Goal: Information Seeking & Learning: Learn about a topic

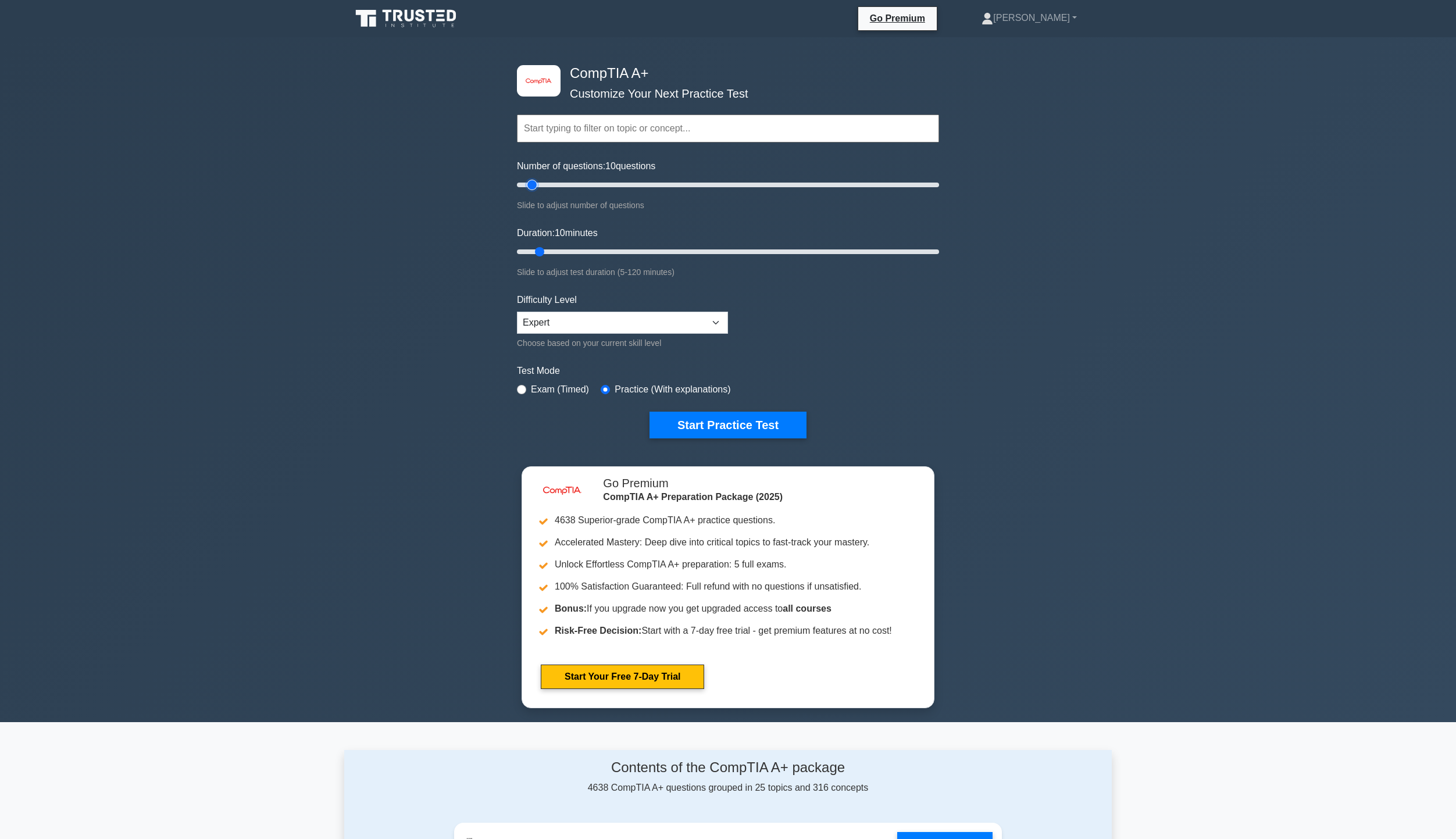
click at [534, 179] on input "Number of questions: 10 questions" at bounding box center [728, 185] width 422 height 14
drag, startPoint x: 533, startPoint y: 185, endPoint x: 614, endPoint y: 177, distance: 81.4
type input "50"
click at [614, 178] on input "Number of questions: 50 questions" at bounding box center [728, 185] width 422 height 14
drag, startPoint x: 545, startPoint y: 250, endPoint x: 1065, endPoint y: 269, distance: 520.3
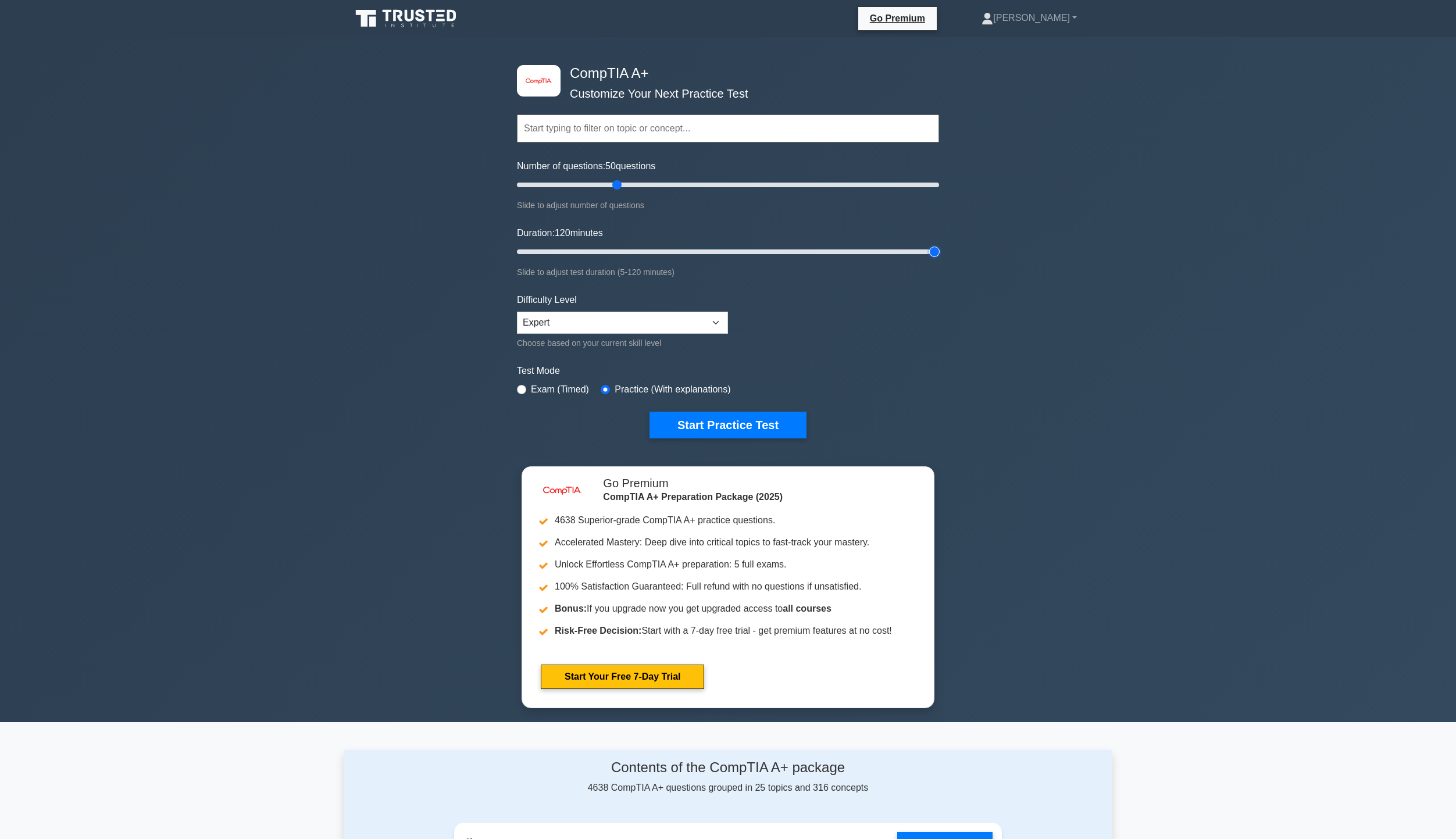
type input "120"
click at [939, 259] on input "Duration: 120 minutes" at bounding box center [728, 252] width 422 height 14
click at [757, 423] on button "Start Practice Test" at bounding box center [728, 425] width 157 height 27
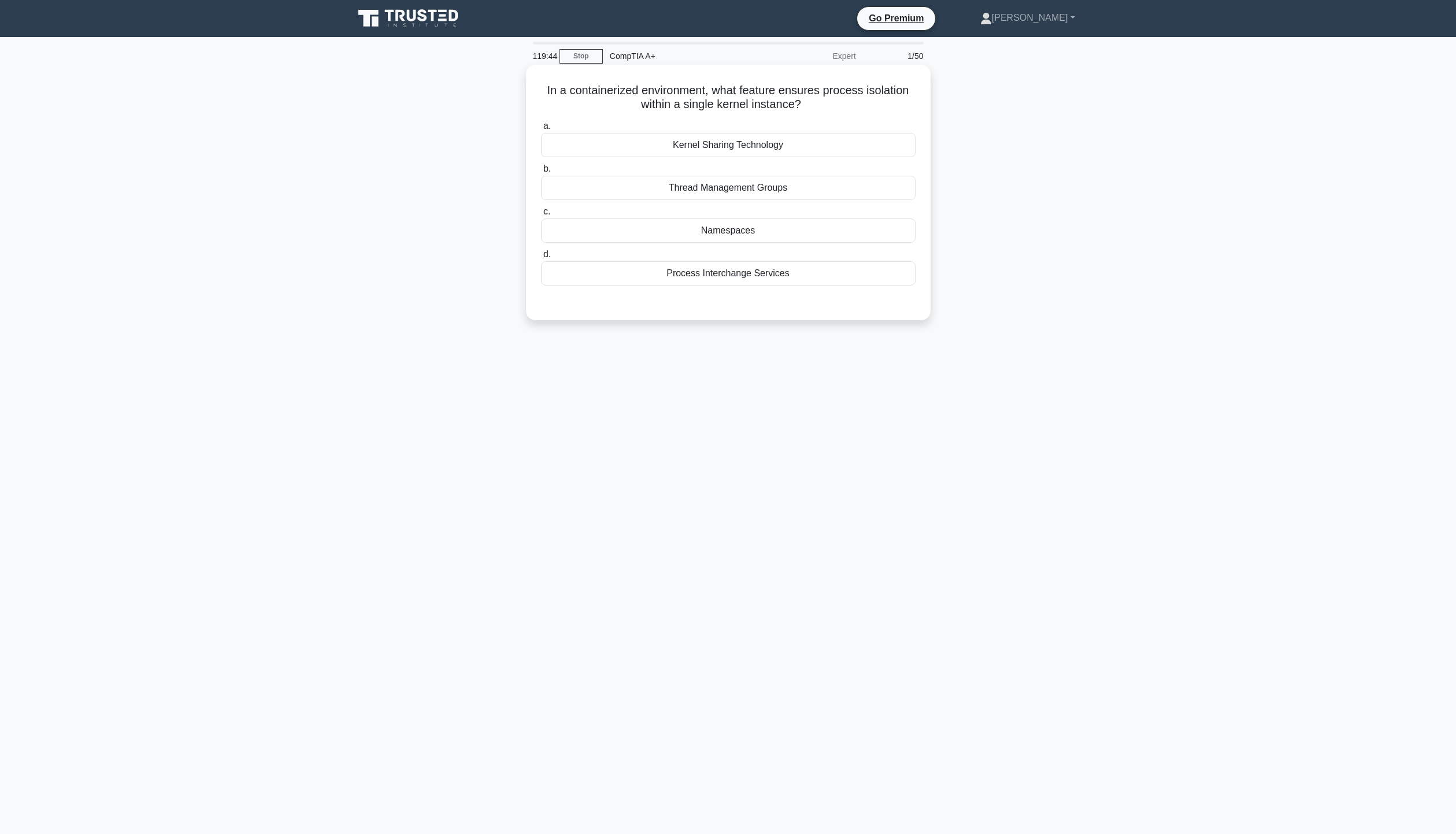
click at [757, 186] on div "Thread Management Groups" at bounding box center [728, 188] width 375 height 24
click at [541, 173] on input "b. Thread Management Groups" at bounding box center [541, 169] width 0 height 8
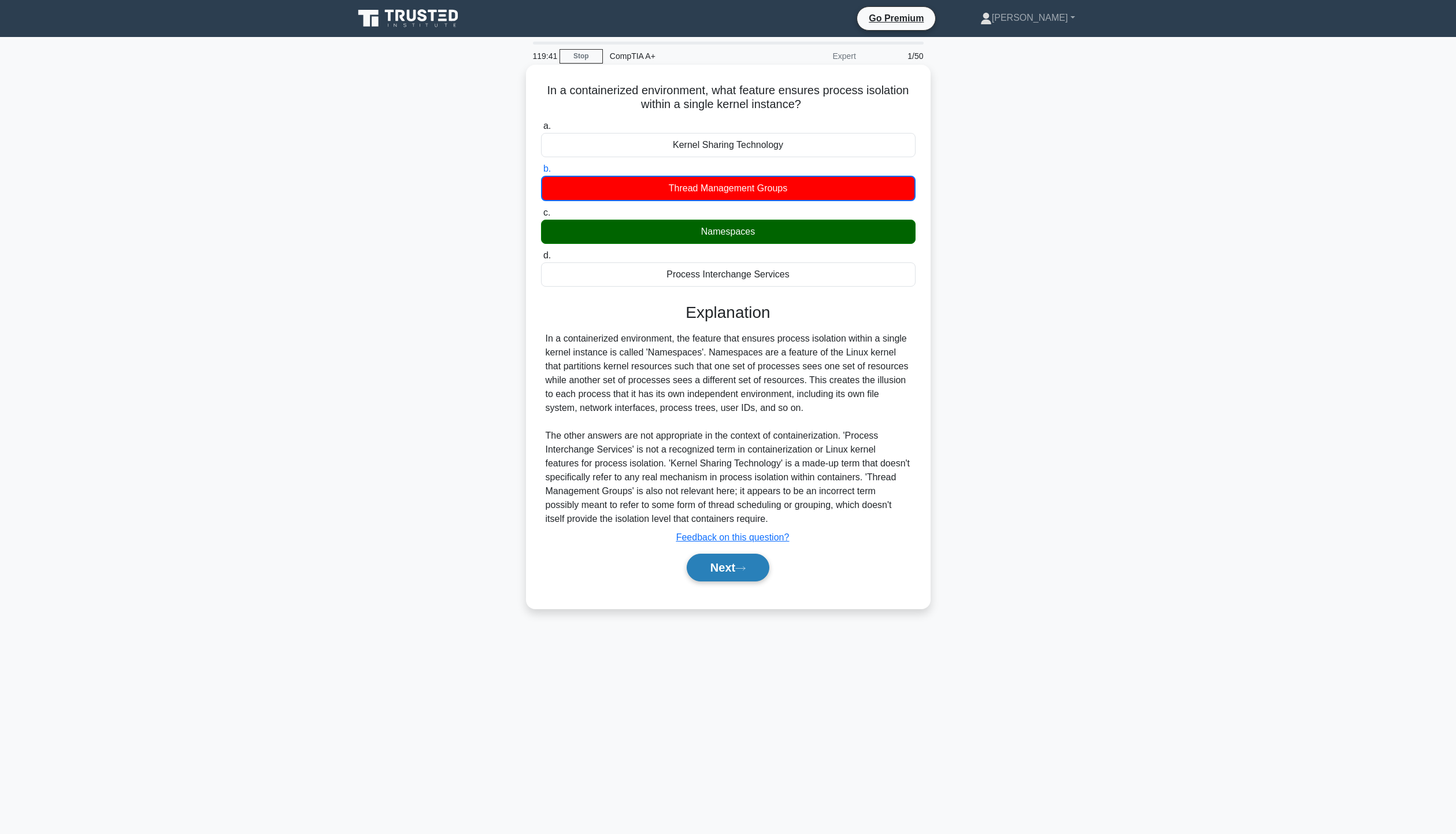
click at [716, 567] on button "Next" at bounding box center [728, 567] width 83 height 28
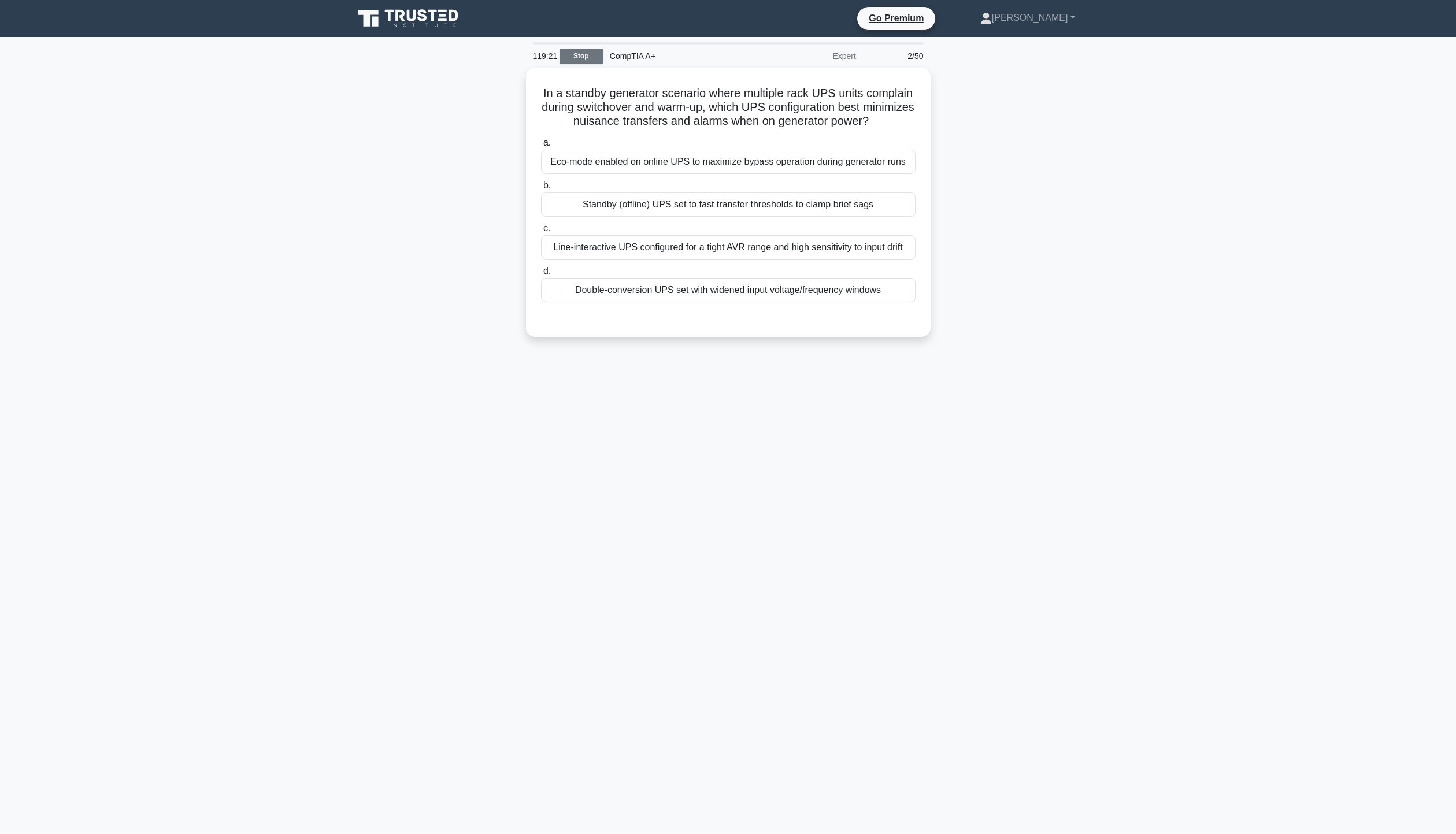
click at [593, 56] on link "Stop" at bounding box center [581, 56] width 43 height 14
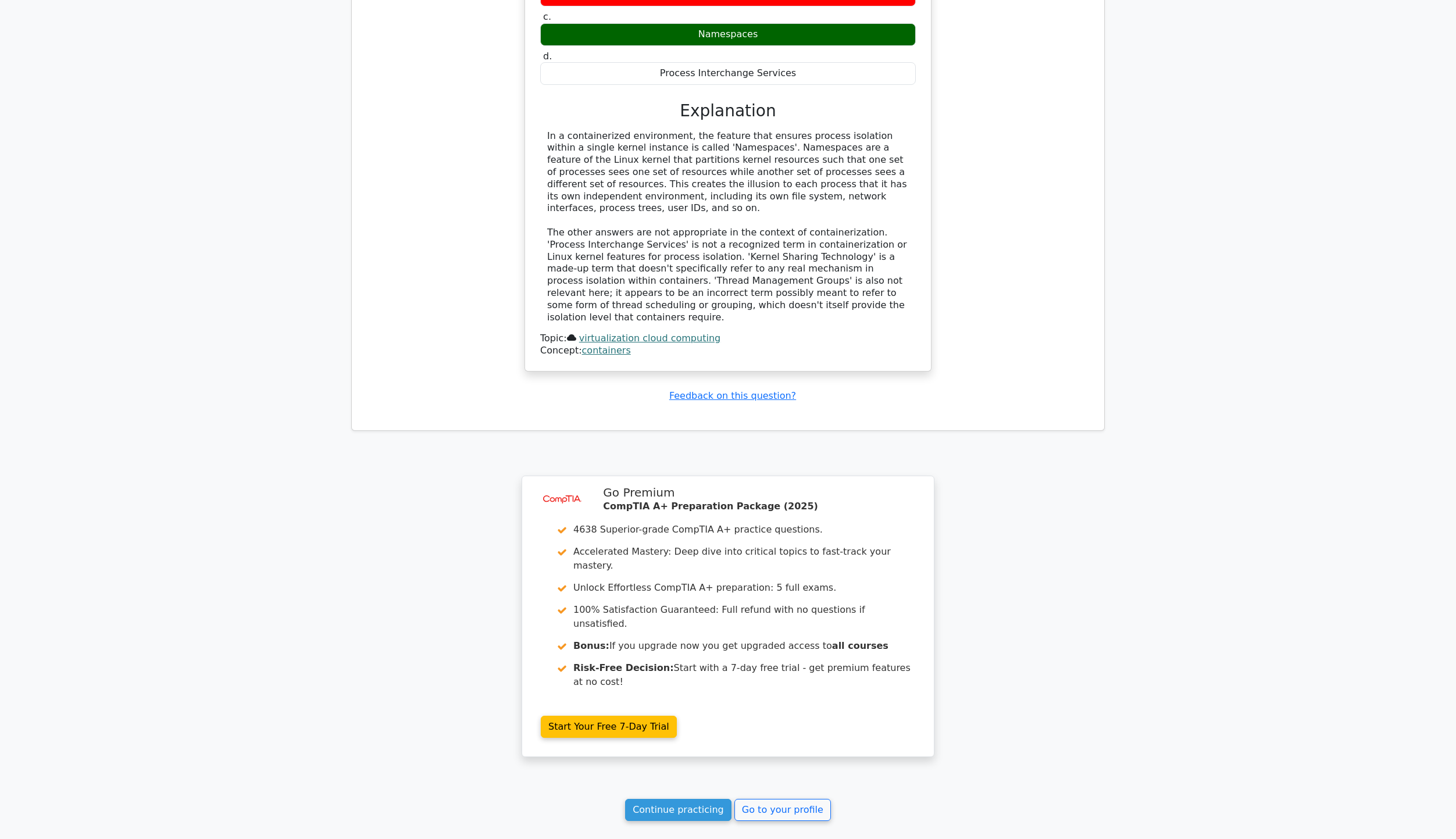
scroll to position [1093, 0]
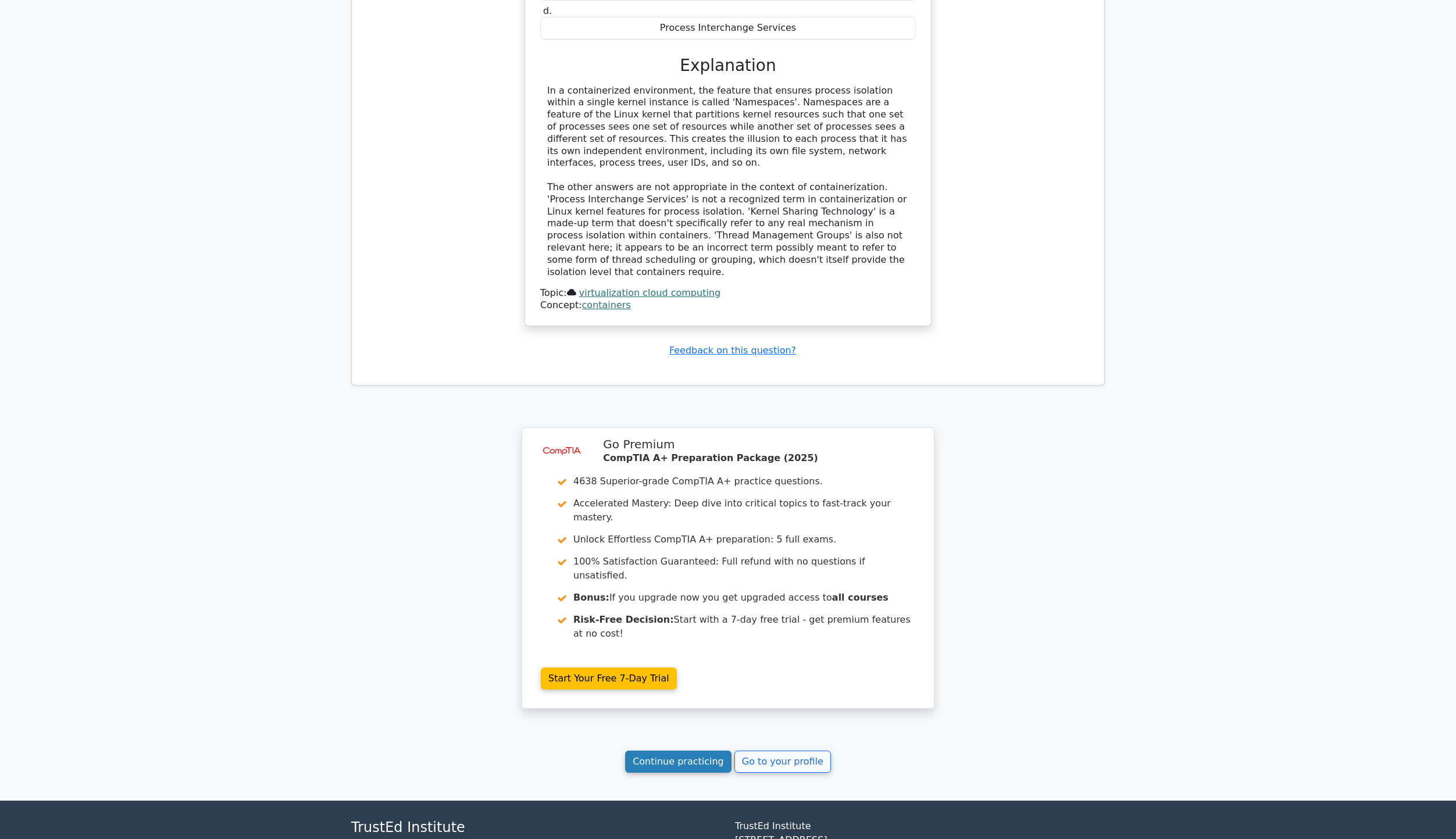
click at [678, 751] on link "Continue practicing" at bounding box center [678, 761] width 106 height 22
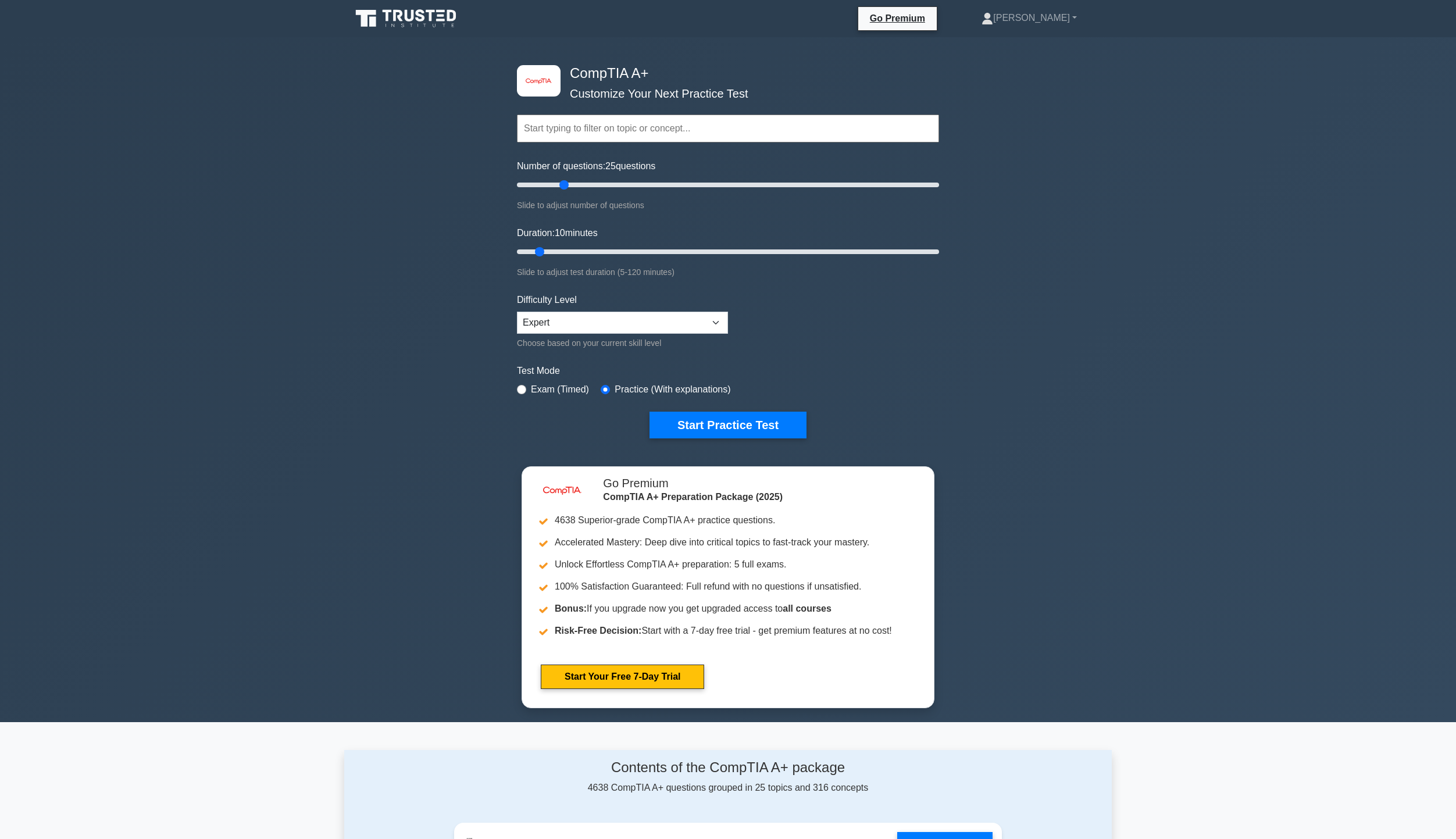
drag, startPoint x: 534, startPoint y: 186, endPoint x: 562, endPoint y: 182, distance: 28.3
type input "25"
click at [562, 182] on input "Number of questions: 25 questions" at bounding box center [728, 185] width 422 height 14
drag, startPoint x: 543, startPoint y: 251, endPoint x: 979, endPoint y: 240, distance: 436.1
type input "120"
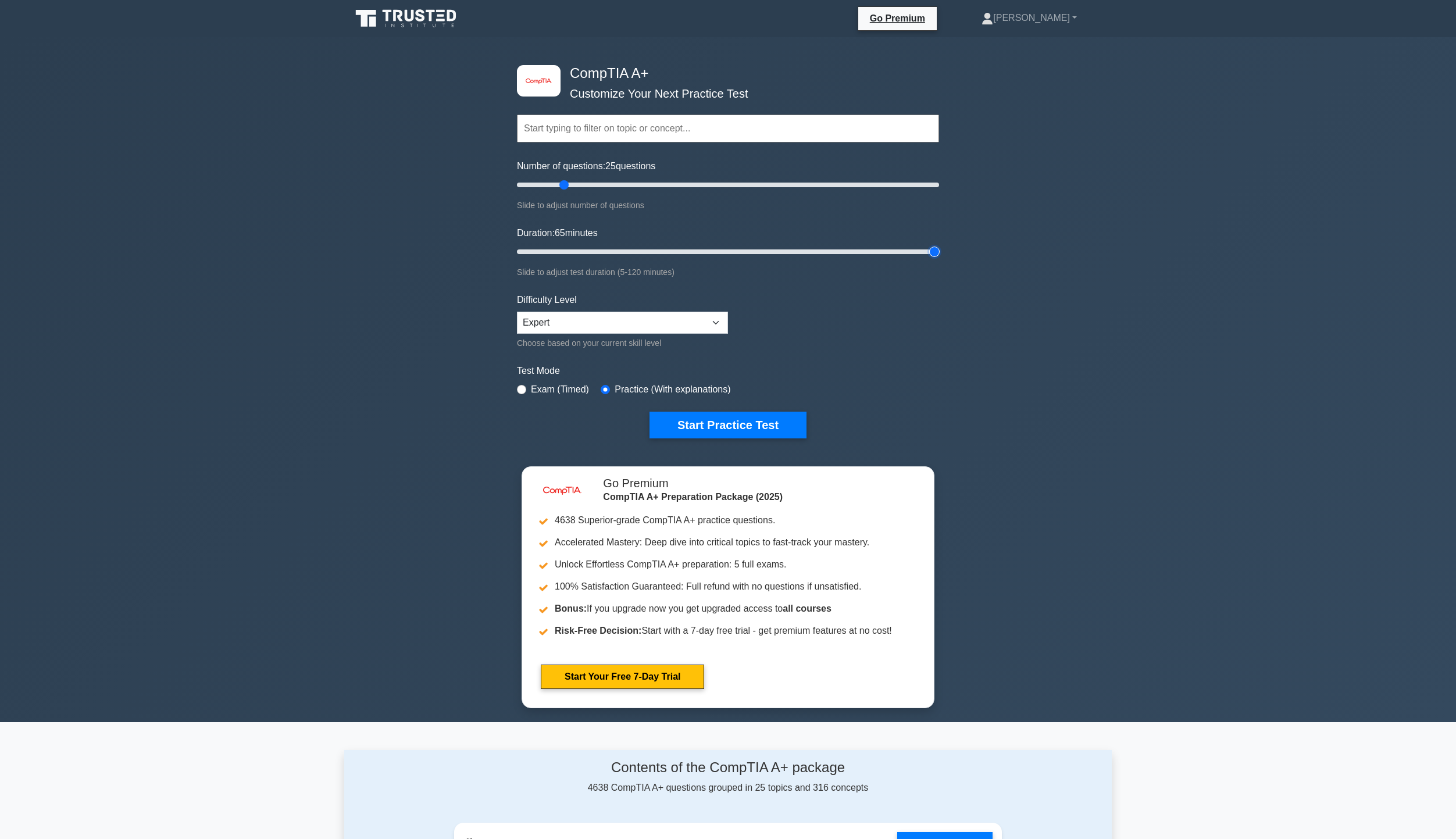
click at [939, 245] on input "Duration: 65 minutes" at bounding box center [728, 252] width 422 height 14
click at [761, 430] on button "Start Practice Test" at bounding box center [728, 425] width 157 height 27
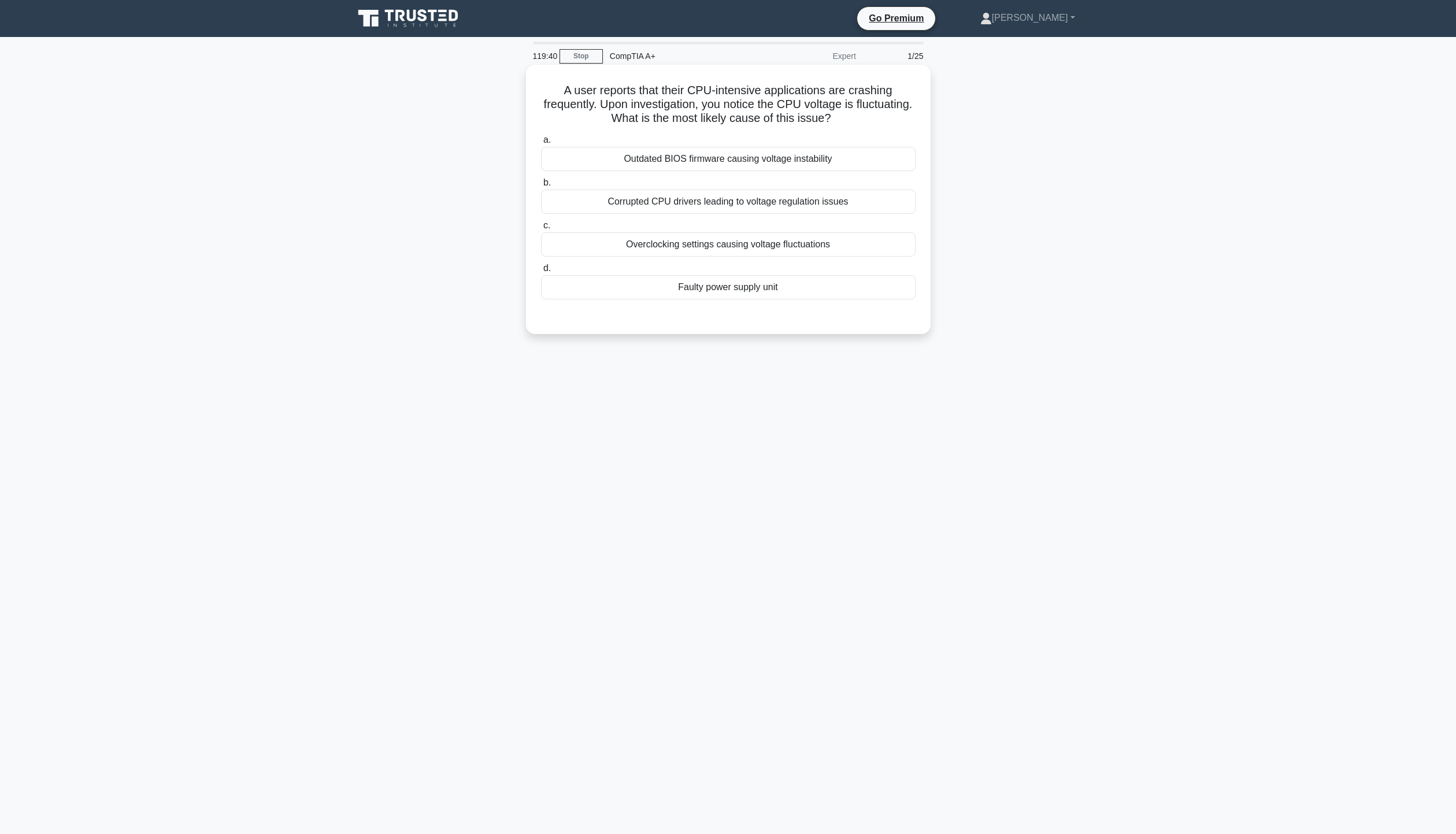
click at [681, 292] on div "Faulty power supply unit" at bounding box center [728, 287] width 375 height 24
click at [541, 272] on input "d. Faulty power supply unit" at bounding box center [541, 269] width 0 height 8
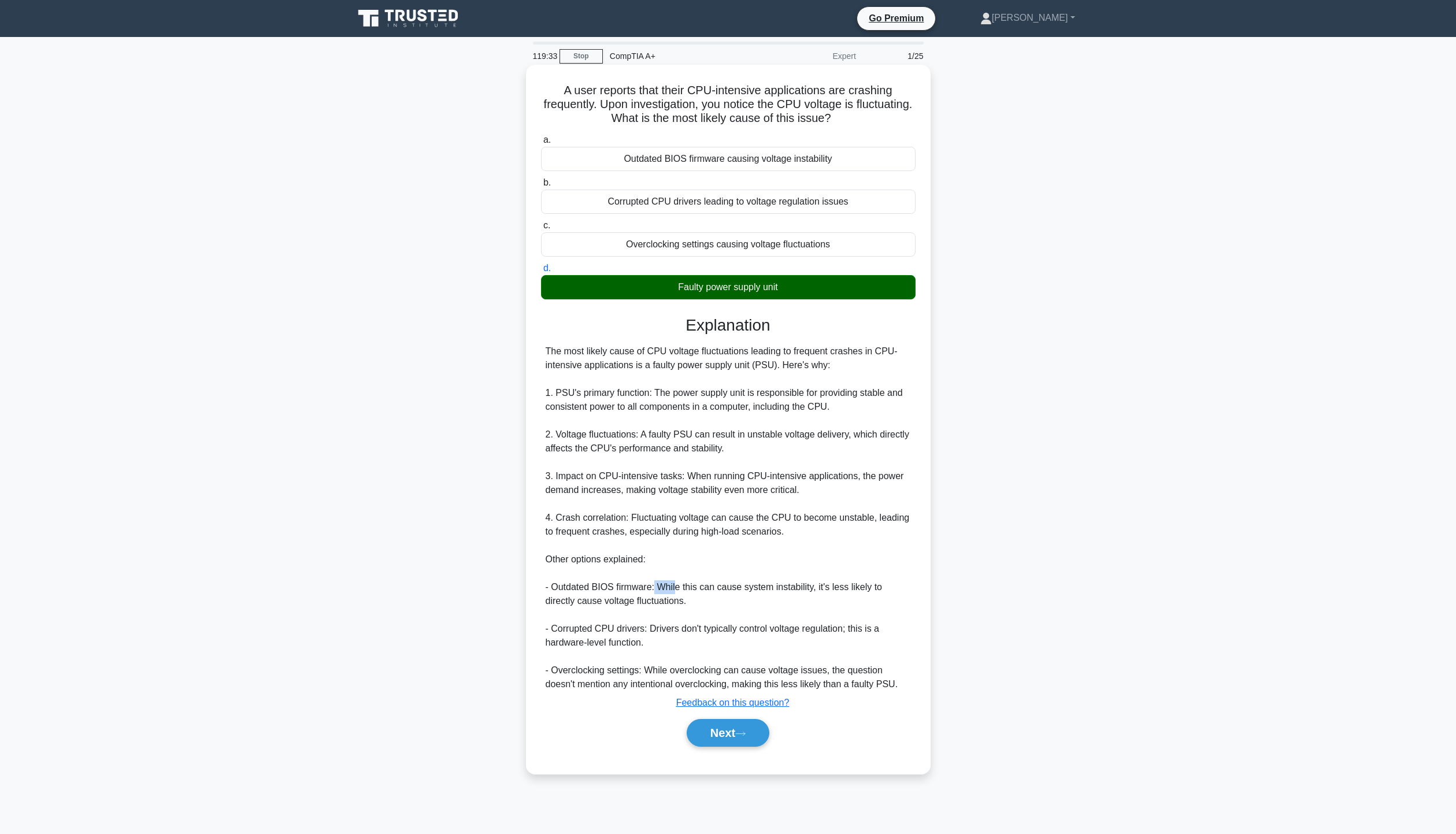
drag, startPoint x: 653, startPoint y: 583, endPoint x: 676, endPoint y: 582, distance: 23.0
click at [676, 582] on div "The most likely cause of CPU voltage fluctuations leading to frequent crashes i…" at bounding box center [728, 518] width 365 height 347
click at [683, 598] on div "The most likely cause of CPU voltage fluctuations leading to frequent crashes i…" at bounding box center [728, 518] width 365 height 347
click at [697, 743] on button "Next" at bounding box center [728, 732] width 83 height 28
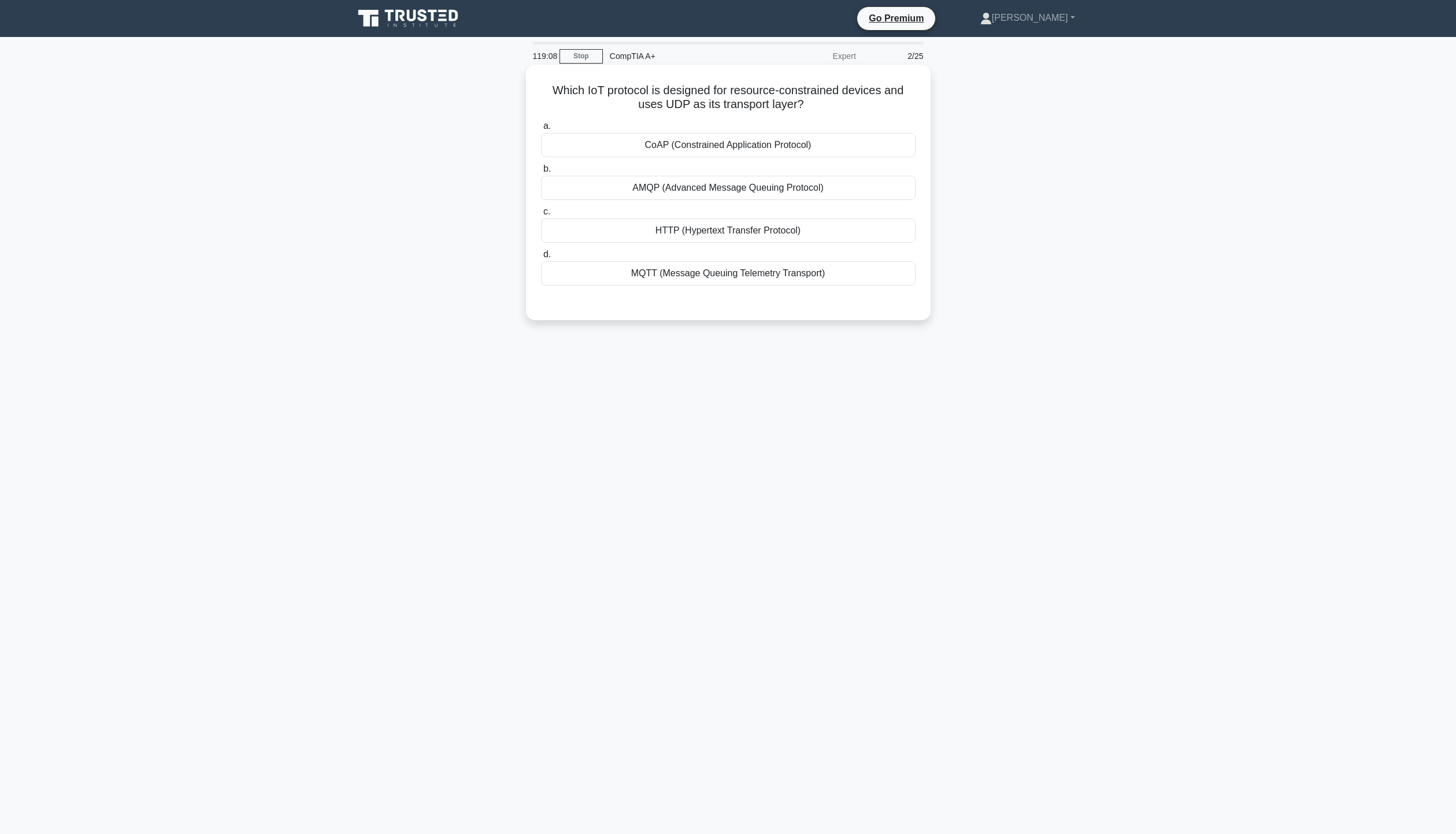
click at [777, 142] on div "CoAP (Constrained Application Protocol)" at bounding box center [728, 145] width 375 height 24
click at [541, 130] on input "a. CoAP (Constrained Application Protocol)" at bounding box center [541, 126] width 0 height 8
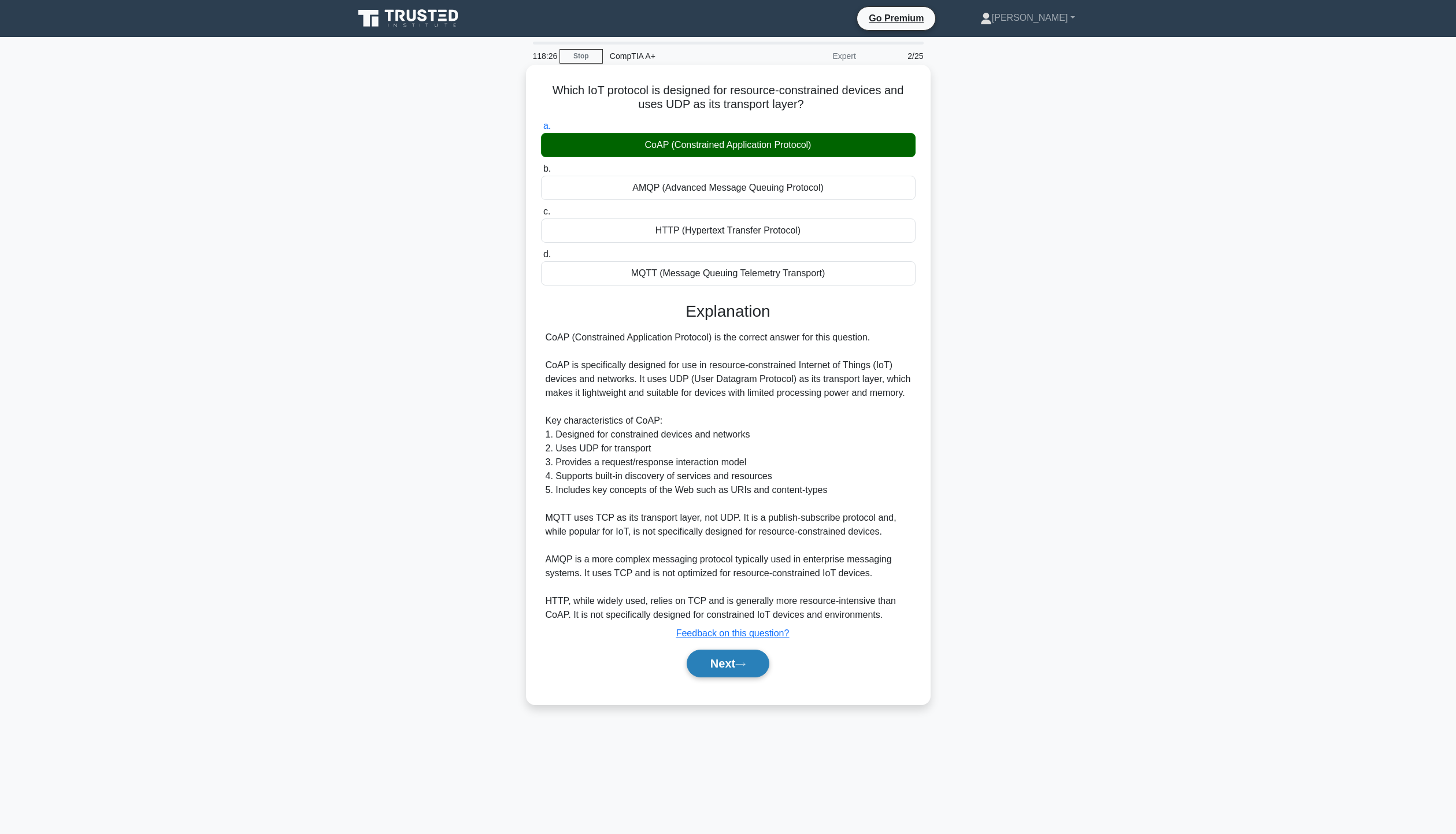
click at [718, 658] on button "Next" at bounding box center [728, 663] width 83 height 28
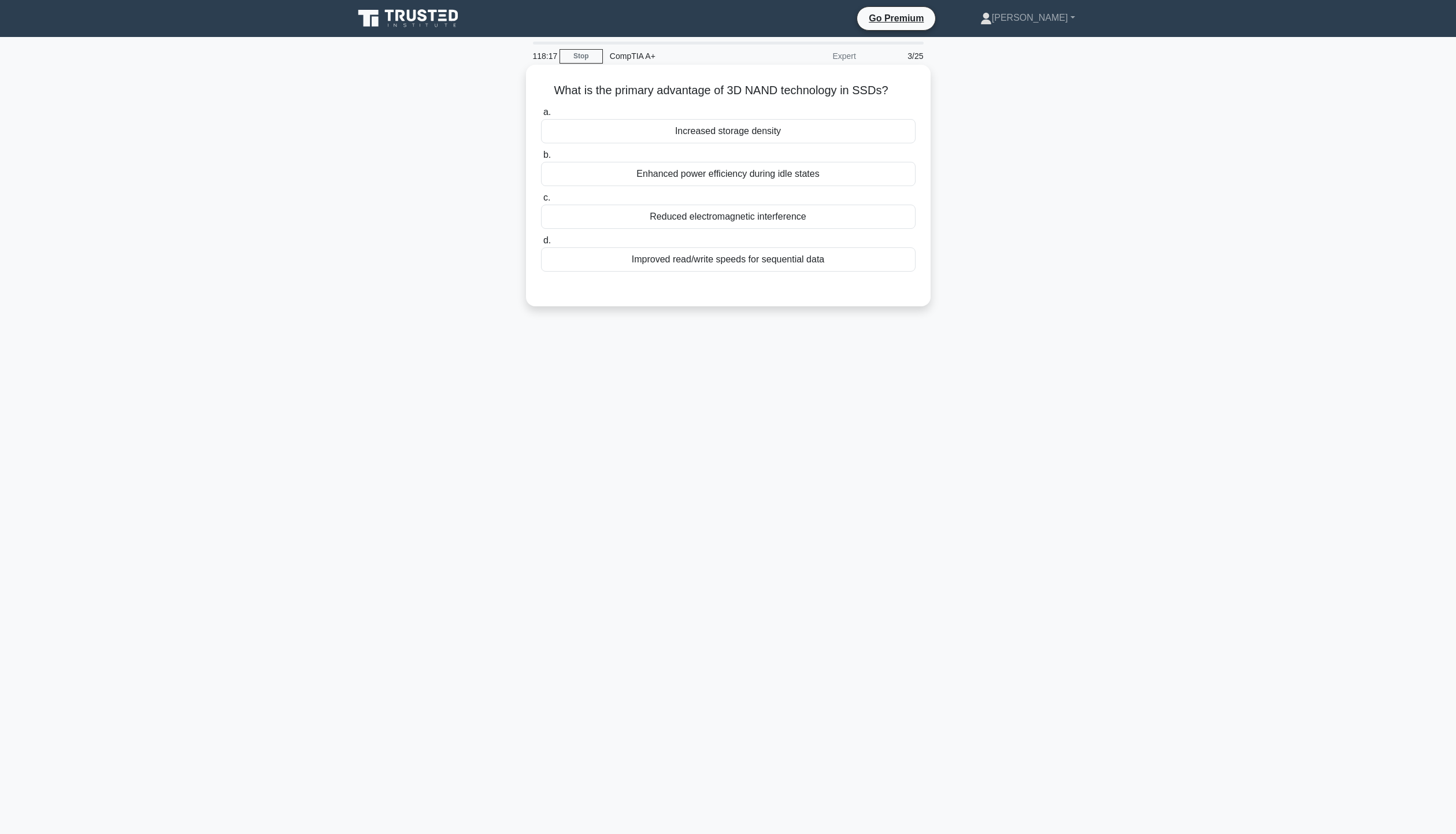
click at [781, 132] on div "Increased storage density" at bounding box center [728, 131] width 375 height 24
click at [541, 116] on input "a. Increased storage density" at bounding box center [541, 112] width 0 height 8
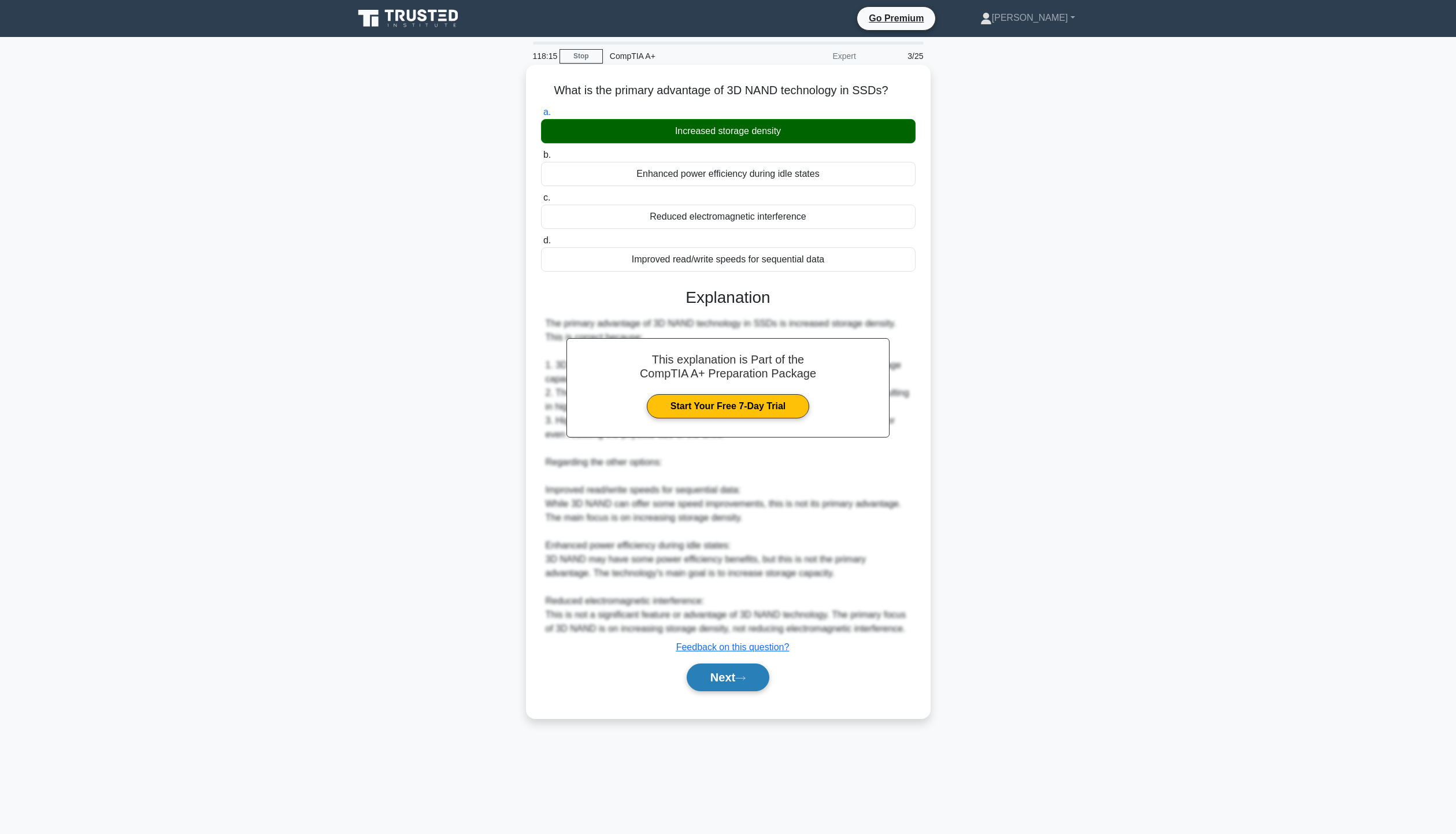
click at [741, 673] on button "Next" at bounding box center [728, 677] width 83 height 28
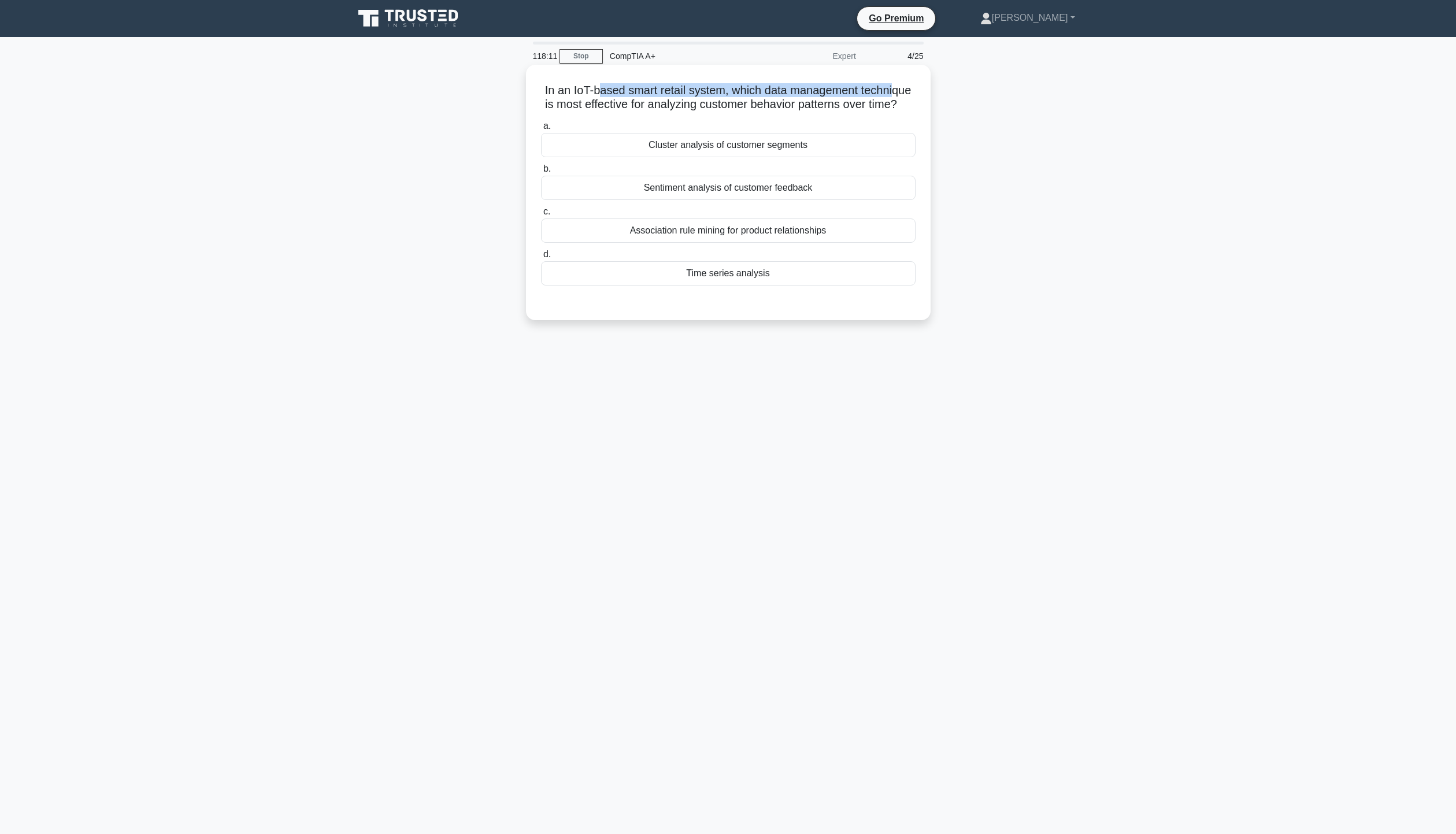
drag, startPoint x: 599, startPoint y: 94, endPoint x: 896, endPoint y: 74, distance: 297.7
click at [896, 74] on div "In an IoT-based smart retail system, which data management technique is most ef…" at bounding box center [728, 192] width 395 height 246
drag, startPoint x: 544, startPoint y: 107, endPoint x: 910, endPoint y: 104, distance: 366.0
click at [910, 104] on h5 "In an IoT-based smart retail system, which data management technique is most ef…" at bounding box center [728, 97] width 377 height 29
click at [823, 157] on div "Cluster analysis of customer segments" at bounding box center [728, 145] width 375 height 24
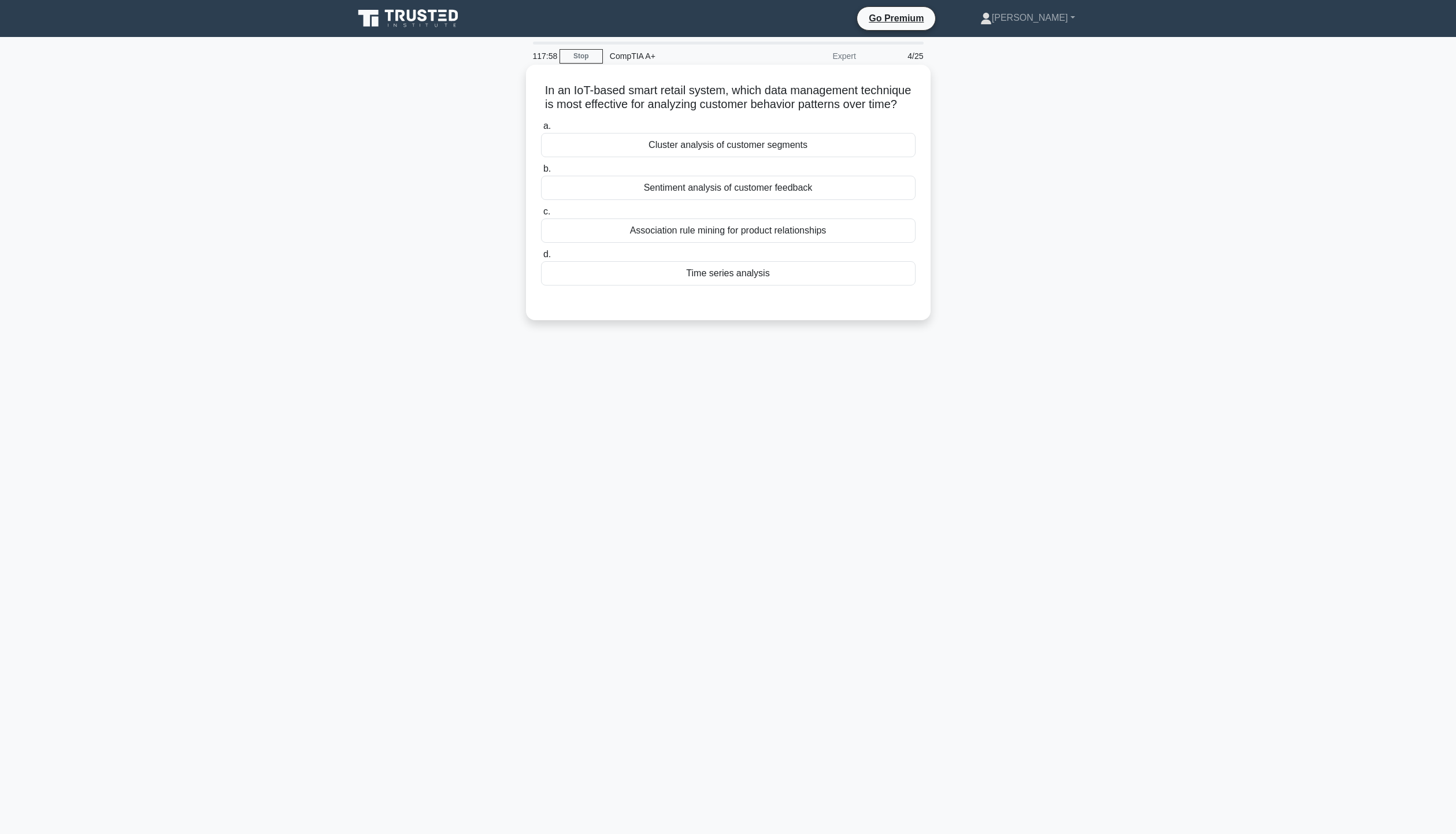
click at [541, 130] on input "a. Cluster analysis of customer segments" at bounding box center [541, 126] width 0 height 8
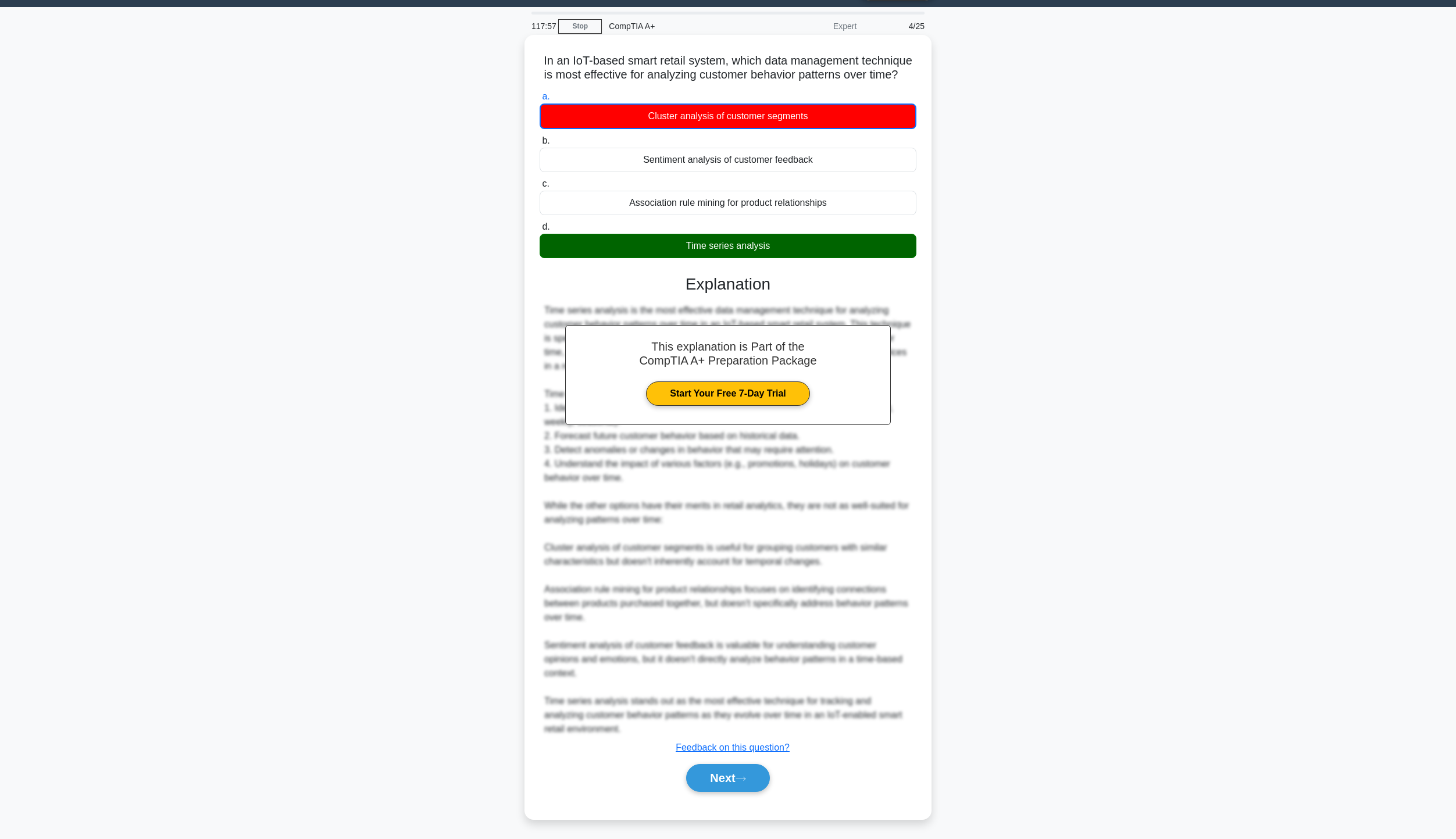
scroll to position [47, 0]
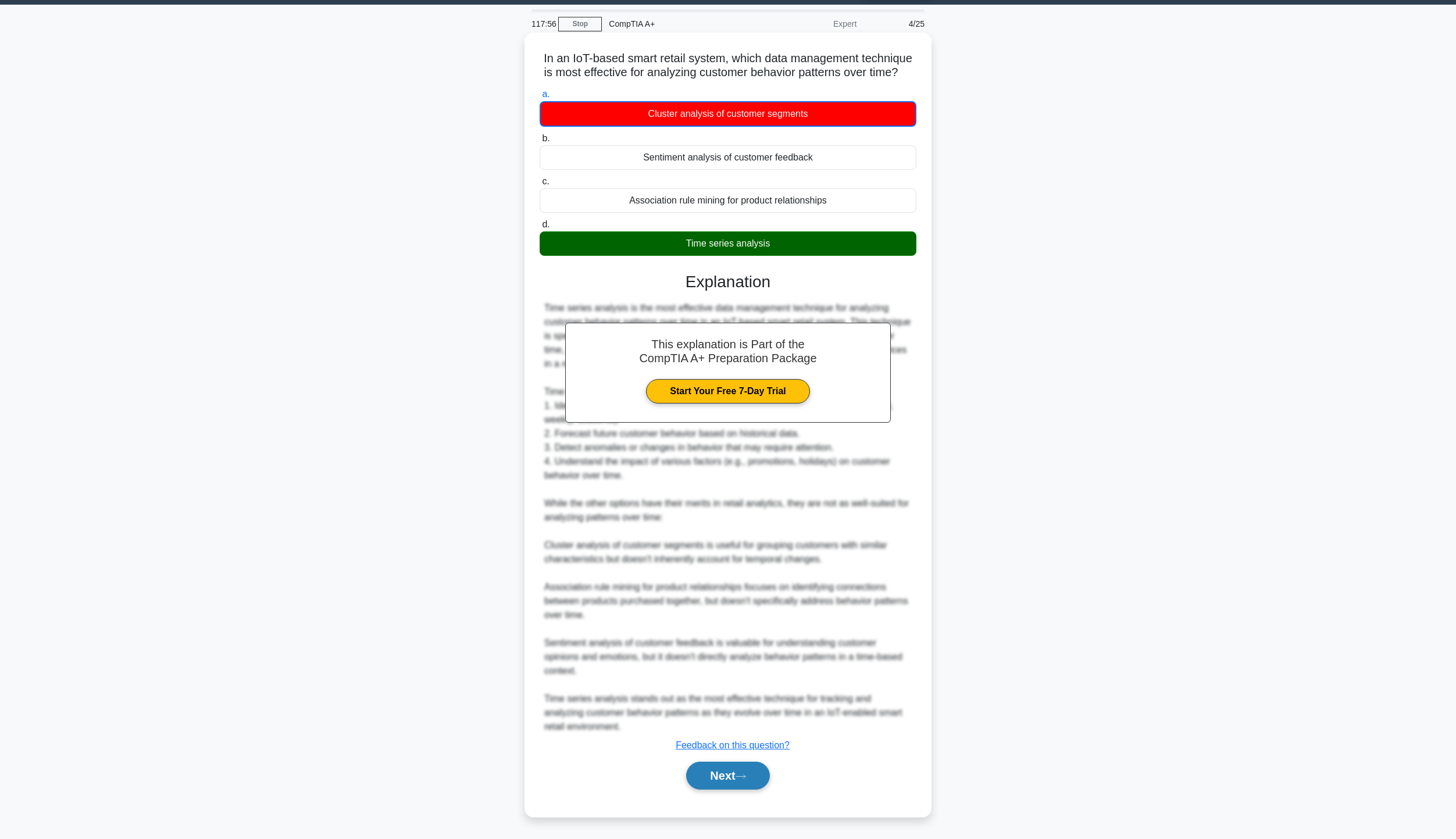
click at [743, 779] on icon at bounding box center [741, 776] width 11 height 7
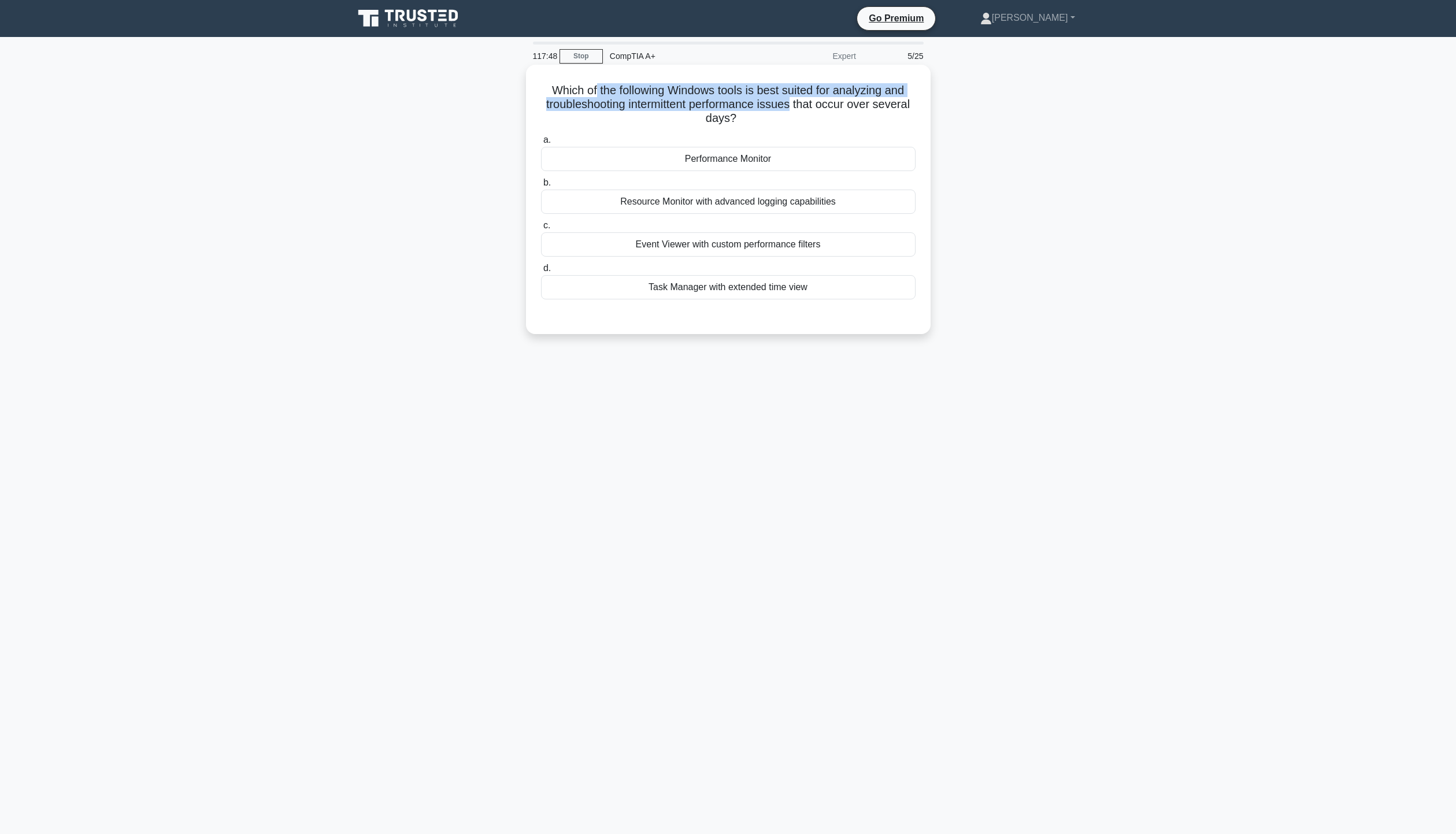
drag, startPoint x: 602, startPoint y: 88, endPoint x: 814, endPoint y: 107, distance: 212.8
click at [814, 107] on h5 "Which of the following Windows tools is best suited for analyzing and troublesh…" at bounding box center [728, 104] width 377 height 42
click at [814, 128] on div "Which of the following Windows tools is best suited for analyzing and troublesh…" at bounding box center [728, 199] width 395 height 260
click at [801, 166] on div "Performance Monitor" at bounding box center [728, 159] width 375 height 24
click at [541, 144] on input "a. Performance Monitor" at bounding box center [541, 140] width 0 height 8
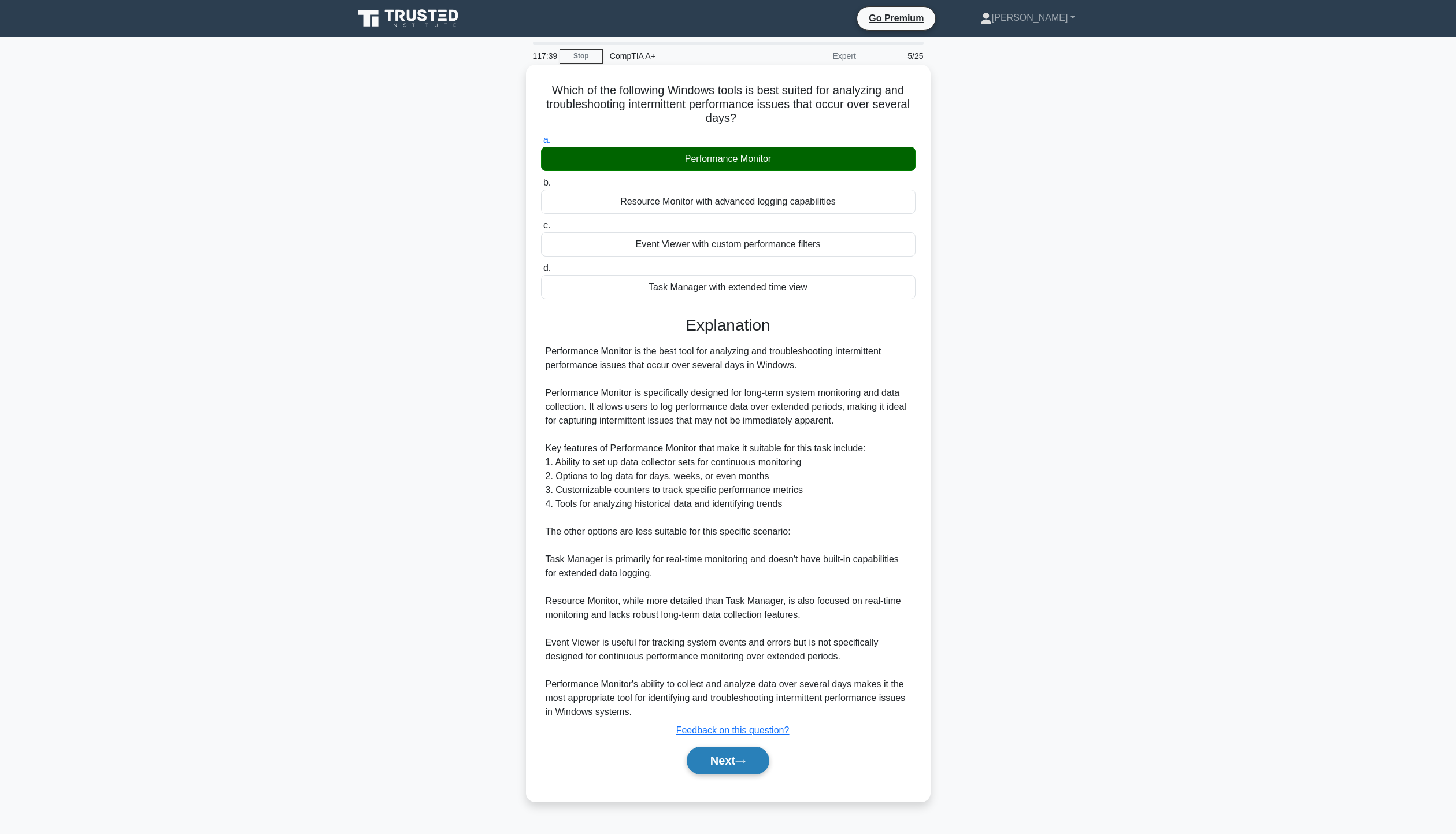
click at [727, 763] on button "Next" at bounding box center [728, 760] width 83 height 28
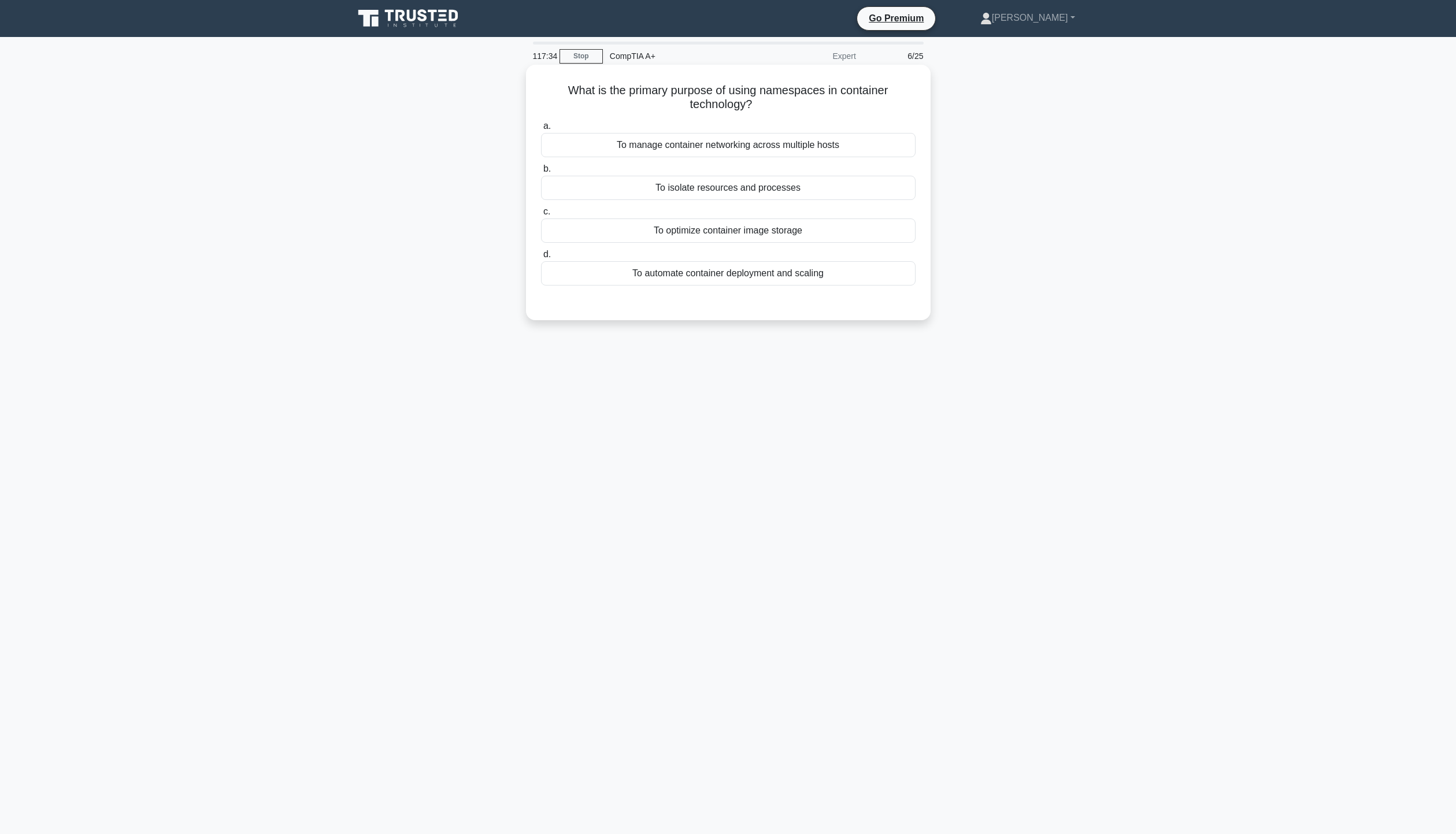
drag, startPoint x: 569, startPoint y: 93, endPoint x: 885, endPoint y: 102, distance: 316.1
click at [885, 102] on h5 "What is the primary purpose of using namespaces in container technology? .spinn…" at bounding box center [728, 97] width 377 height 29
drag, startPoint x: 970, startPoint y: 115, endPoint x: 964, endPoint y: 116, distance: 6.1
click at [970, 115] on div "What is the primary purpose of using namespaces in container technology? .spinn…" at bounding box center [728, 202] width 763 height 269
click at [781, 182] on div "To isolate resources and processes" at bounding box center [728, 188] width 375 height 24
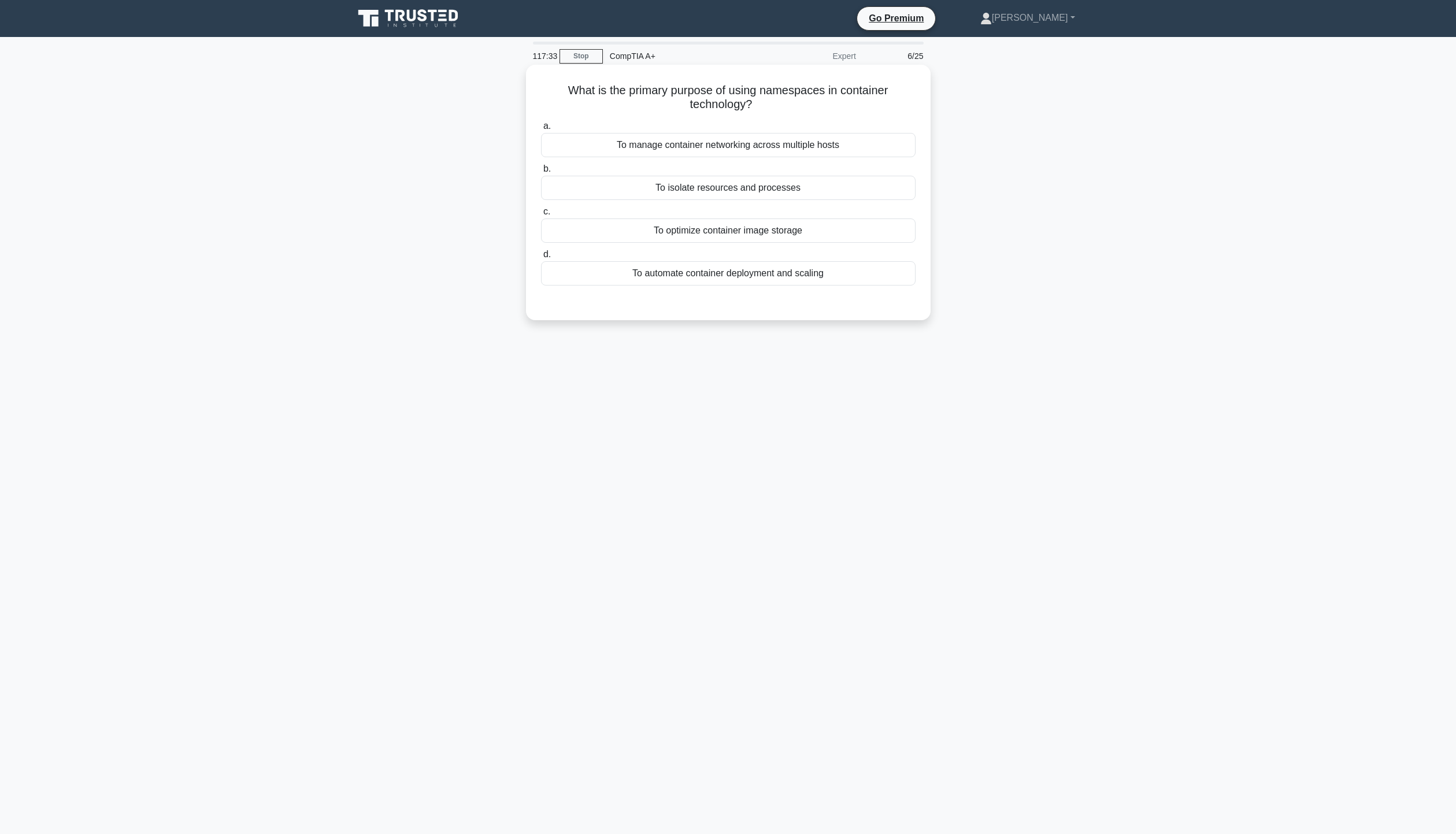
click at [541, 173] on input "b. To isolate resources and processes" at bounding box center [541, 169] width 0 height 8
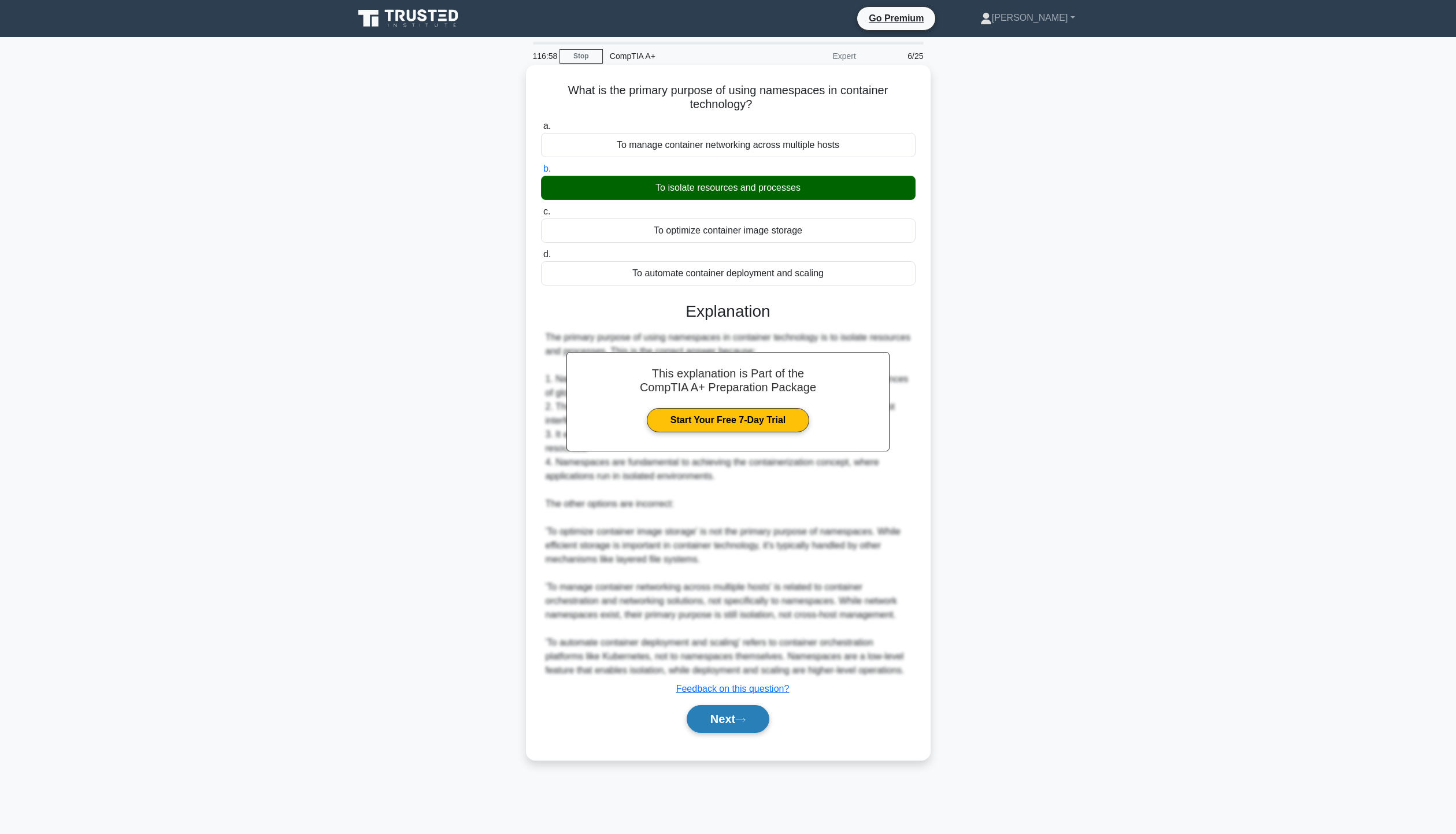
drag, startPoint x: 1205, startPoint y: 261, endPoint x: 735, endPoint y: 731, distance: 664.7
click at [735, 731] on button "Next" at bounding box center [728, 719] width 83 height 28
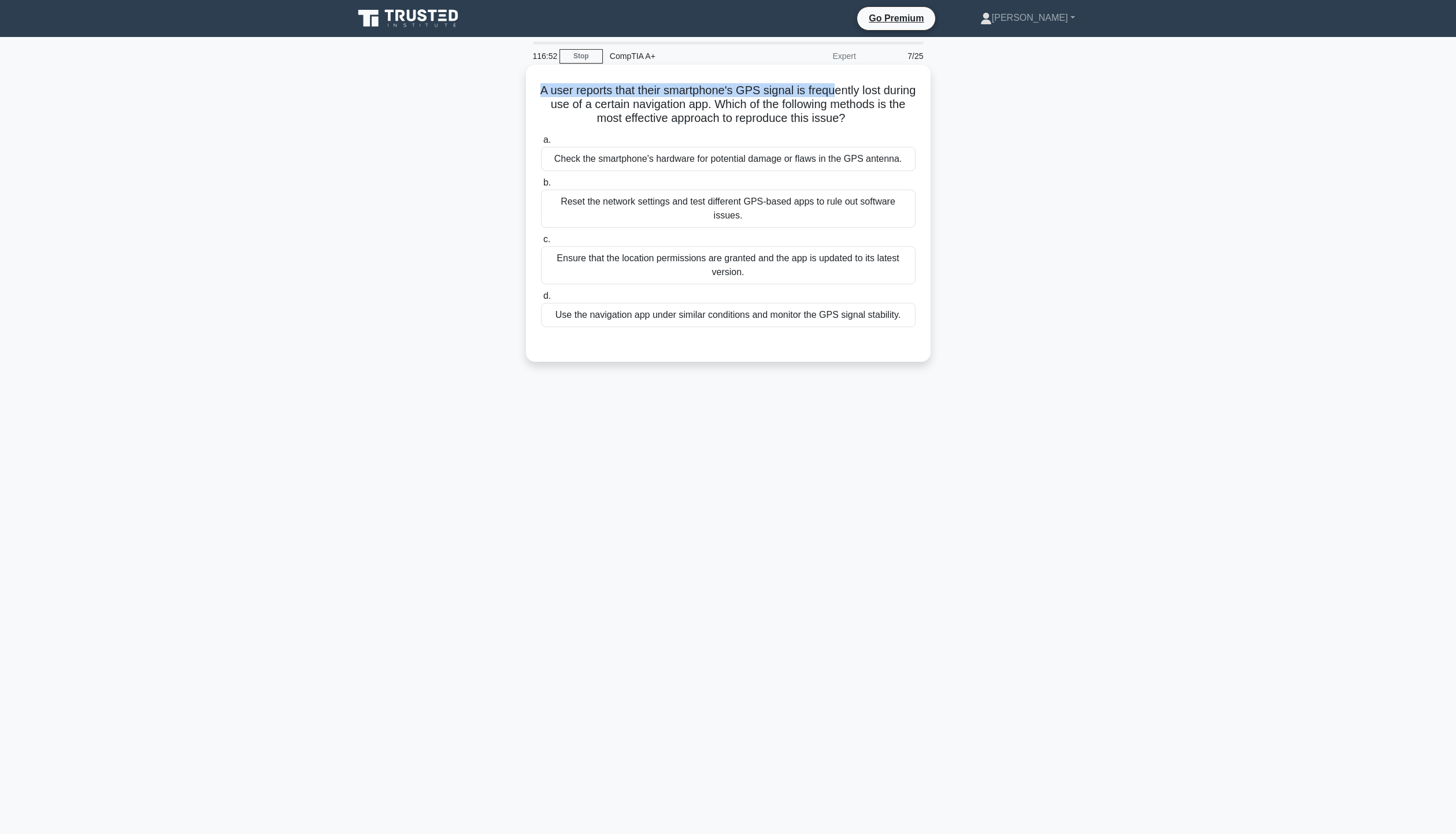
drag, startPoint x: 545, startPoint y: 88, endPoint x: 848, endPoint y: 83, distance: 303.0
click at [854, 80] on div "A user reports that their smartphone's GPS signal is frequently lost during use…" at bounding box center [728, 214] width 395 height 288
drag, startPoint x: 596, startPoint y: 109, endPoint x: 901, endPoint y: 116, distance: 305.1
click at [901, 116] on h5 "A user reports that their smartphone's GPS signal is frequently lost during use…" at bounding box center [728, 104] width 377 height 42
click at [745, 303] on div "Use the navigation app under similar conditions and monitor the GPS signal stab…" at bounding box center [728, 315] width 375 height 24
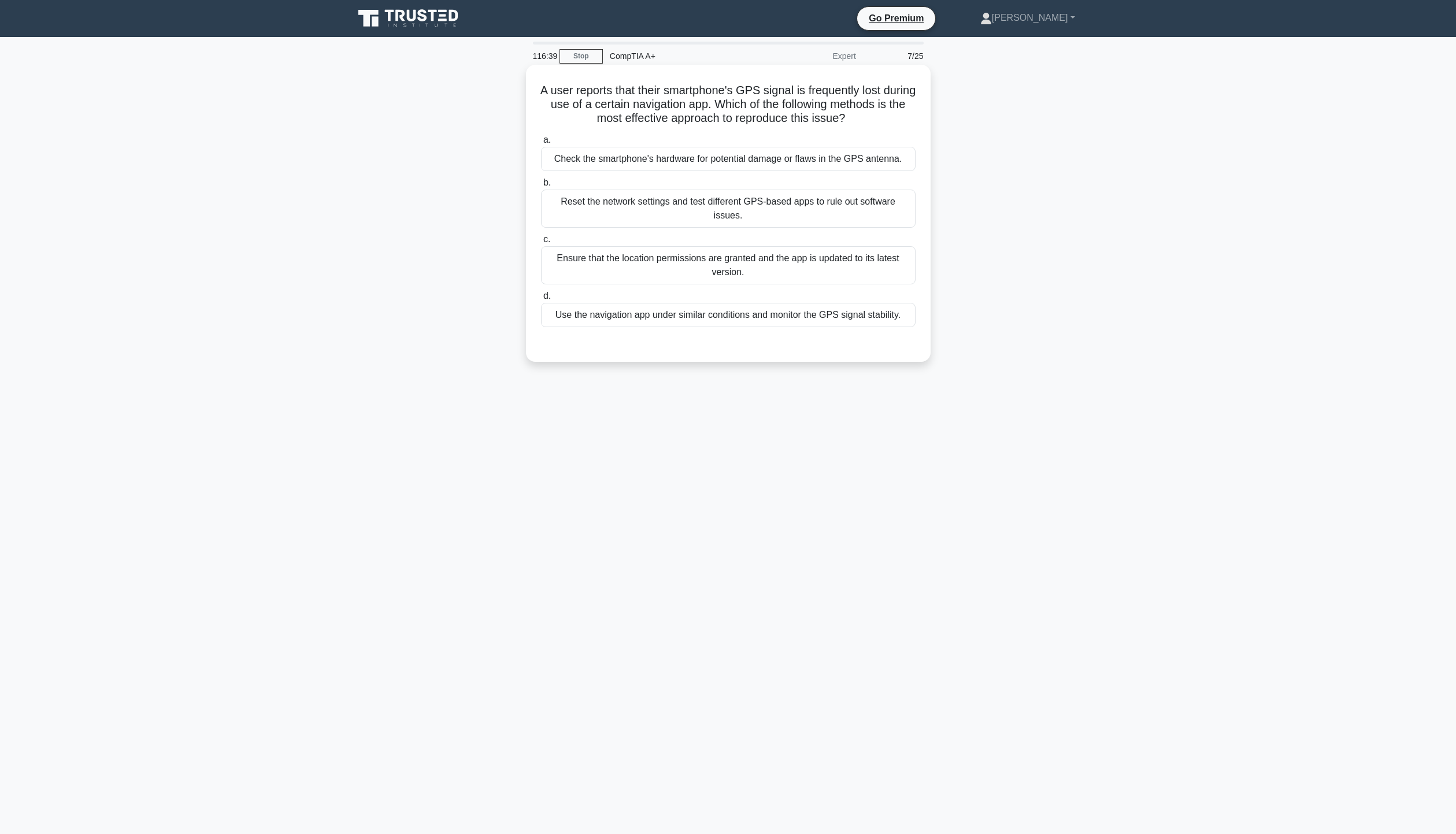
click at [541, 300] on input "d. Use the navigation app under similar conditions and monitor the GPS signal s…" at bounding box center [541, 296] width 0 height 8
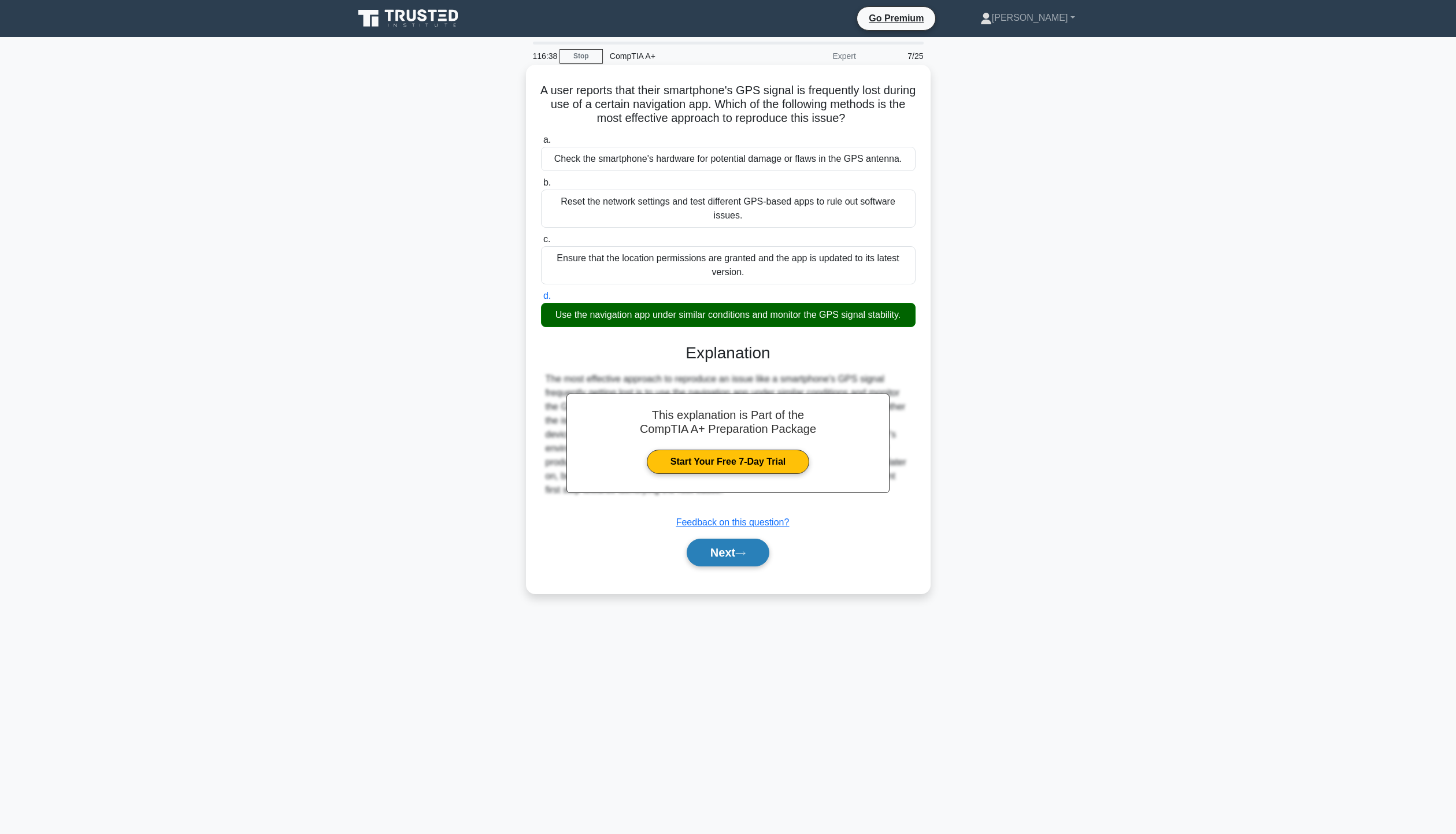
click at [711, 547] on button "Next" at bounding box center [728, 552] width 83 height 28
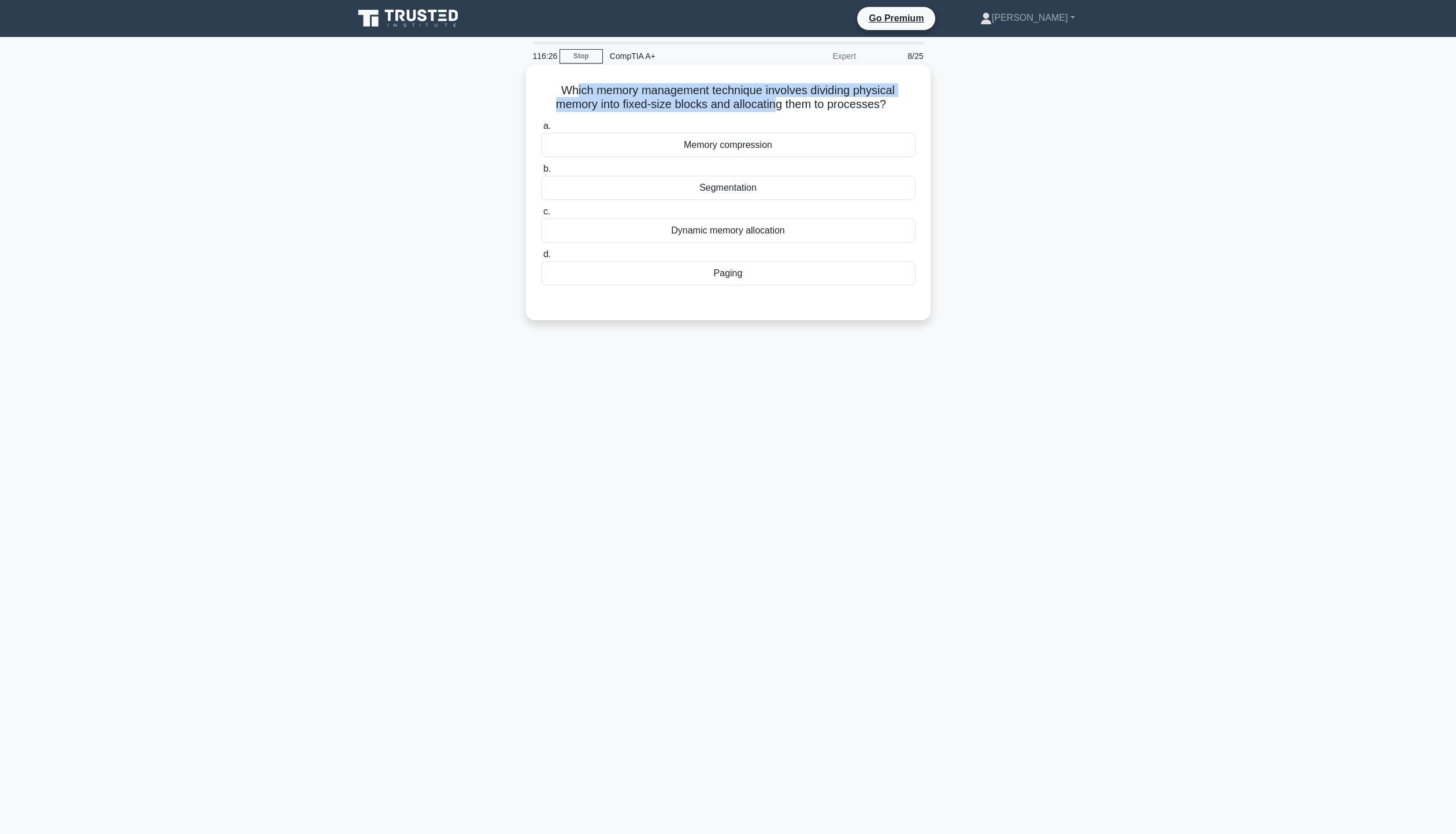
drag, startPoint x: 573, startPoint y: 94, endPoint x: 778, endPoint y: 112, distance: 205.8
click at [778, 112] on h5 "Which memory management technique involves dividing physical memory into fixed-…" at bounding box center [728, 97] width 377 height 29
click at [749, 233] on div "Dynamic memory allocation" at bounding box center [728, 230] width 375 height 24
click at [541, 215] on input "c. Dynamic memory allocation" at bounding box center [541, 212] width 0 height 8
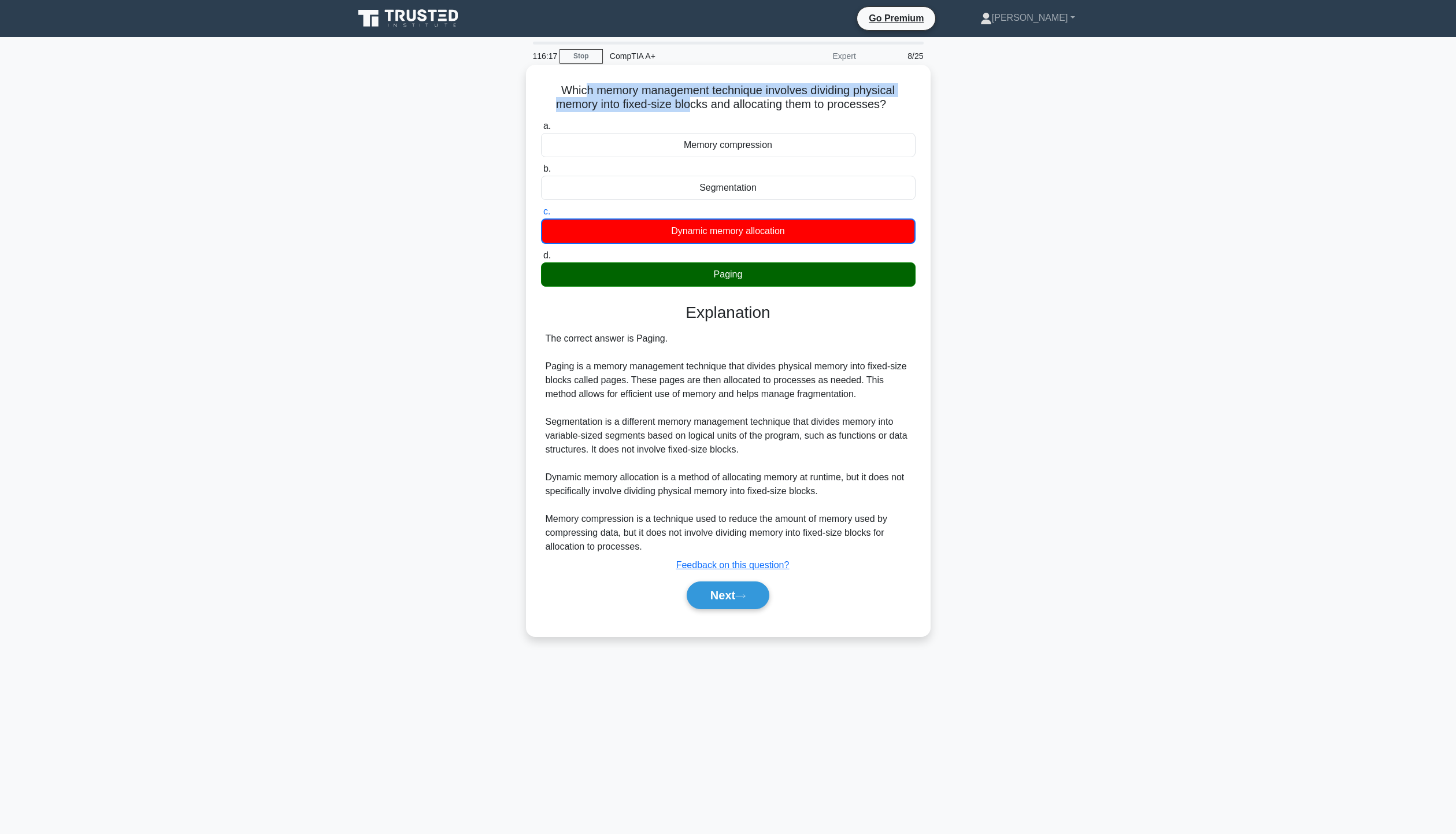
drag, startPoint x: 585, startPoint y: 83, endPoint x: 691, endPoint y: 112, distance: 109.9
click at [691, 112] on h5 "Which memory management technique involves dividing physical memory into fixed-…" at bounding box center [728, 97] width 377 height 29
click at [741, 601] on button "Next" at bounding box center [728, 595] width 83 height 28
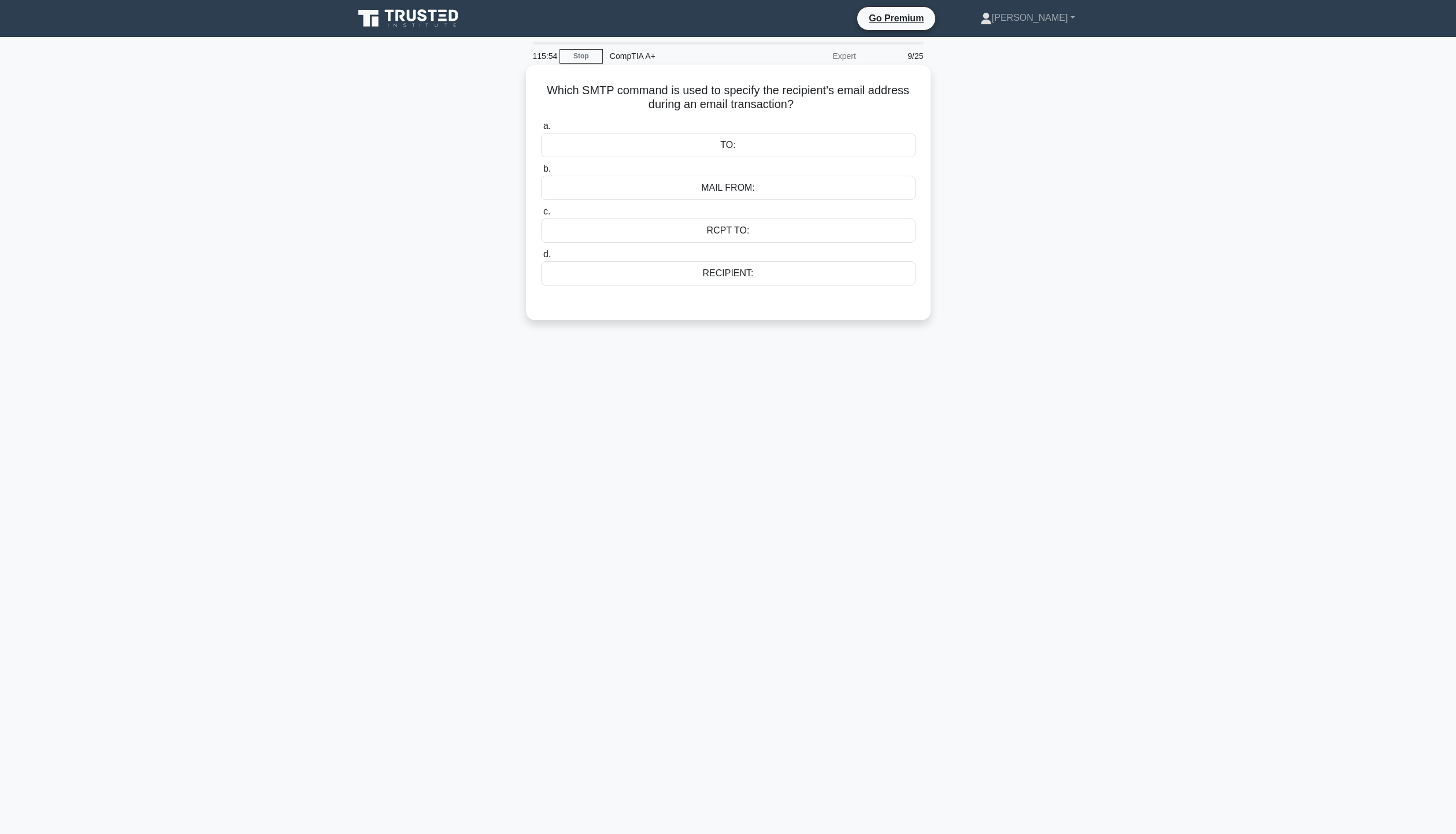
click at [742, 231] on div "RCPT TO:" at bounding box center [728, 230] width 375 height 24
click at [541, 215] on input "c. RCPT TO:" at bounding box center [541, 212] width 0 height 8
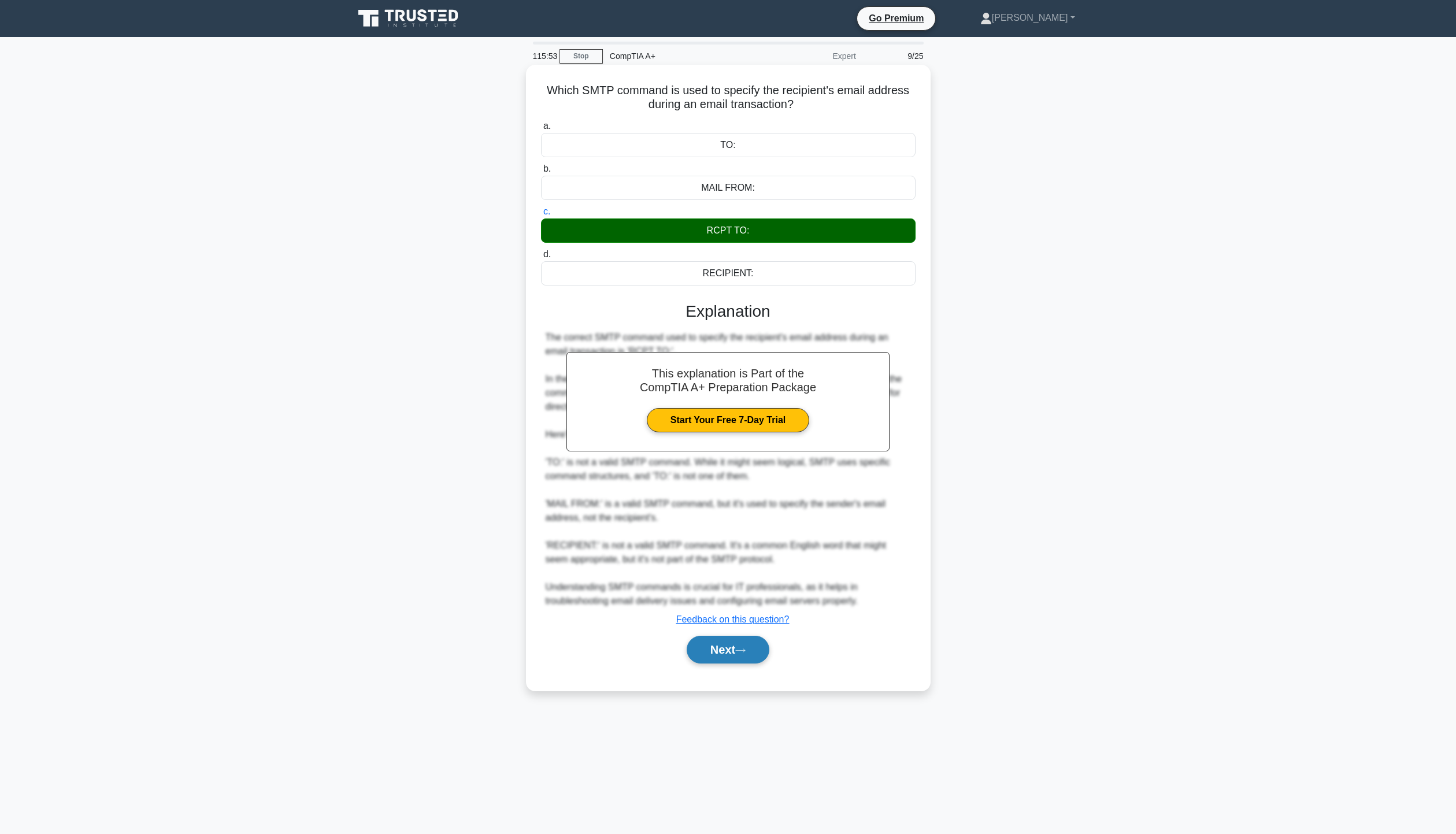
click at [745, 650] on icon at bounding box center [741, 650] width 11 height 6
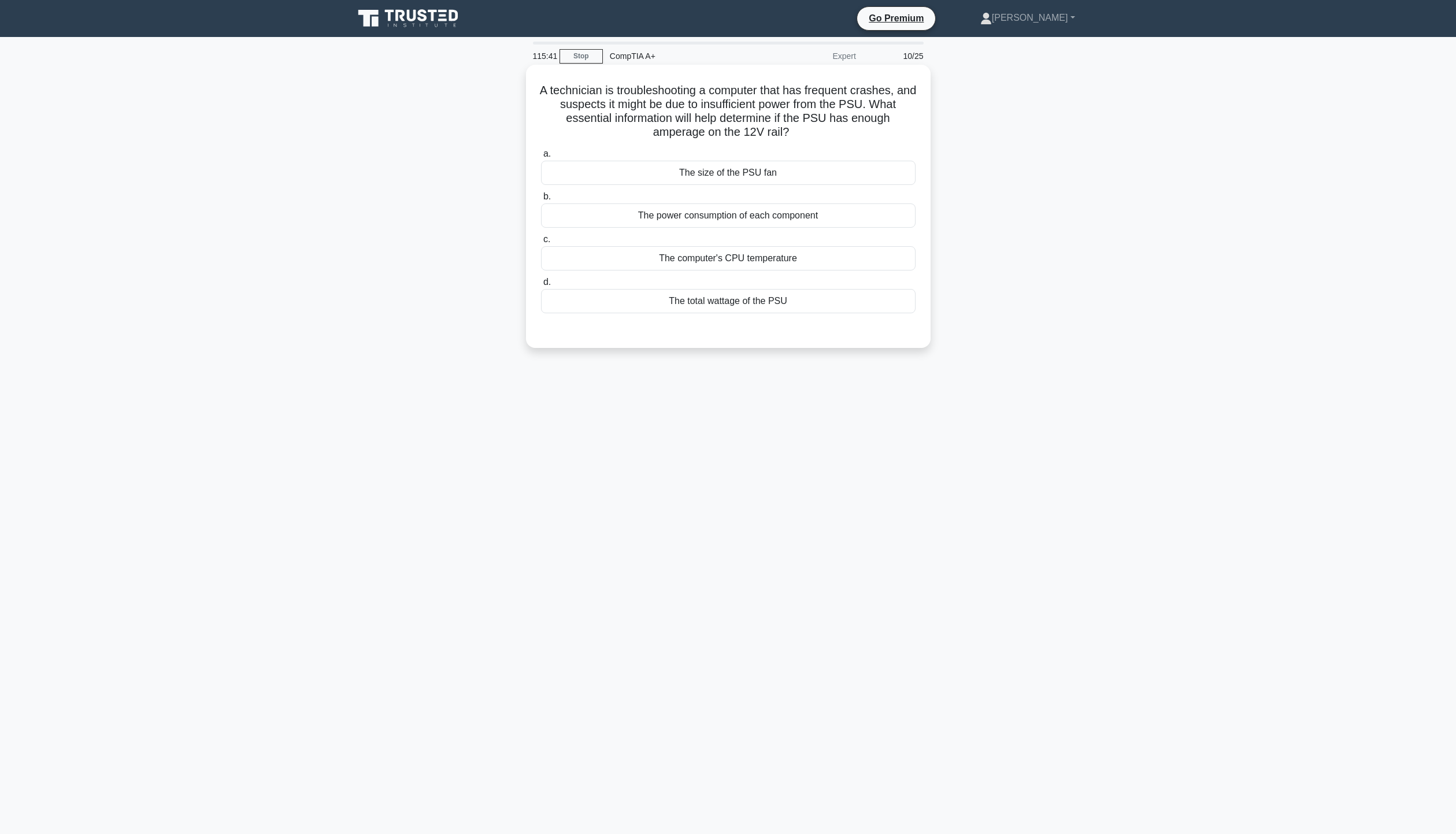
drag, startPoint x: 542, startPoint y: 90, endPoint x: 873, endPoint y: 129, distance: 333.3
click at [873, 129] on h5 "A technician is troubleshooting a computer that has frequent crashes, and suspe…" at bounding box center [728, 112] width 377 height 57
click at [865, 136] on h5 "A technician is troubleshooting a computer that has frequent crashes, and suspe…" at bounding box center [728, 112] width 377 height 57
click at [797, 222] on div "The power consumption of each component" at bounding box center [728, 215] width 375 height 24
click at [541, 201] on input "b. The power consumption of each component" at bounding box center [541, 197] width 0 height 8
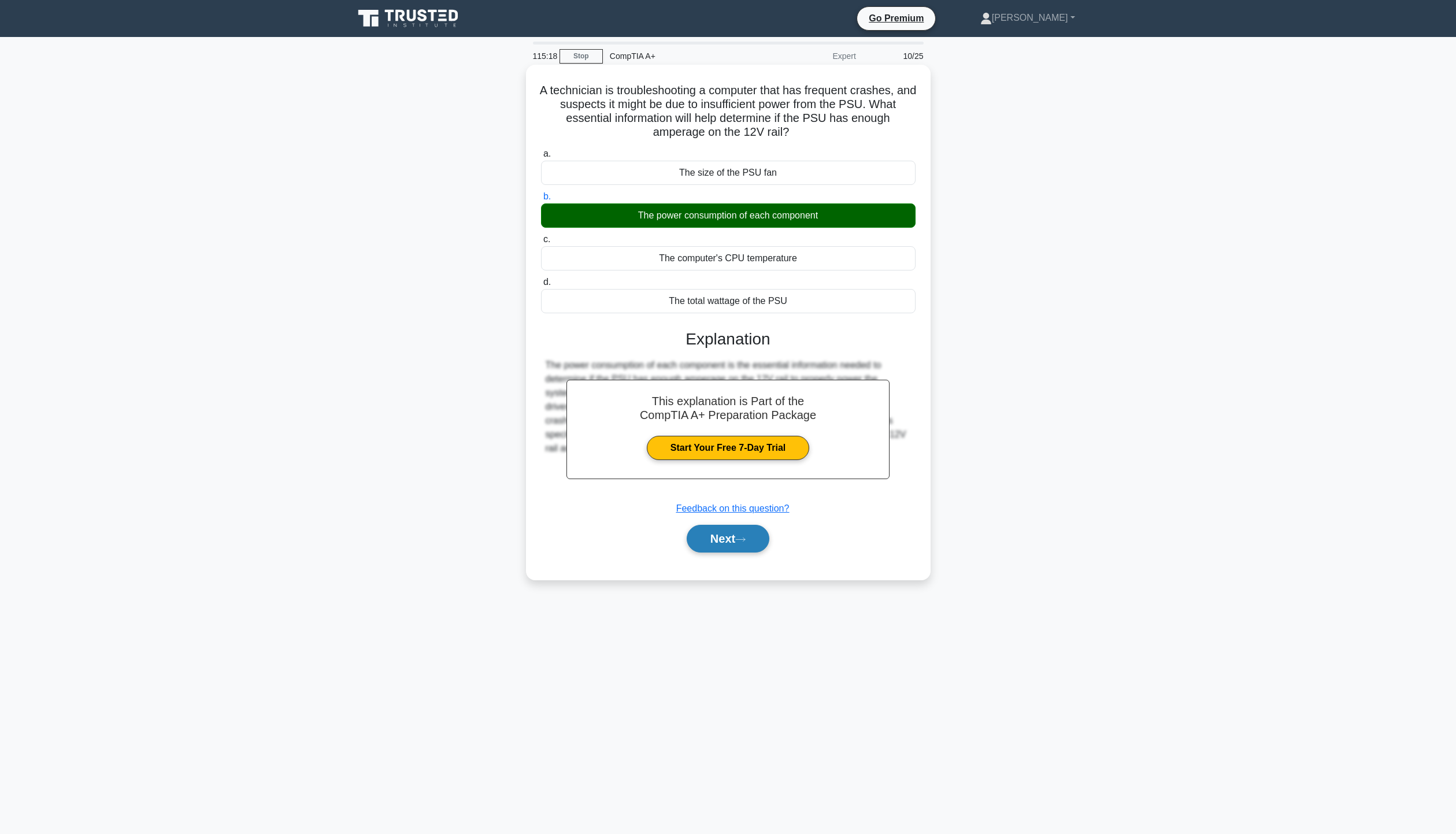
click at [734, 545] on button "Next" at bounding box center [728, 538] width 83 height 28
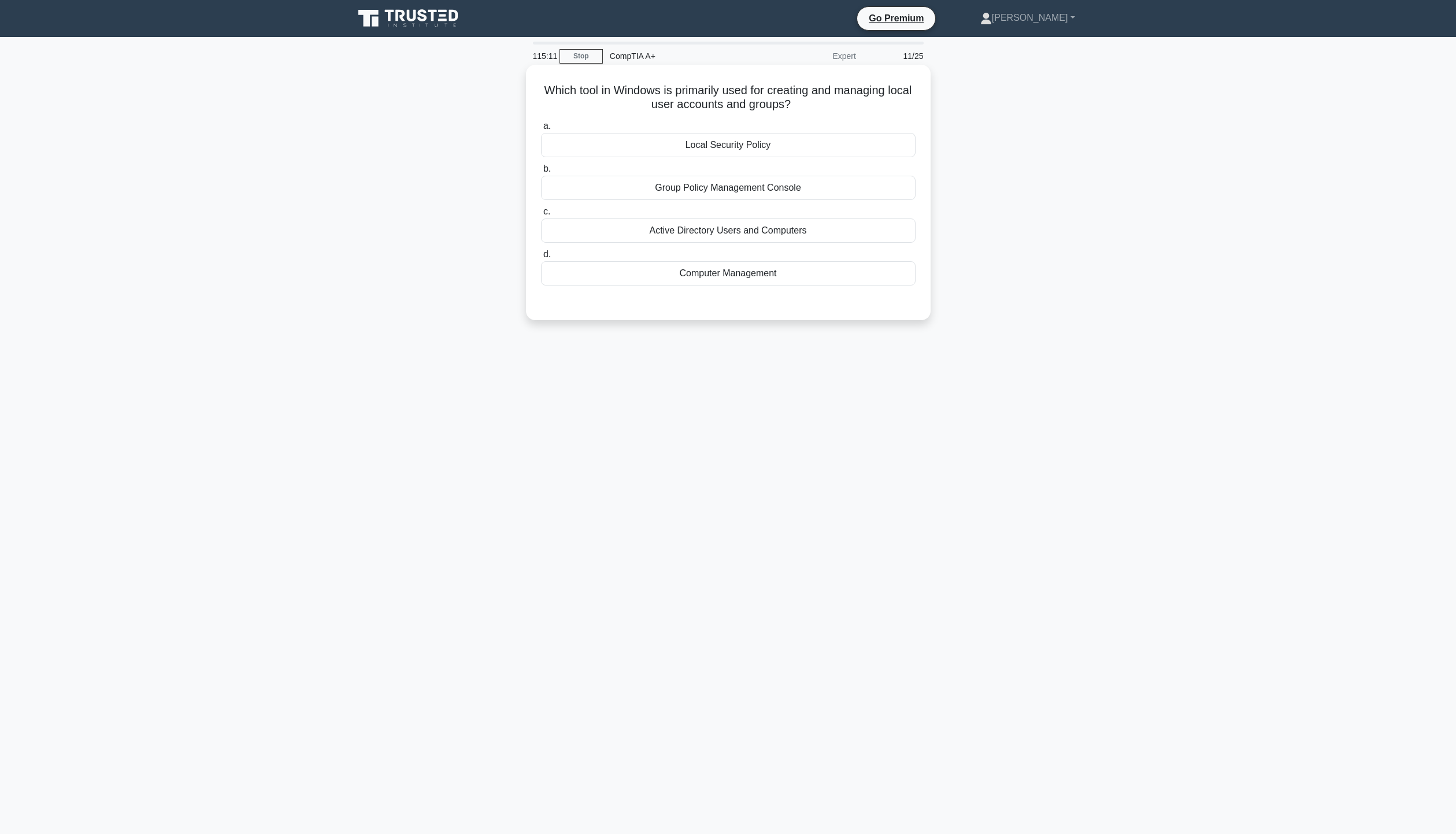
drag, startPoint x: 552, startPoint y: 95, endPoint x: 898, endPoint y: 104, distance: 346.1
click at [898, 104] on h5 "Which tool in Windows is primarily used for creating and managing local user ac…" at bounding box center [728, 97] width 377 height 29
click at [968, 123] on div "Which tool in Windows is primarily used for creating and managing local user ac…" at bounding box center [728, 202] width 763 height 269
click at [804, 234] on div "Active Directory Users and Computers" at bounding box center [728, 230] width 375 height 24
click at [541, 215] on input "c. Active Directory Users and Computers" at bounding box center [541, 212] width 0 height 8
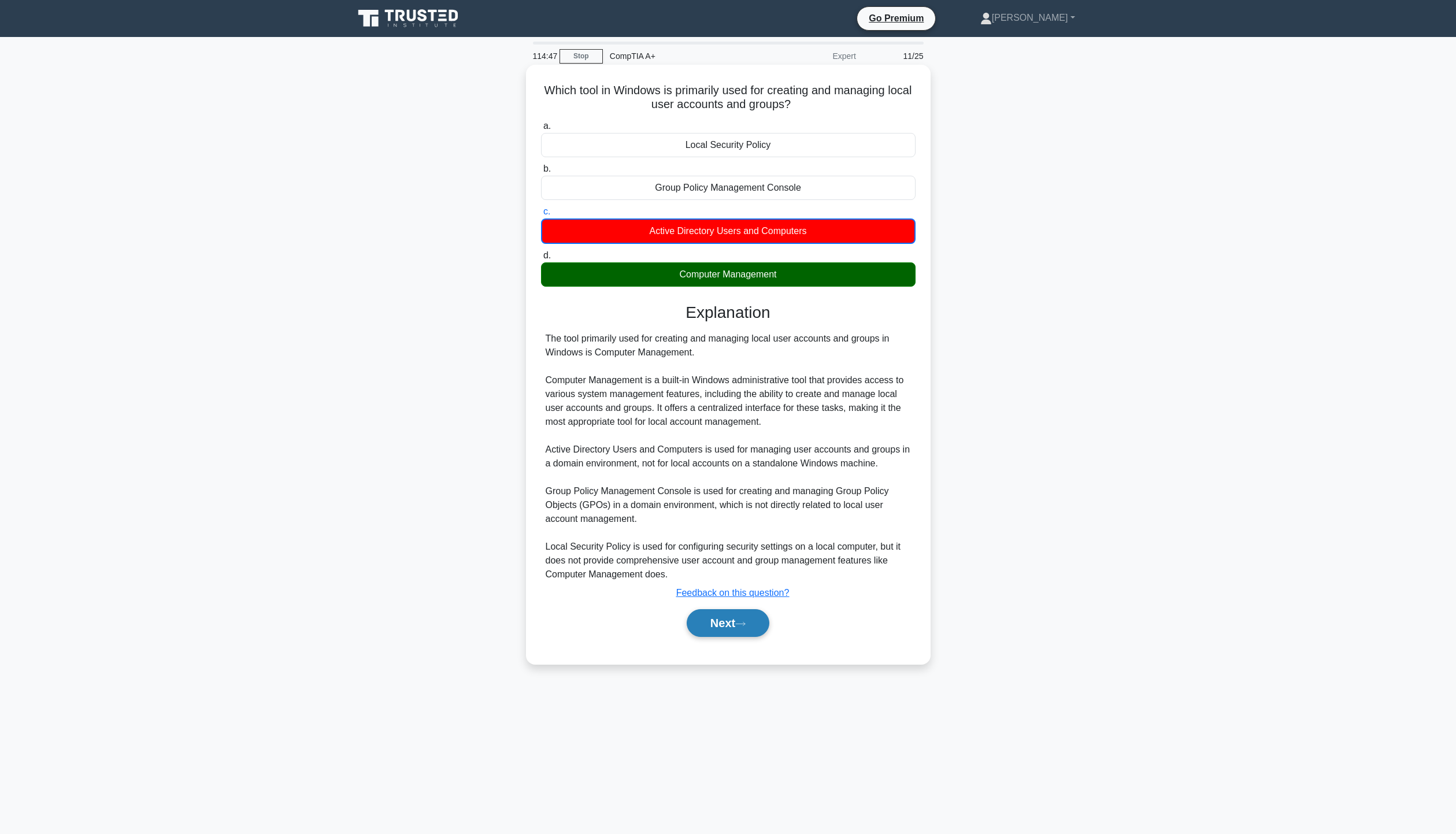
click at [730, 632] on button "Next" at bounding box center [728, 623] width 83 height 28
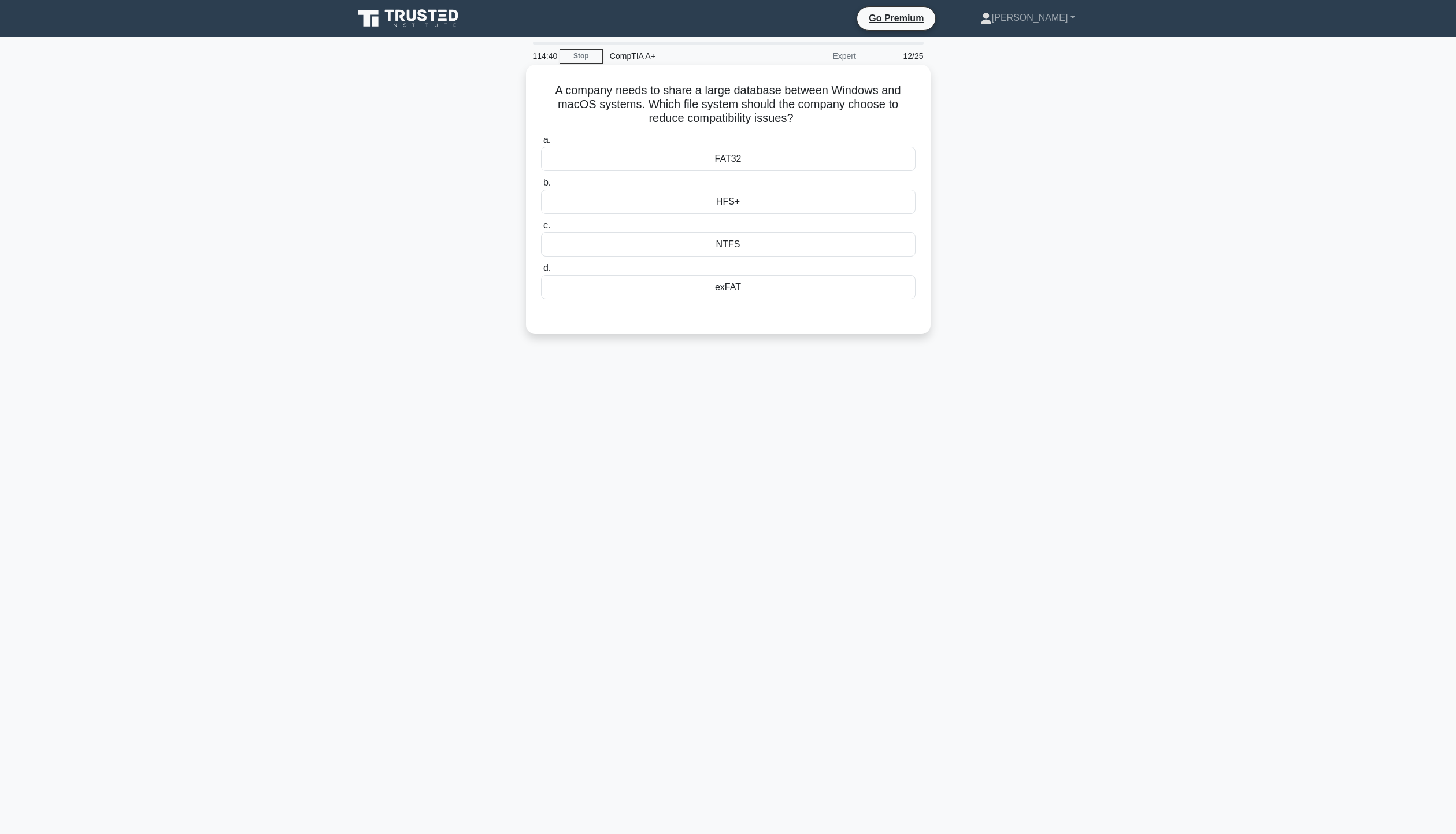
drag, startPoint x: 547, startPoint y: 90, endPoint x: 860, endPoint y: 115, distance: 314.0
click at [860, 115] on h5 "A company needs to share a large database between Windows and macOS systems. Wh…" at bounding box center [728, 104] width 377 height 42
click at [855, 122] on h5 "A company needs to share a large database between Windows and macOS systems. Wh…" at bounding box center [728, 104] width 377 height 42
click at [750, 295] on div "exFAT" at bounding box center [728, 287] width 375 height 24
click at [541, 272] on input "d. exFAT" at bounding box center [541, 269] width 0 height 8
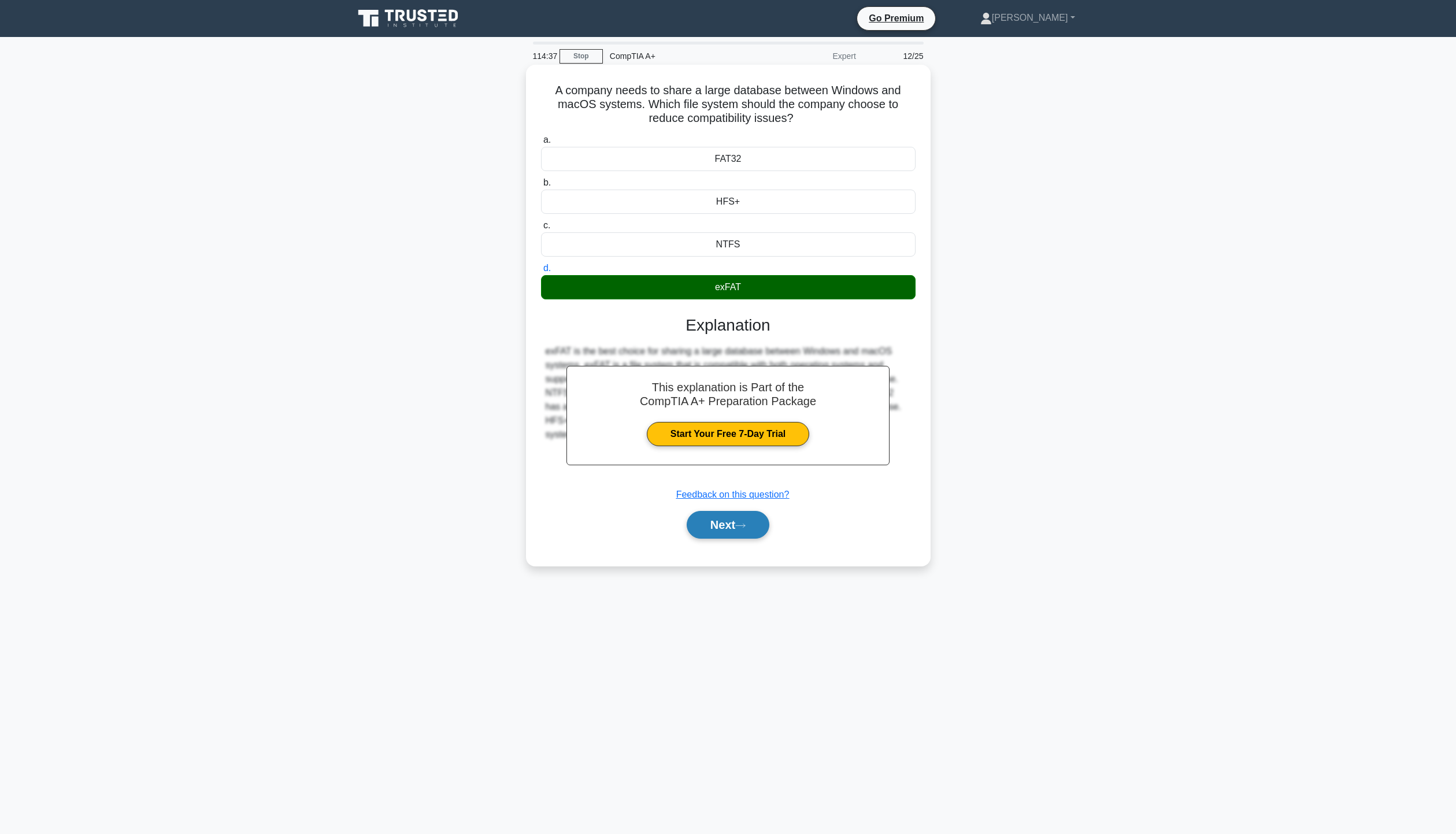
click at [729, 530] on button "Next" at bounding box center [728, 525] width 83 height 28
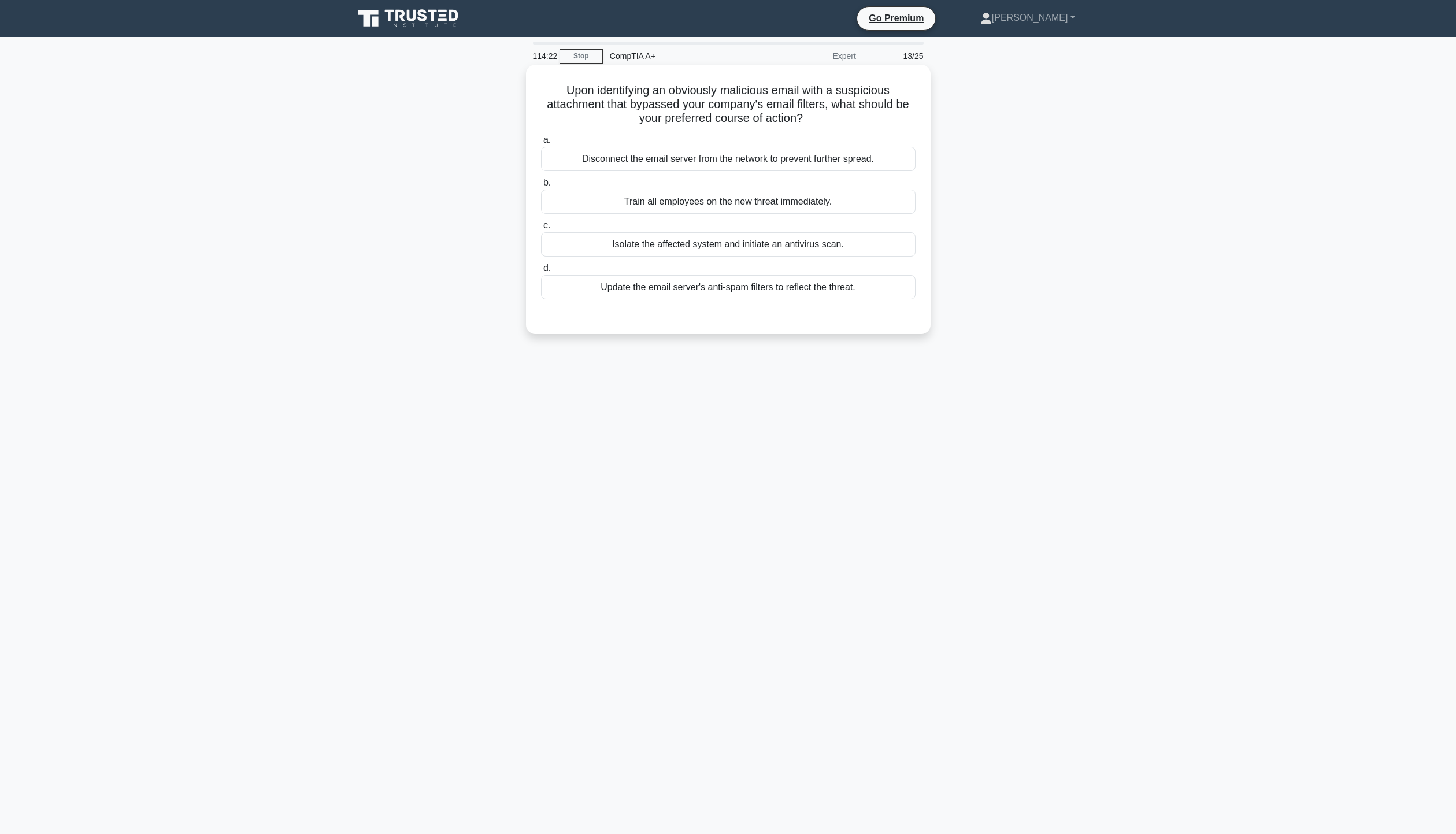
drag, startPoint x: 557, startPoint y: 90, endPoint x: 873, endPoint y: 112, distance: 316.8
click at [873, 112] on h5 "Upon identifying an obviously malicious email with a suspicious attachment that…" at bounding box center [728, 104] width 377 height 42
click at [1023, 190] on div "Upon identifying an obviously malicious email with a suspicious attachment that…" at bounding box center [728, 210] width 763 height 283
click at [818, 293] on div "Update the email server's anti-spam filters to reflect the threat." at bounding box center [728, 287] width 375 height 24
click at [541, 272] on input "d. Update the email server's anti-spam filters to reflect the threat." at bounding box center [541, 269] width 0 height 8
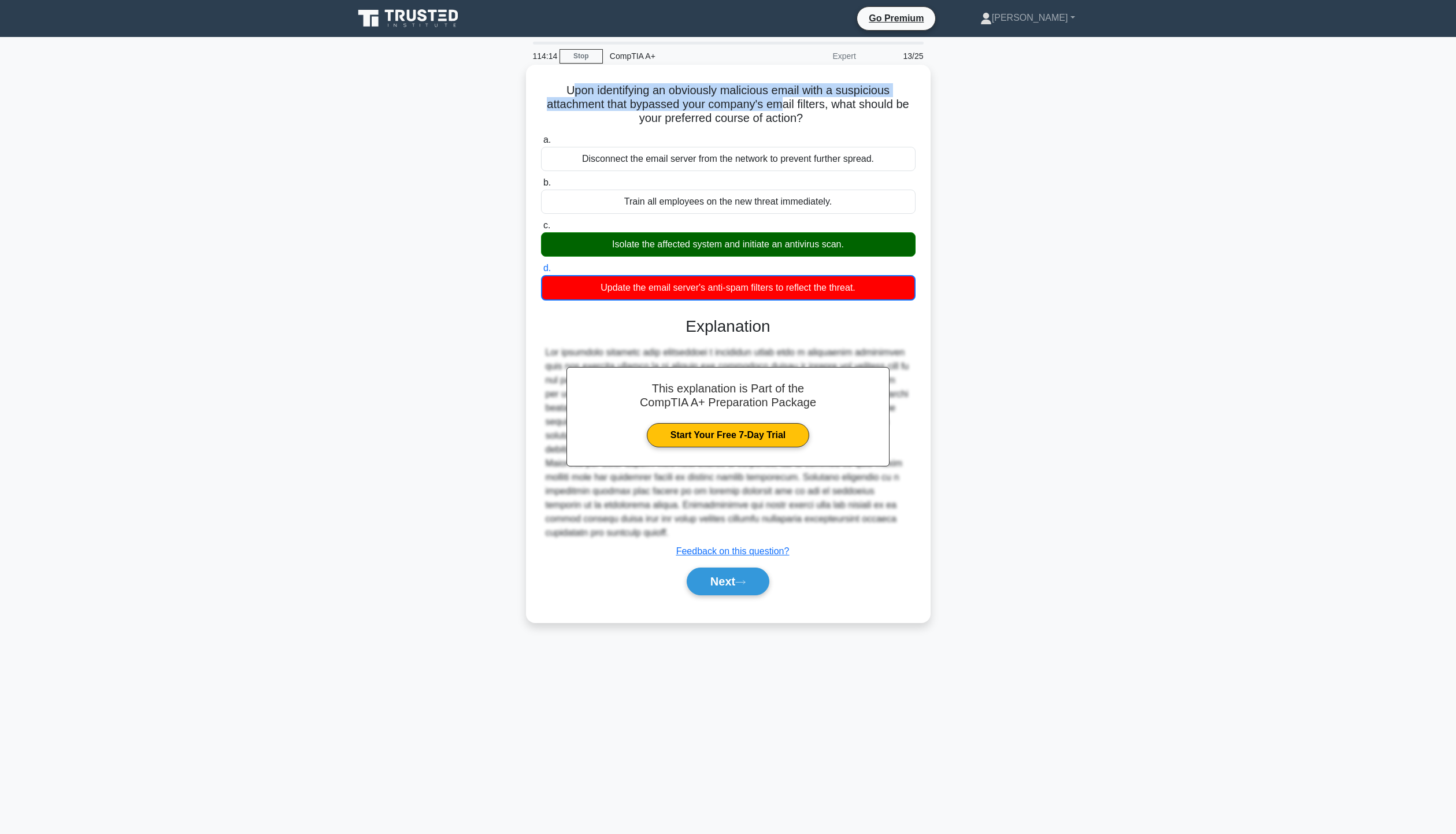
drag, startPoint x: 570, startPoint y: 96, endPoint x: 827, endPoint y: 119, distance: 258.0
click at [786, 109] on h5 "Upon identifying an obviously malicious email with a suspicious attachment that…" at bounding box center [728, 104] width 377 height 42
click at [886, 143] on label "a. Disconnect the email server from the network to prevent further spread." at bounding box center [728, 152] width 375 height 38
click at [541, 143] on input "a. Disconnect the email server from the network to prevent further spread." at bounding box center [541, 140] width 0 height 8
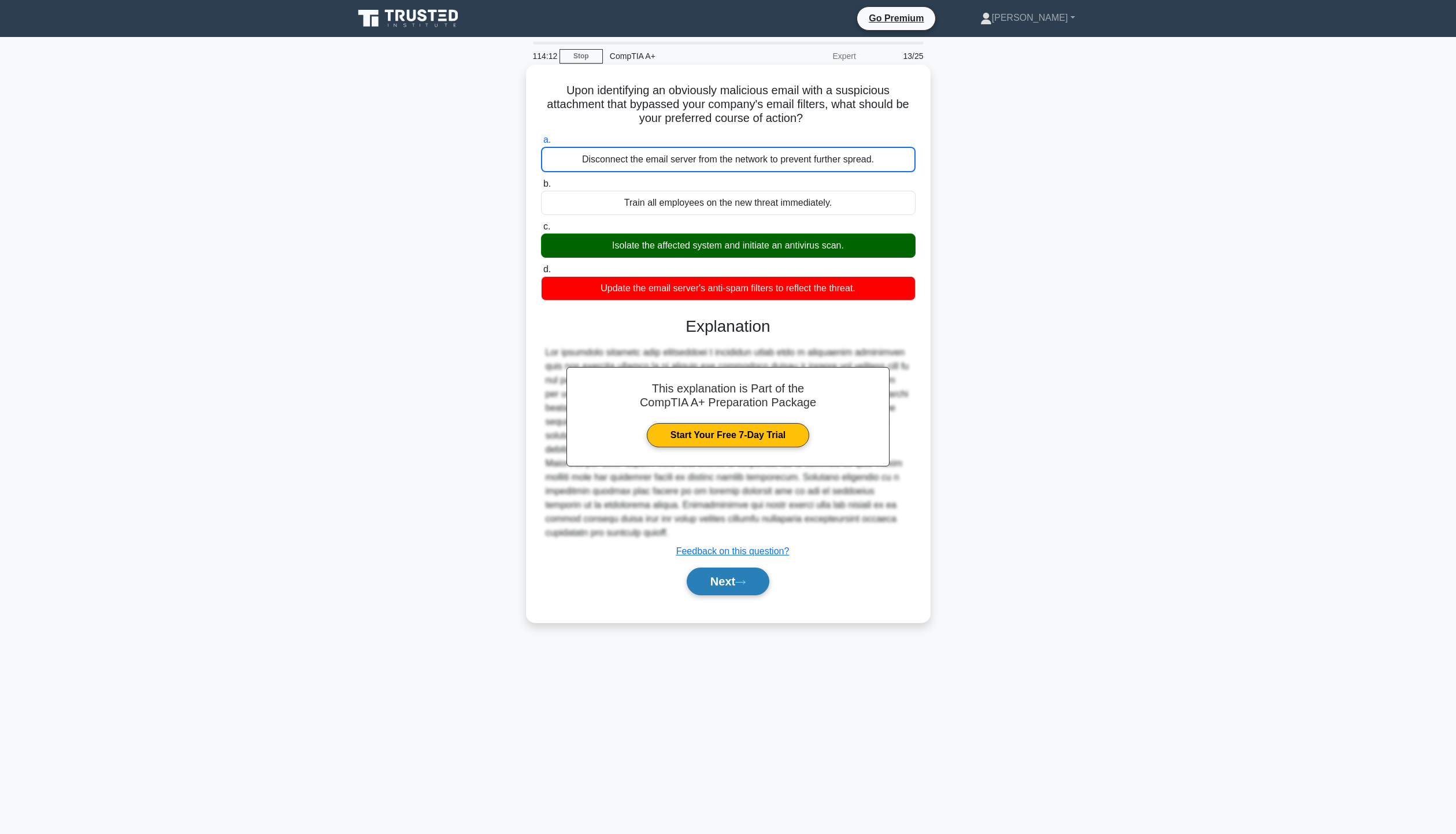
click at [738, 589] on button "Next" at bounding box center [728, 581] width 83 height 28
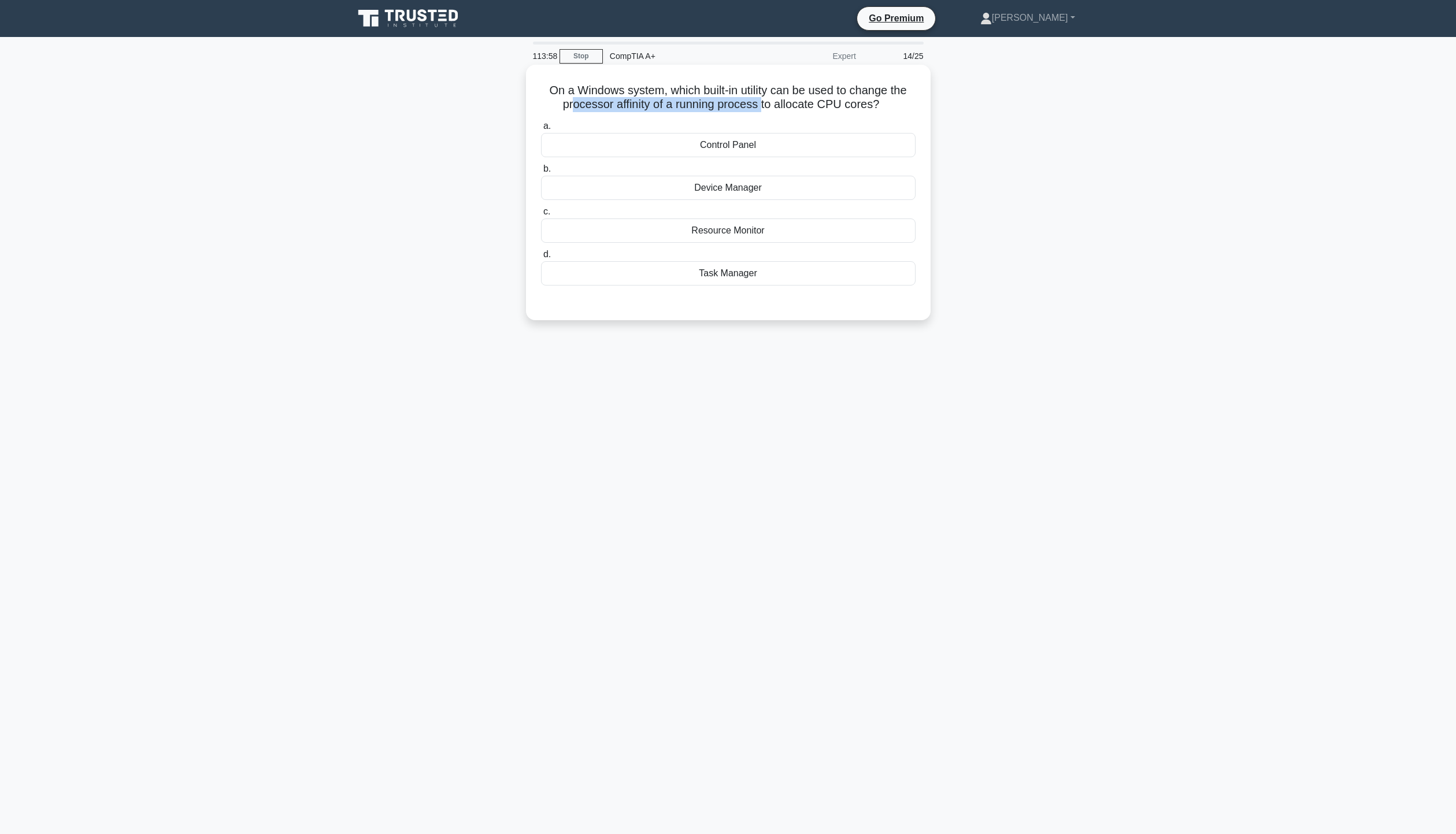
drag, startPoint x: 571, startPoint y: 106, endPoint x: 764, endPoint y: 112, distance: 193.1
click at [764, 112] on h5 "On a Windows system, which built-in utility can be used to change the processor…" at bounding box center [728, 97] width 377 height 29
click at [759, 266] on div "Task Manager" at bounding box center [728, 273] width 375 height 24
click at [541, 259] on input "d. Task Manager" at bounding box center [541, 254] width 0 height 8
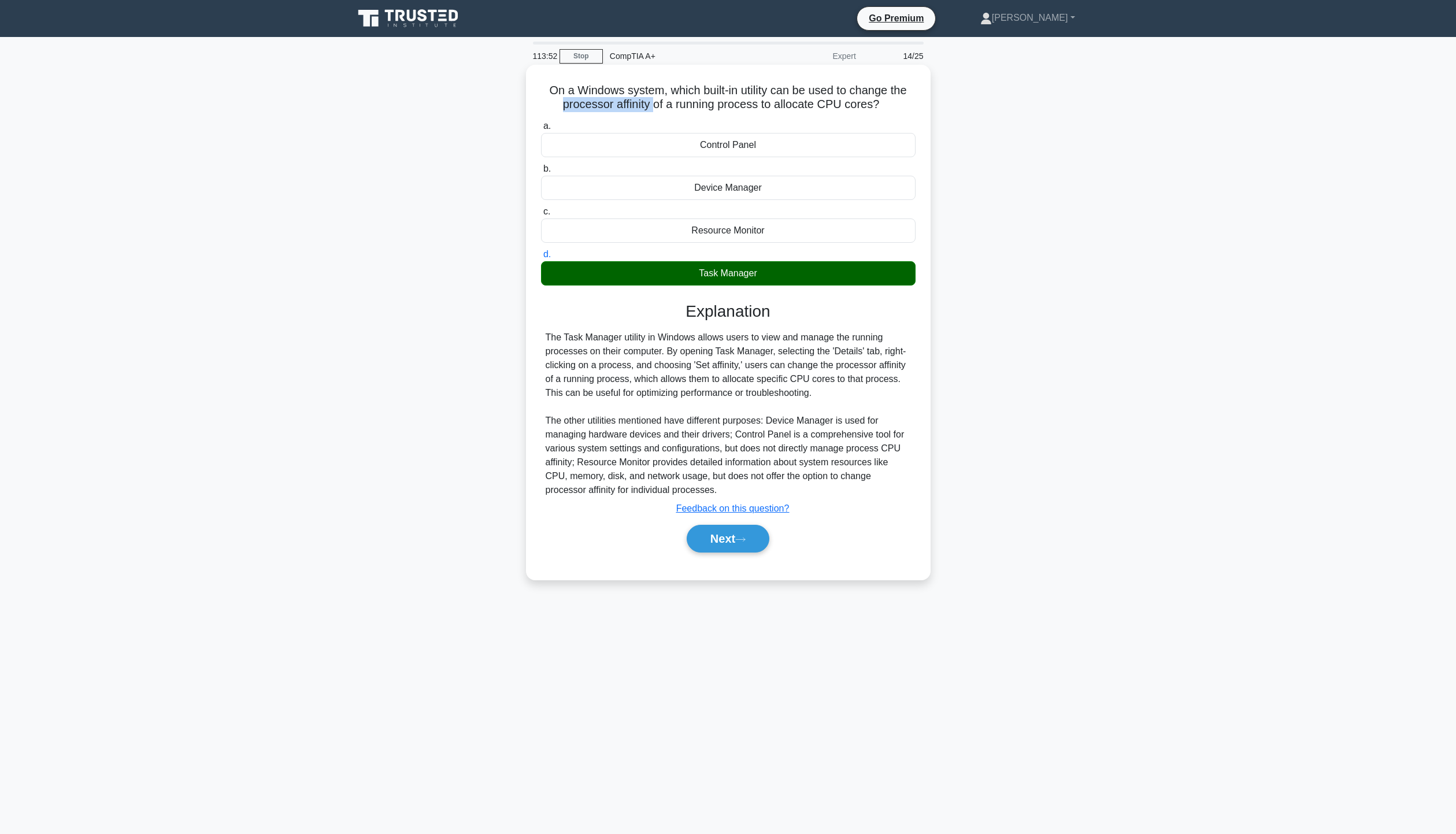
drag, startPoint x: 558, startPoint y: 104, endPoint x: 653, endPoint y: 111, distance: 95.3
click at [653, 111] on h5 "On a Windows system, which built-in utility can be used to change the processor…" at bounding box center [728, 97] width 377 height 29
click at [742, 530] on button "Next" at bounding box center [728, 538] width 83 height 28
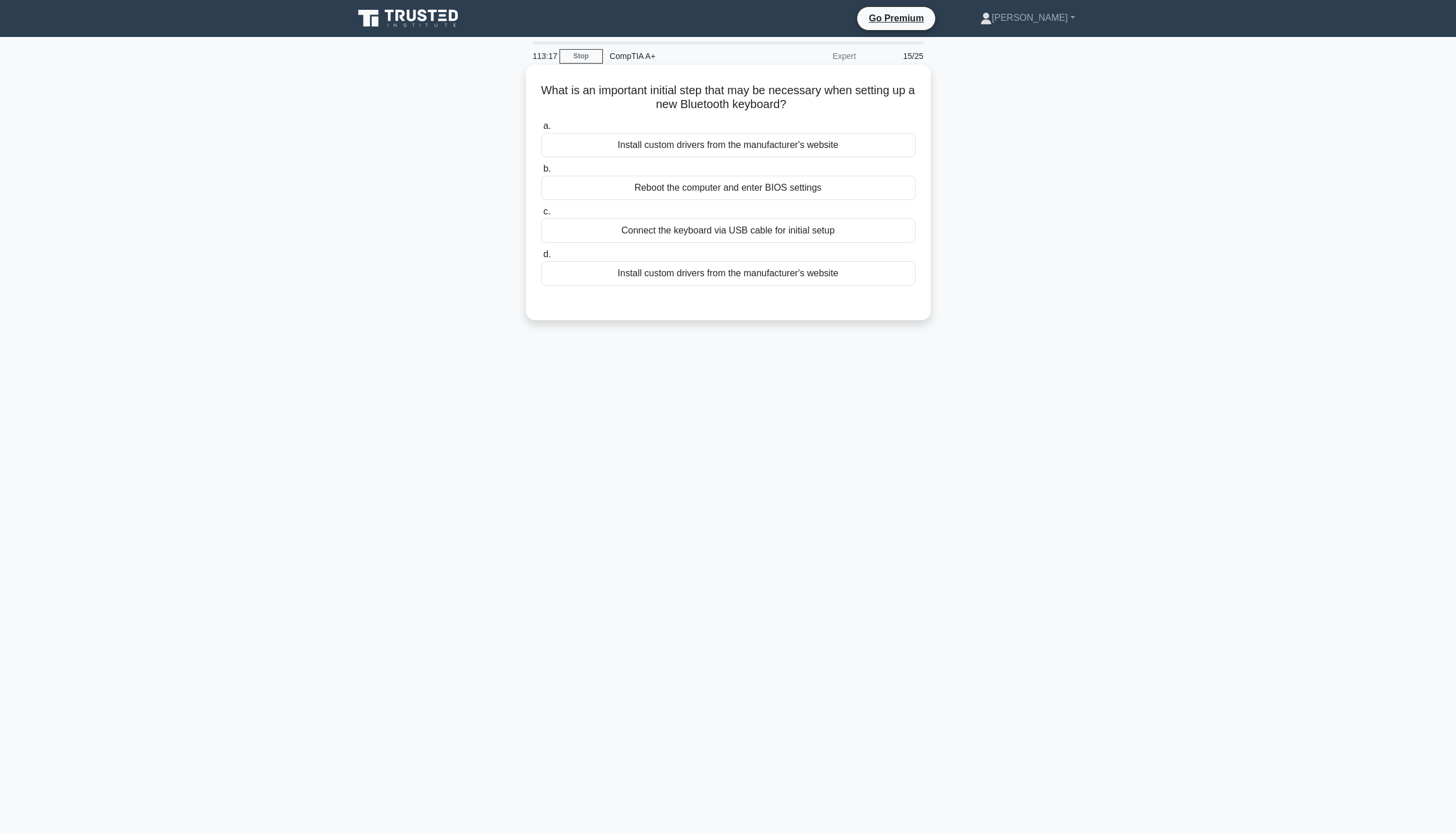
click at [683, 144] on div "Install custom drivers from the manufacturer's website" at bounding box center [728, 145] width 375 height 24
click at [541, 130] on input "a. Install custom drivers from the manufacturer's website" at bounding box center [541, 126] width 0 height 8
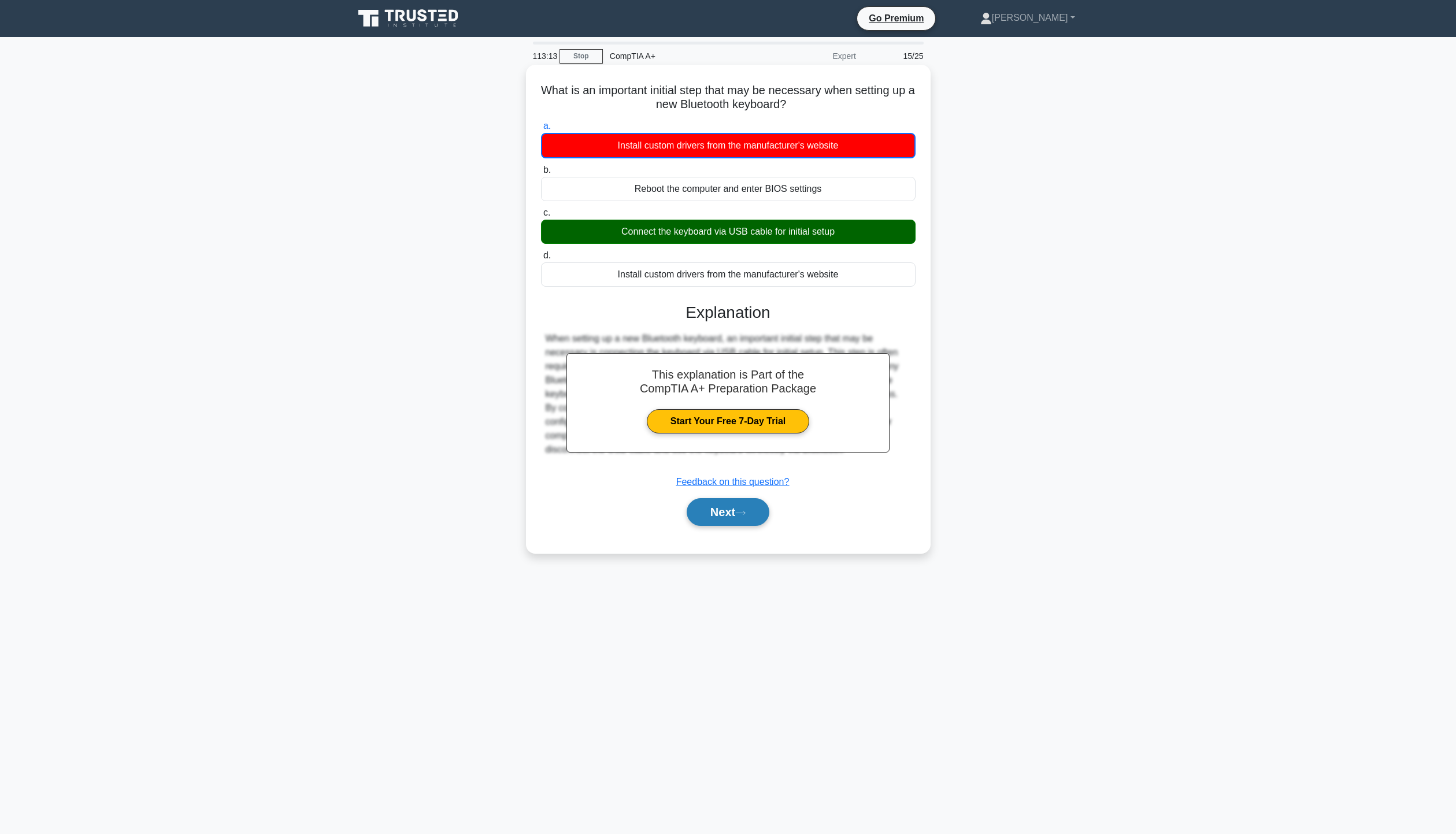
click at [745, 514] on icon at bounding box center [741, 513] width 11 height 6
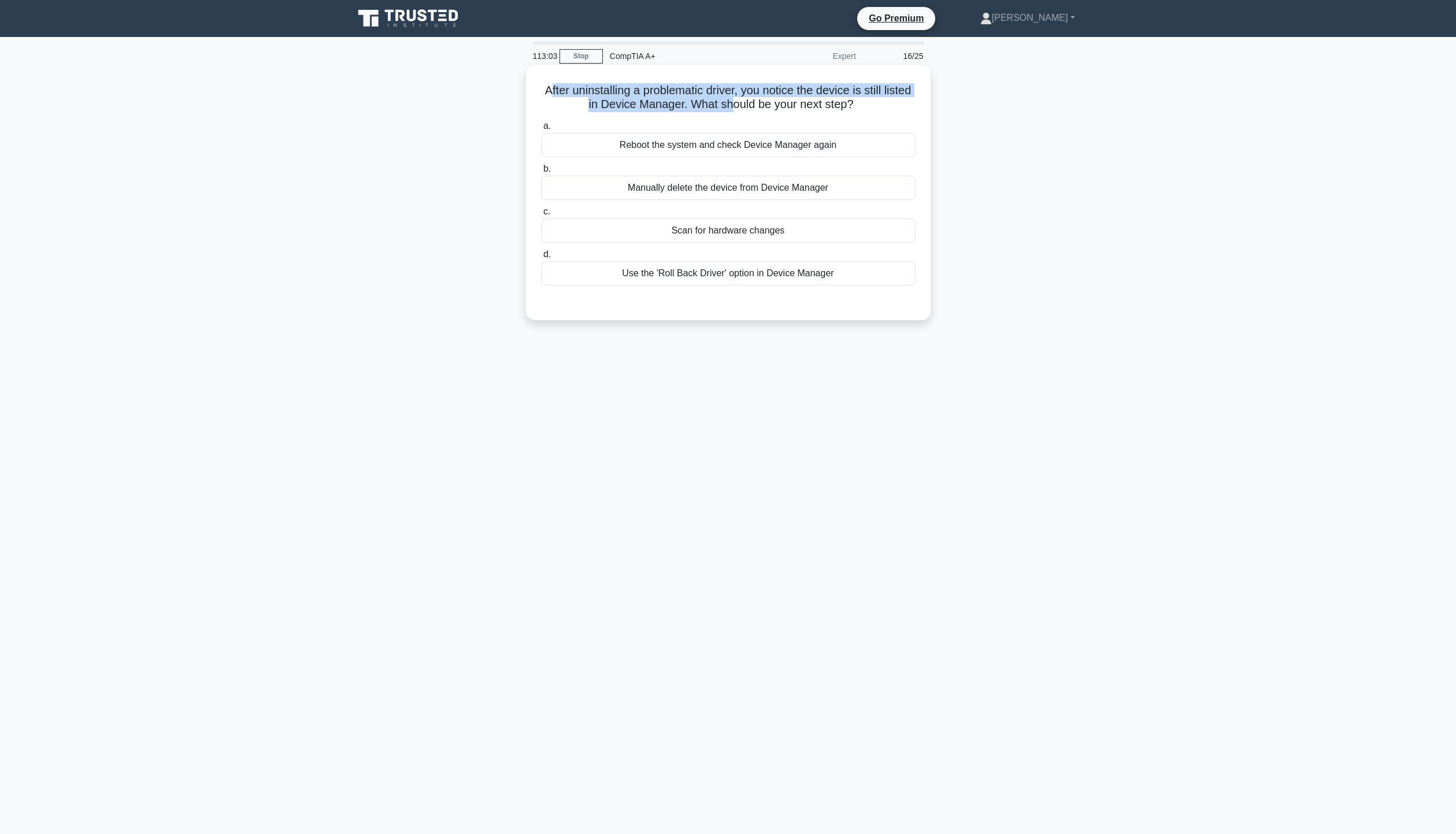
drag, startPoint x: 557, startPoint y: 89, endPoint x: 746, endPoint y: 104, distance: 189.6
click at [746, 104] on h5 "After uninstalling a problematic driver, you notice the device is still listed …" at bounding box center [728, 97] width 377 height 29
click at [992, 141] on div "After uninstalling a problematic driver, you notice the device is still listed …" at bounding box center [728, 202] width 763 height 269
drag, startPoint x: 833, startPoint y: 75, endPoint x: 787, endPoint y: 90, distance: 48.4
click at [833, 77] on div "After uninstalling a problematic driver, you notice the device is still listed …" at bounding box center [728, 192] width 395 height 246
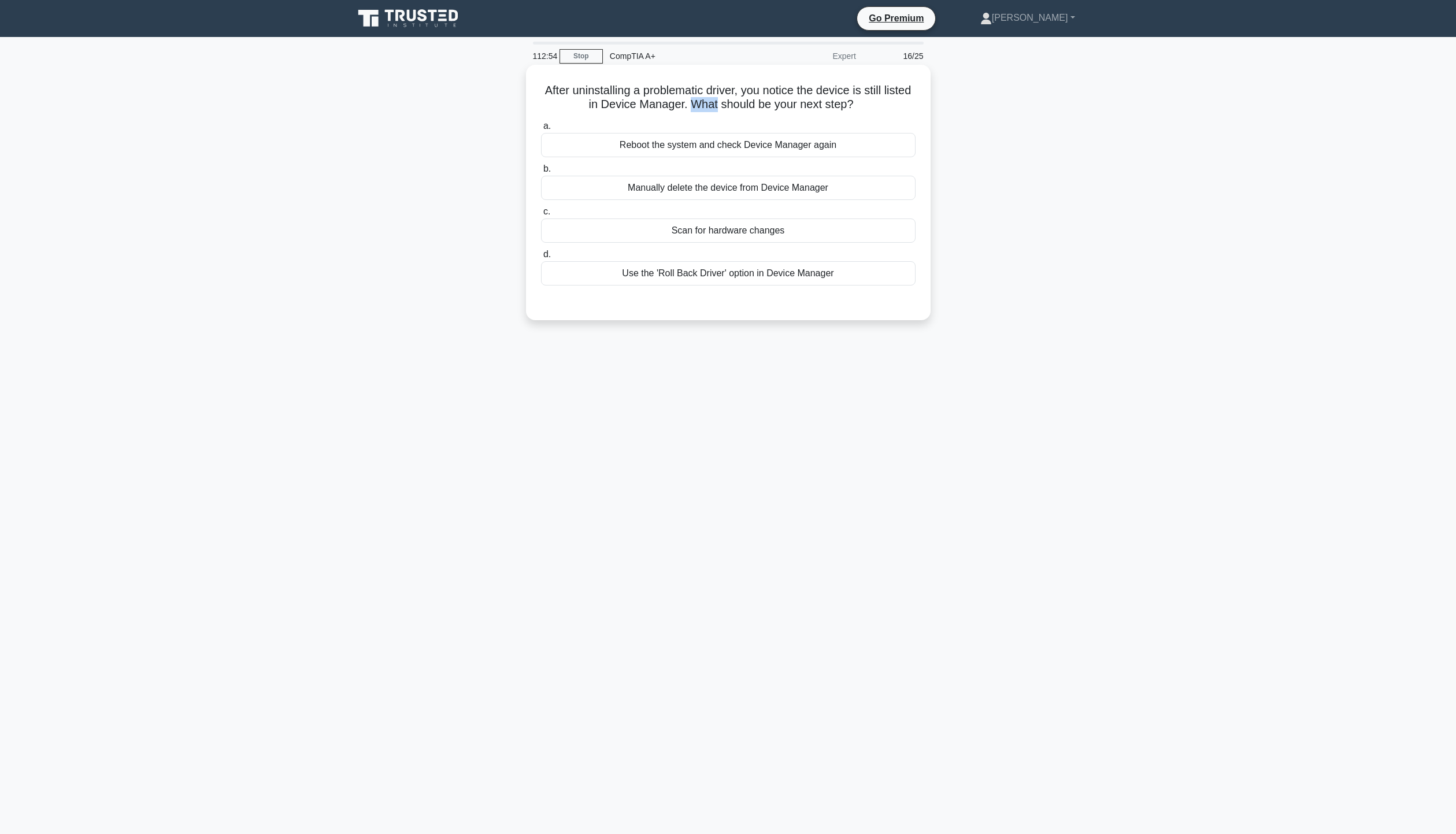
drag, startPoint x: 707, startPoint y: 98, endPoint x: 732, endPoint y: 110, distance: 27.7
click at [731, 104] on h5 "After uninstalling a problematic driver, you notice the device is still listed …" at bounding box center [728, 97] width 377 height 29
click at [750, 186] on div "Manually delete the device from Device Manager" at bounding box center [728, 188] width 375 height 24
click at [541, 173] on input "b. Manually delete the device from Device Manager" at bounding box center [541, 169] width 0 height 8
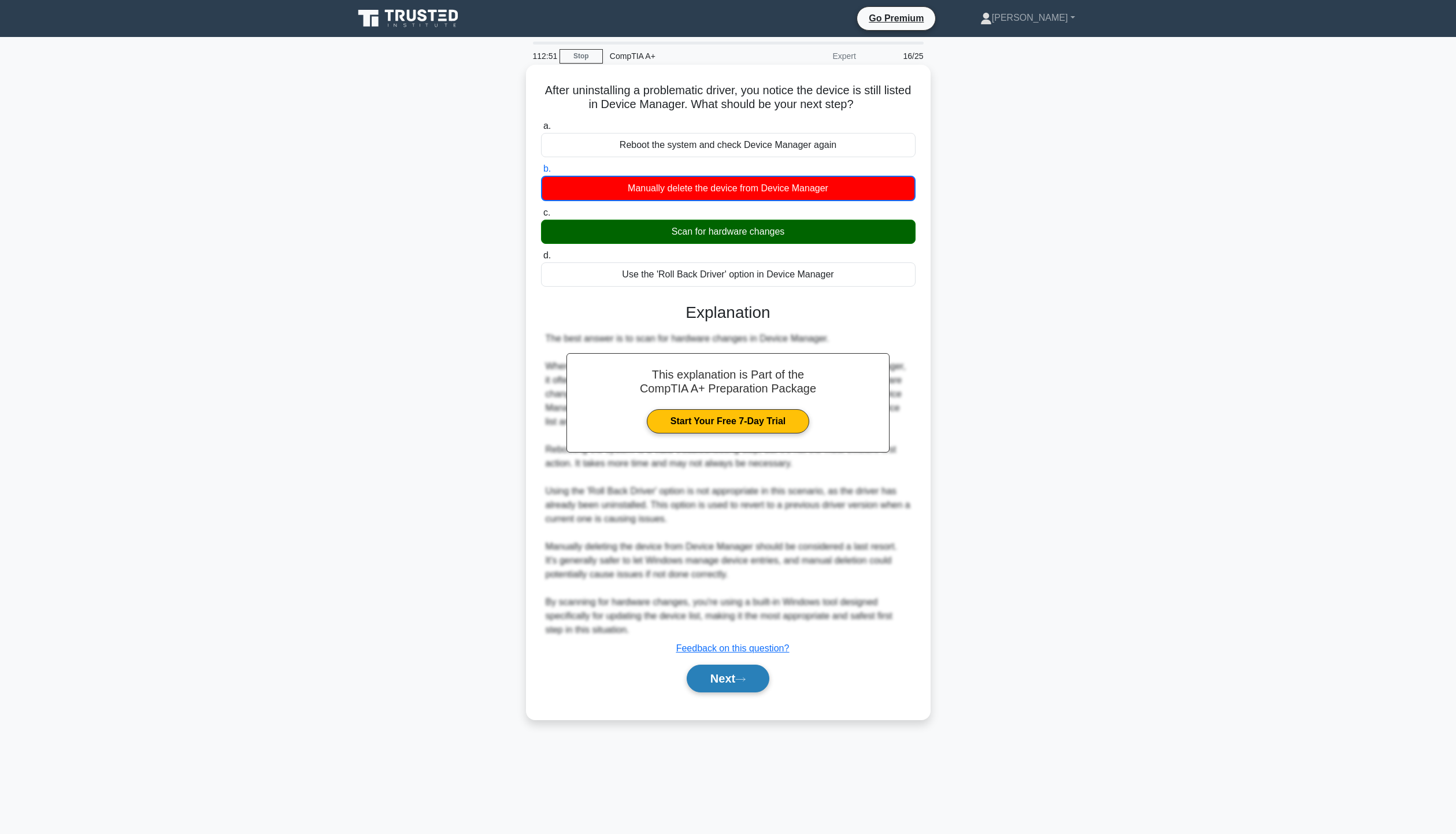
click at [725, 689] on button "Next" at bounding box center [728, 678] width 83 height 28
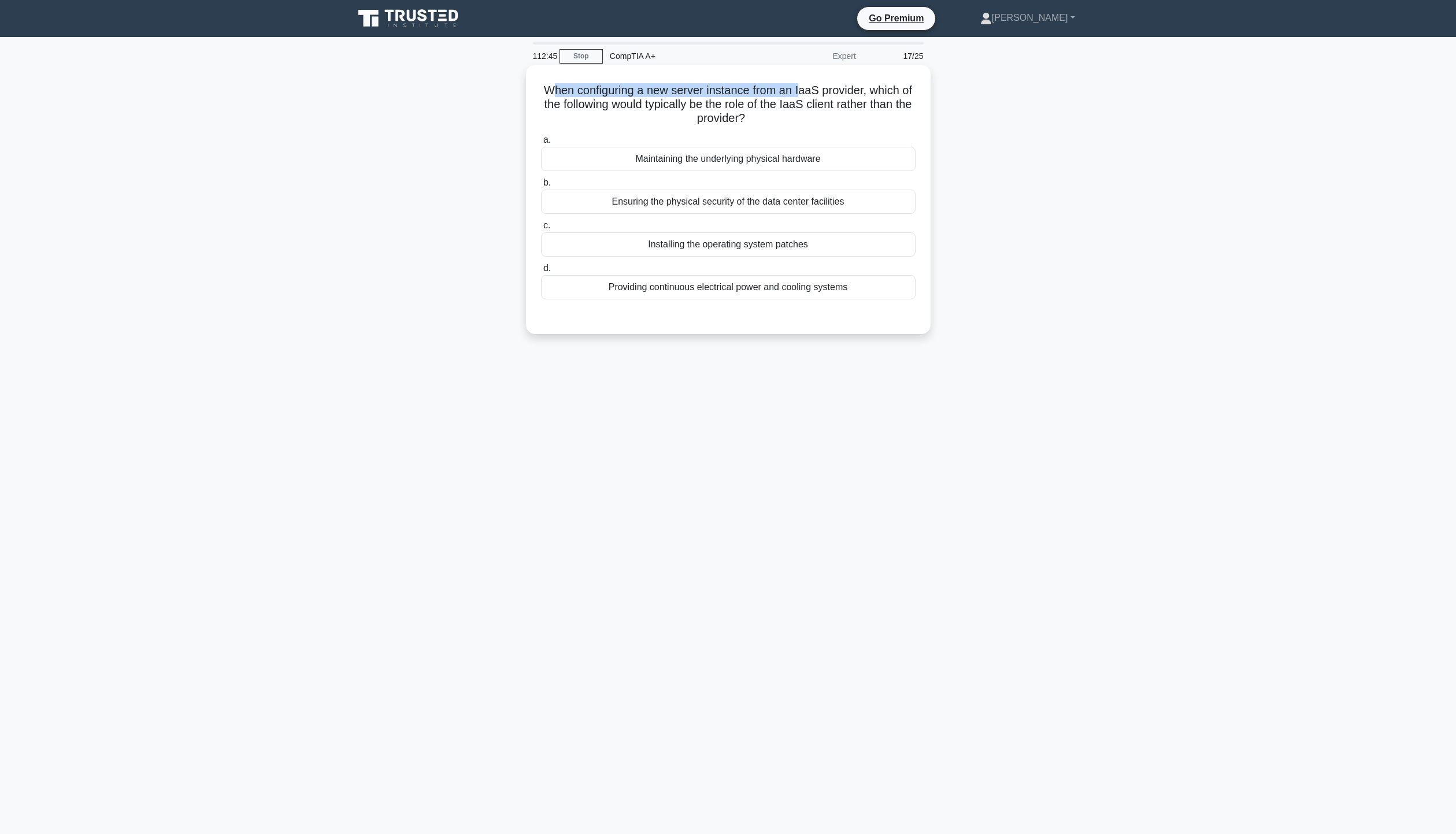
drag, startPoint x: 560, startPoint y: 90, endPoint x: 808, endPoint y: 89, distance: 248.0
click at [808, 89] on h5 "When configuring a new server instance from an IaaS provider, which of the foll…" at bounding box center [728, 104] width 377 height 42
click at [1019, 105] on div "When configuring a new server instance from an IaaS provider, which of the foll…" at bounding box center [728, 210] width 763 height 283
click at [838, 250] on div "Installing the operating system patches" at bounding box center [728, 244] width 375 height 24
click at [541, 230] on input "c. Installing the operating system patches" at bounding box center [541, 225] width 0 height 8
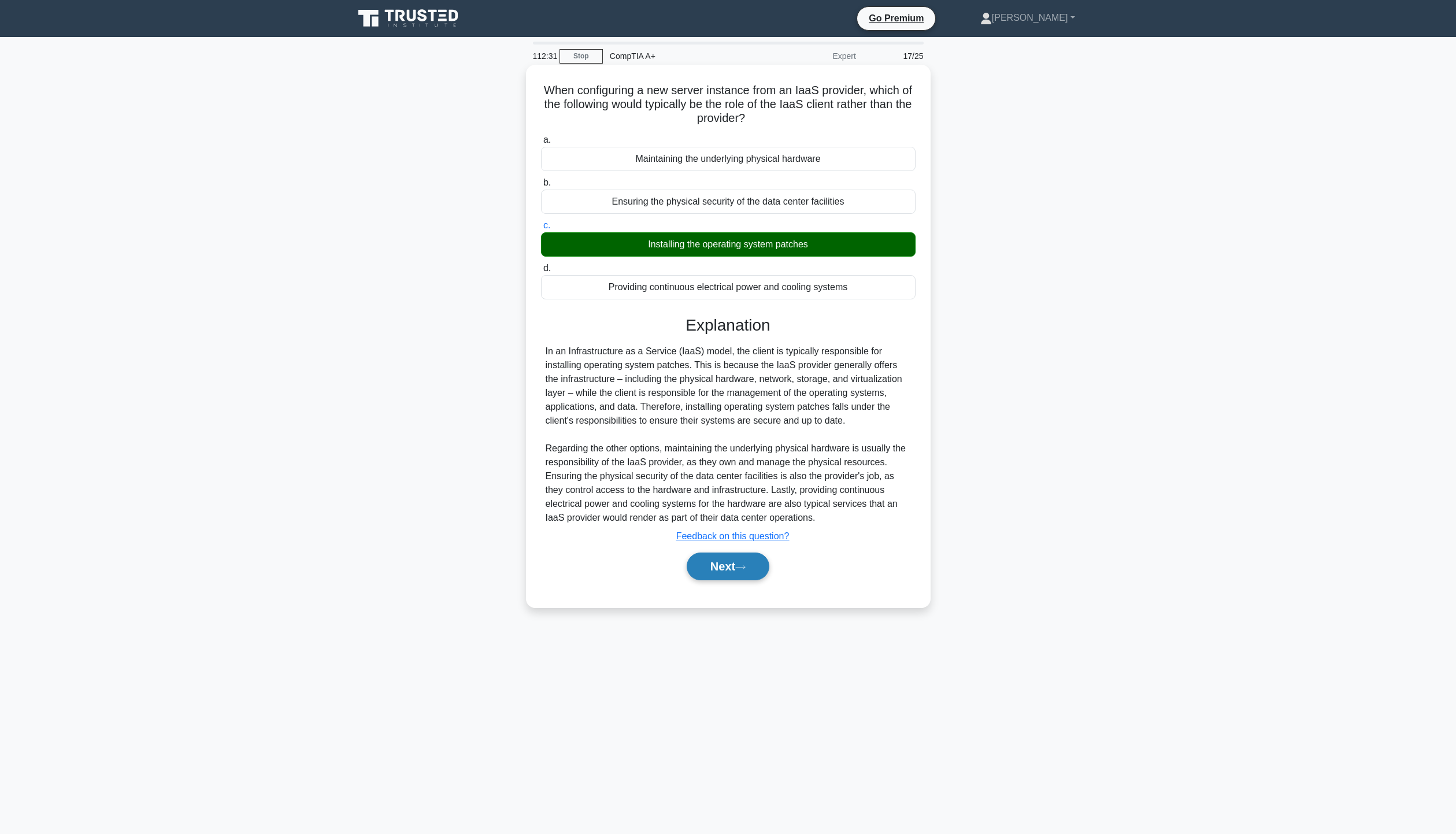
click at [731, 570] on button "Next" at bounding box center [728, 566] width 83 height 28
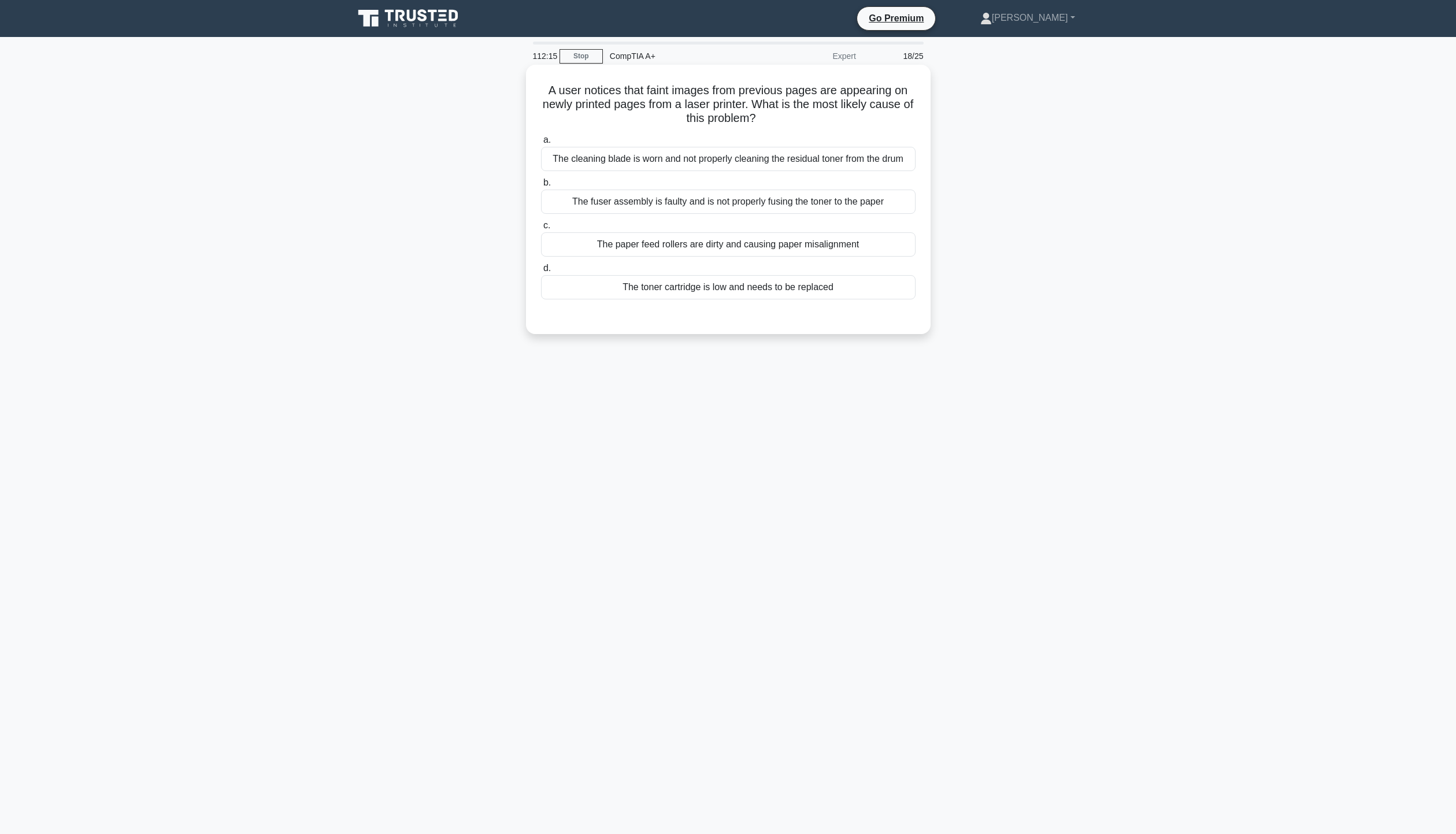
click at [615, 153] on div "The cleaning blade is worn and not properly cleaning the residual toner from th…" at bounding box center [728, 159] width 375 height 24
click at [541, 144] on input "a. The cleaning blade is worn and not properly cleaning the residual toner from…" at bounding box center [541, 140] width 0 height 8
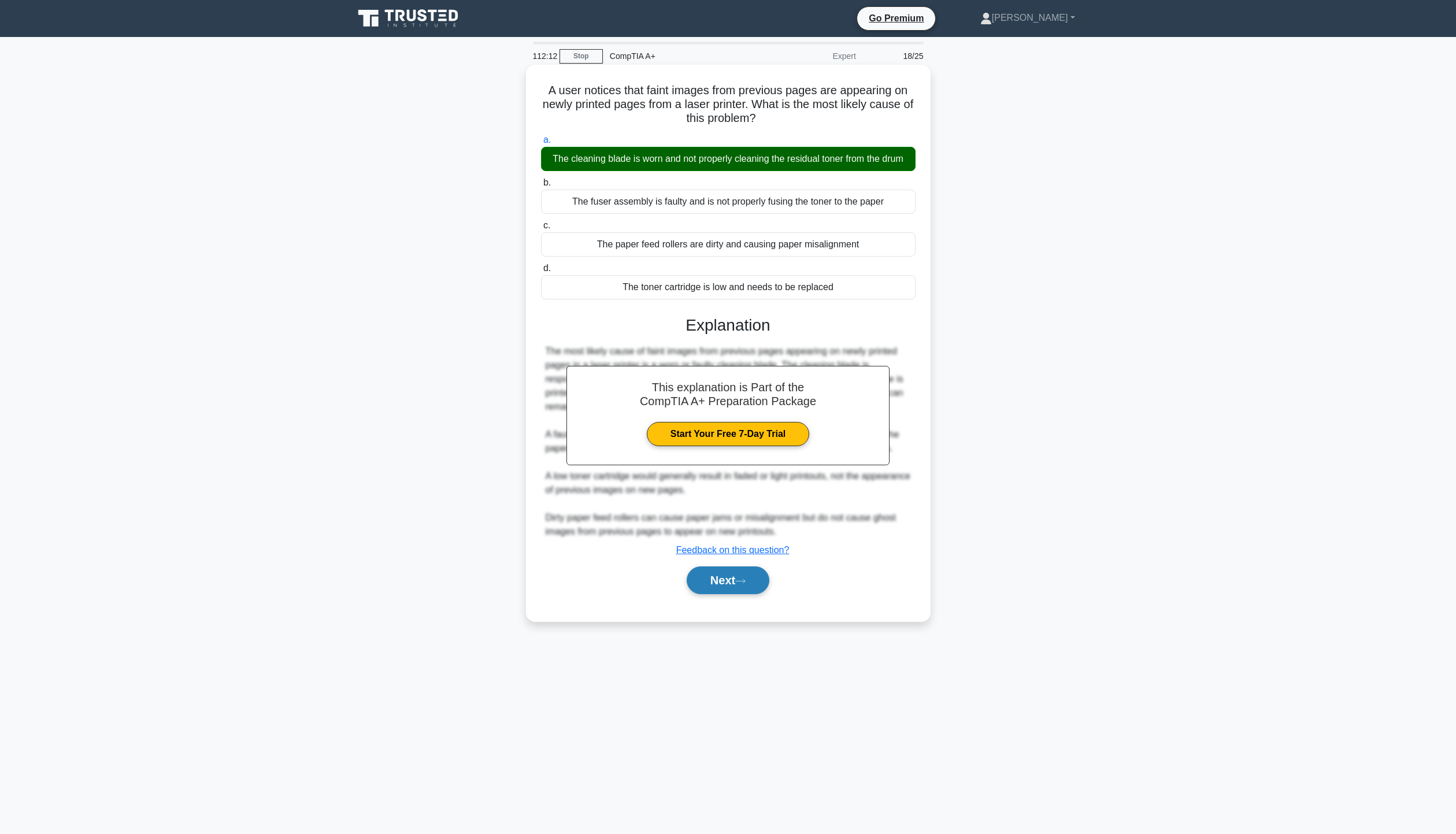
click at [739, 573] on button "Next" at bounding box center [728, 580] width 83 height 28
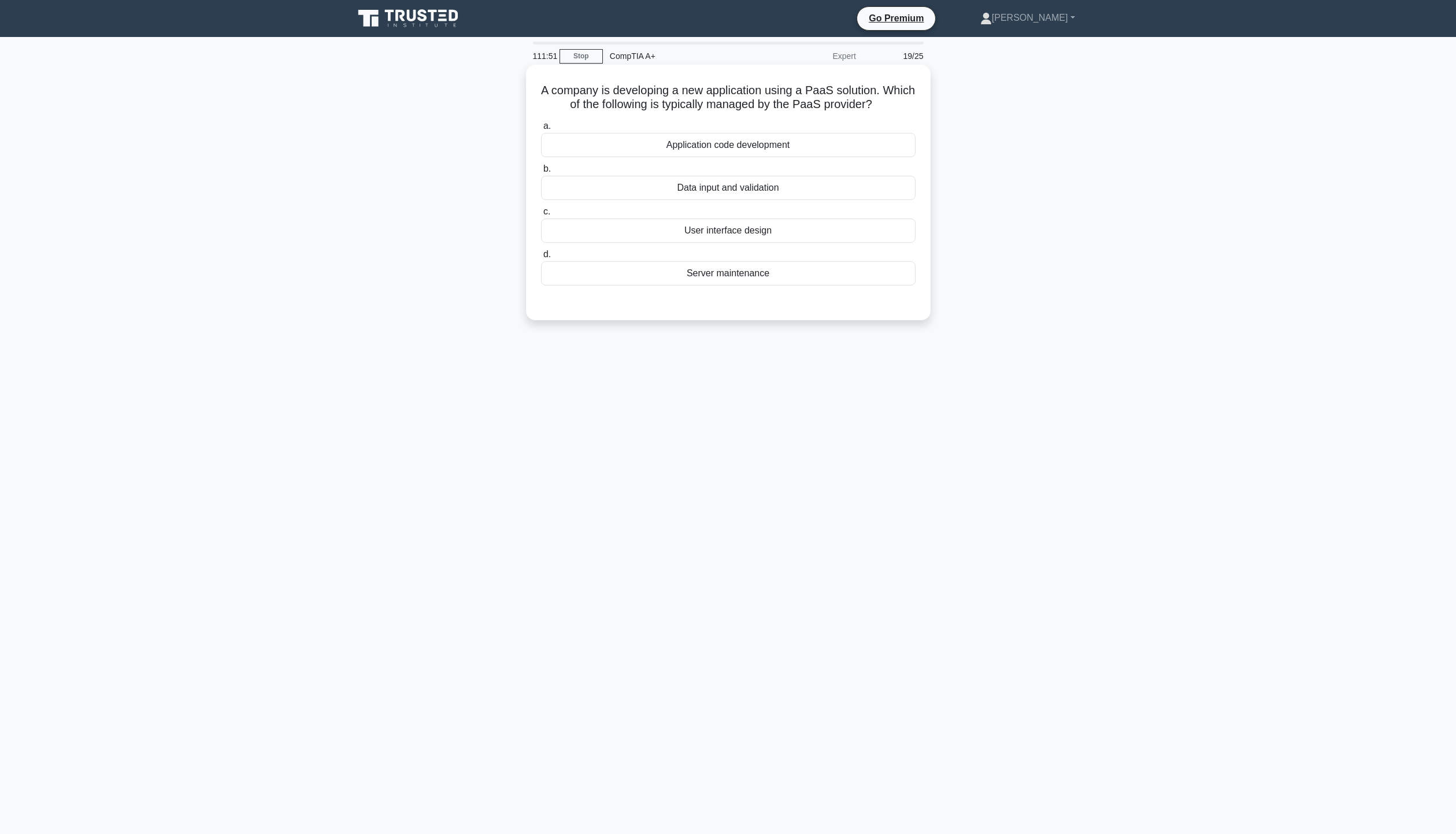
click at [737, 271] on div "Server maintenance" at bounding box center [728, 273] width 375 height 24
click at [541, 259] on input "d. Server maintenance" at bounding box center [541, 254] width 0 height 8
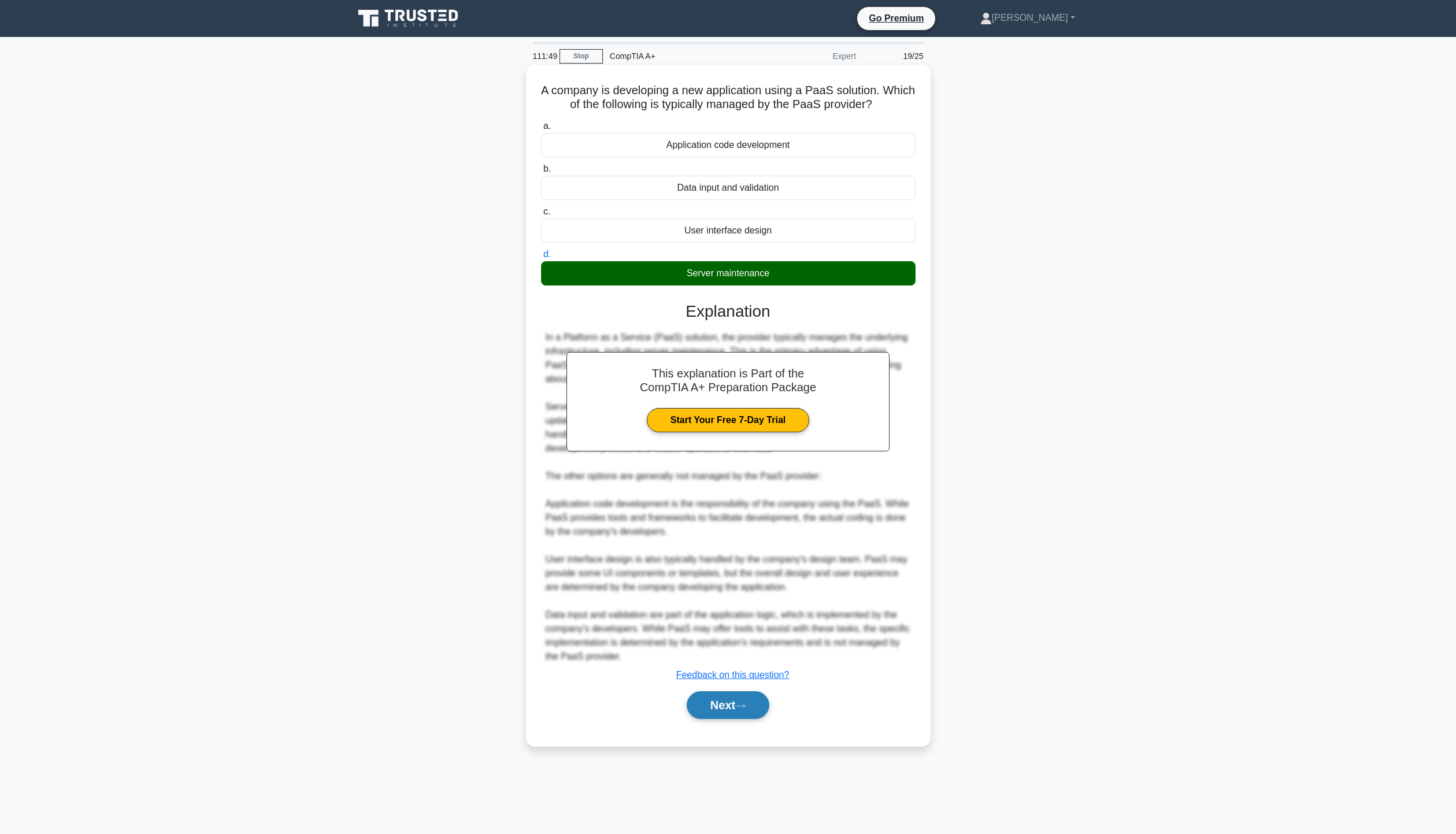
click at [722, 700] on button "Next" at bounding box center [728, 705] width 83 height 28
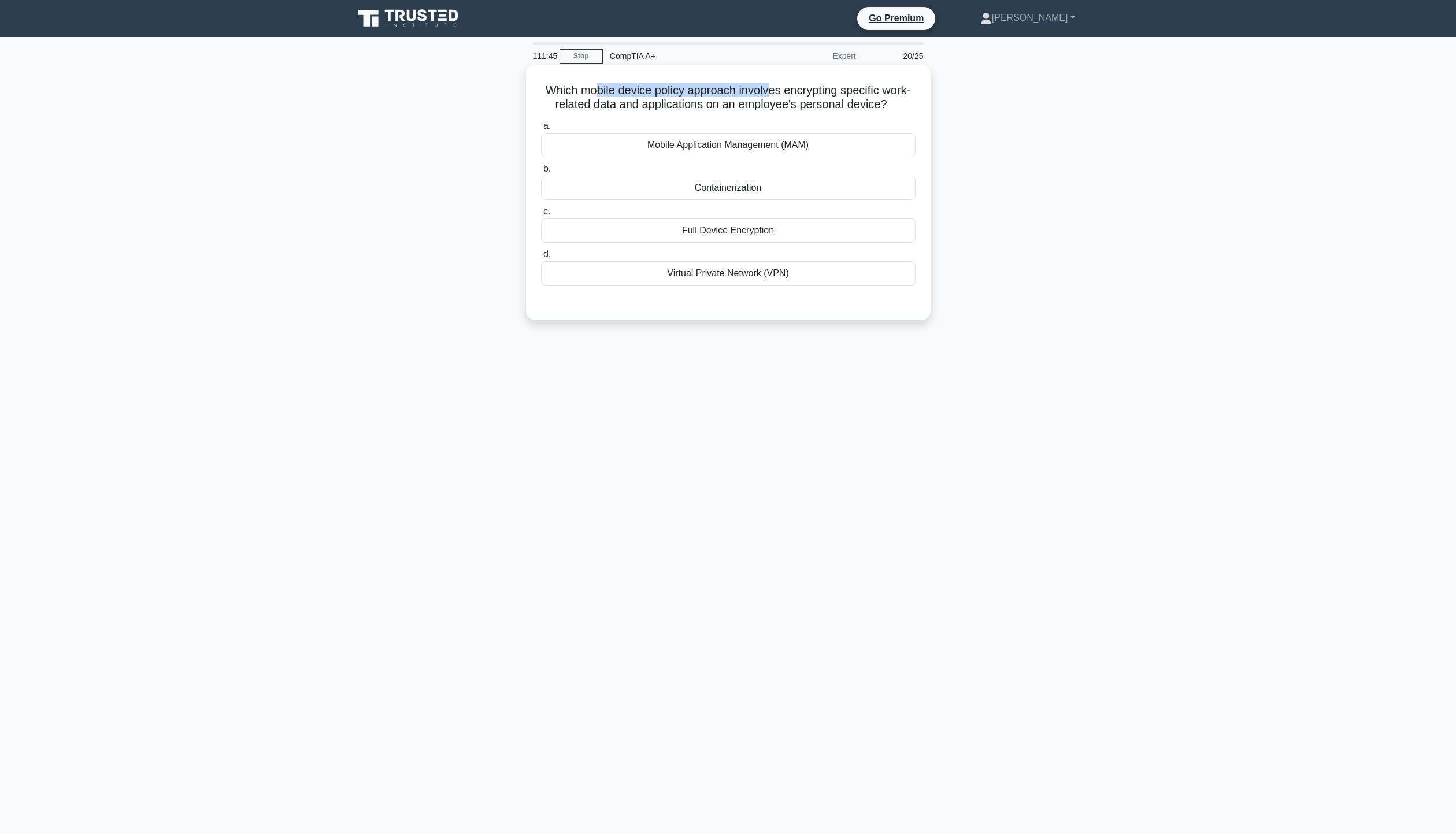
drag, startPoint x: 594, startPoint y: 93, endPoint x: 703, endPoint y: 106, distance: 109.8
click at [765, 97] on h5 "Which mobile device policy approach involves encrypting specific work-related d…" at bounding box center [728, 97] width 377 height 29
click at [614, 119] on div "a. Mobile Application Management (MAM) b. Containerization c. d." at bounding box center [728, 202] width 388 height 171
click at [726, 187] on div "Containerization" at bounding box center [728, 188] width 375 height 24
click at [541, 173] on input "b. Containerization" at bounding box center [541, 169] width 0 height 8
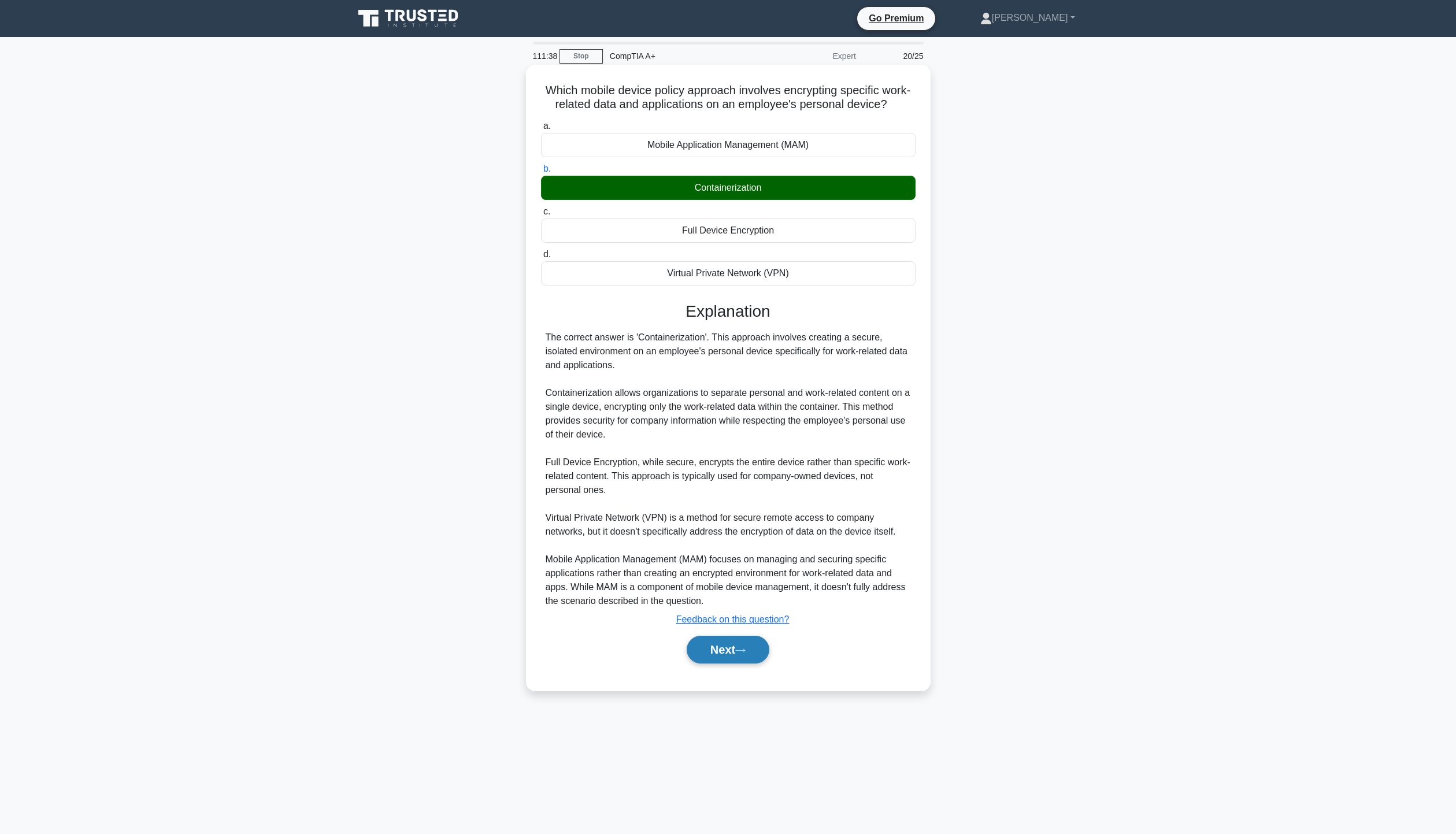
click at [728, 653] on button "Next" at bounding box center [728, 649] width 83 height 28
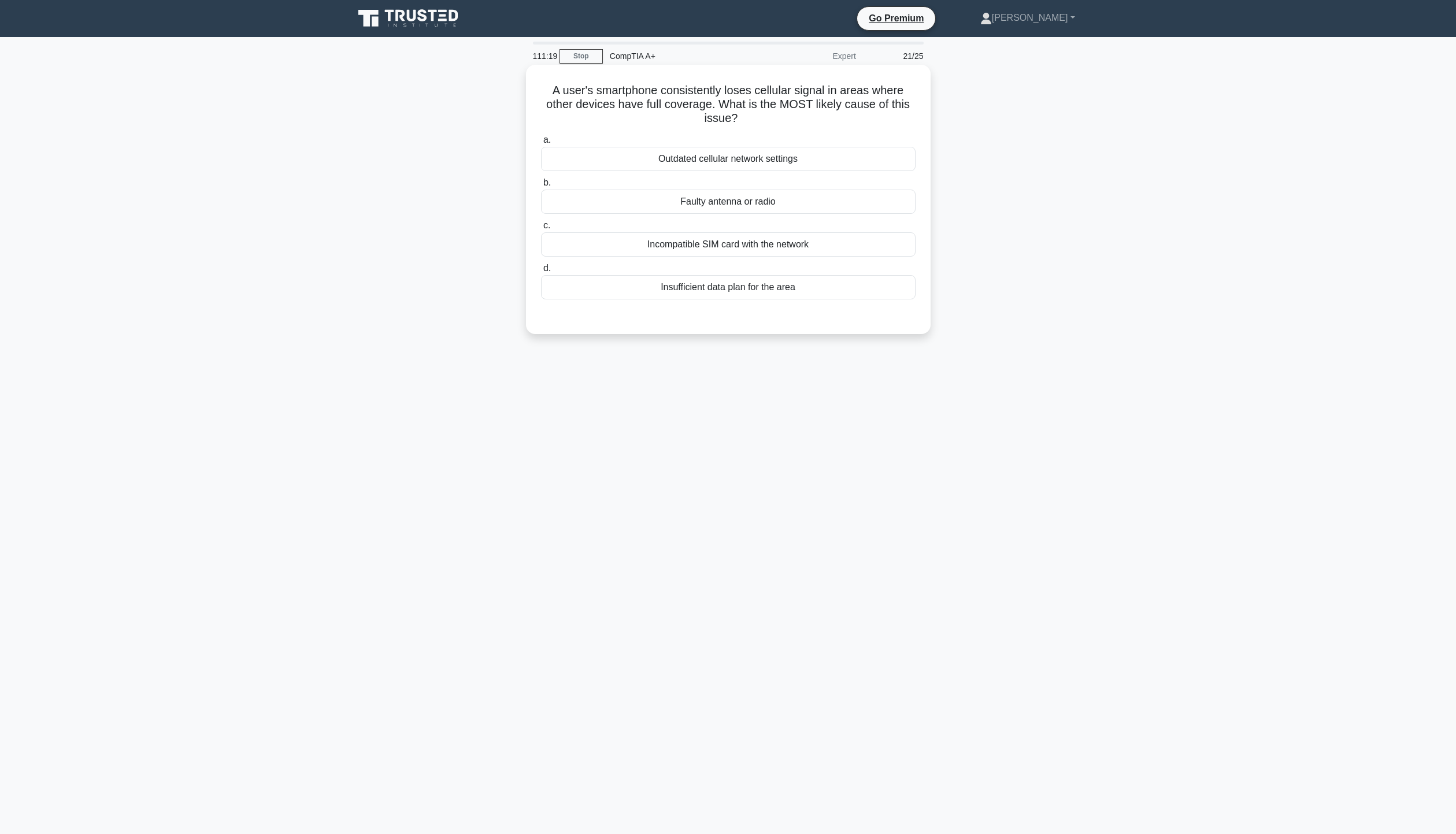
click at [714, 204] on div "Faulty antenna or radio" at bounding box center [728, 201] width 375 height 24
click at [541, 187] on input "b. Faulty antenna or radio" at bounding box center [541, 183] width 0 height 8
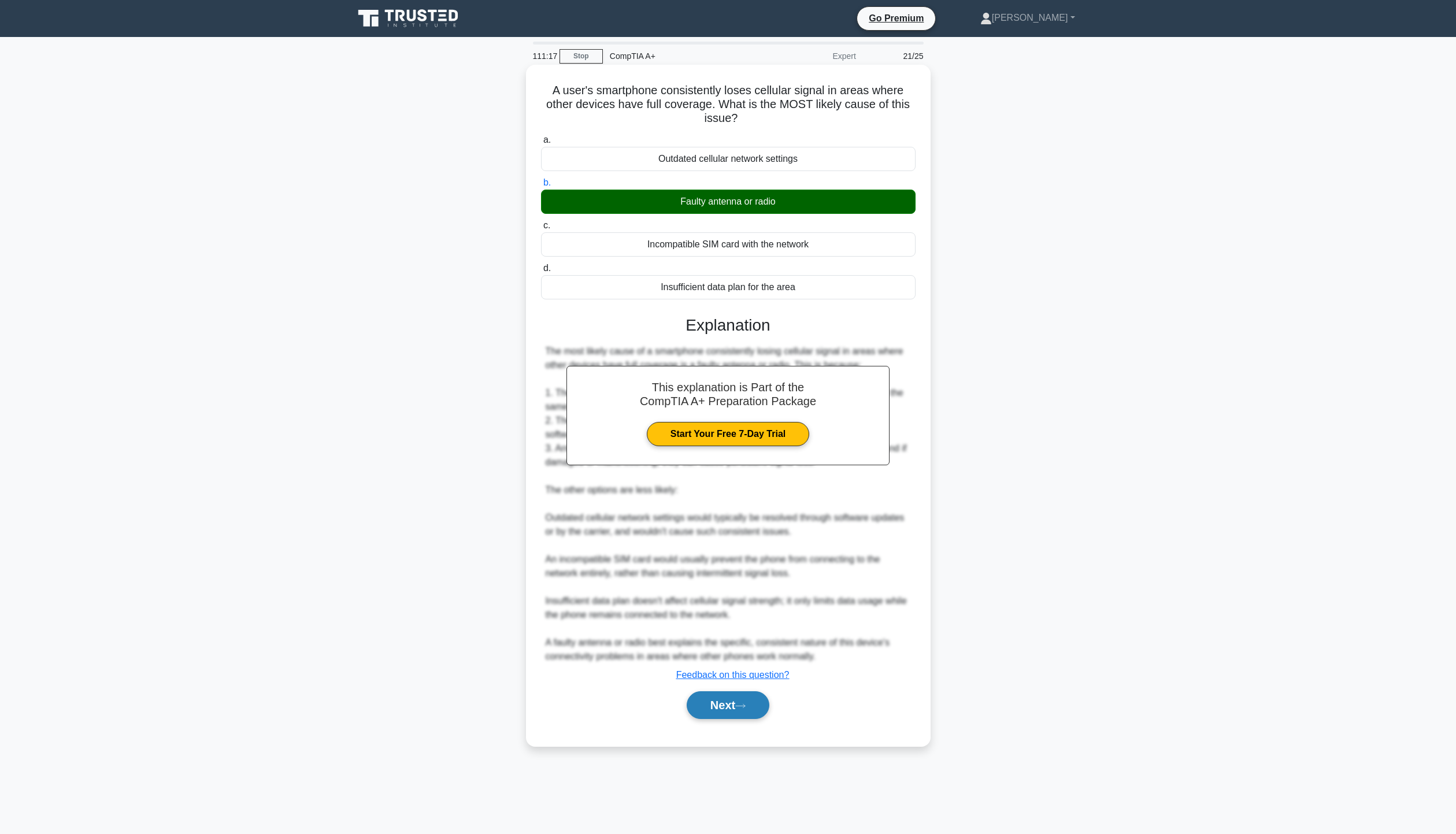
click at [745, 709] on icon at bounding box center [741, 706] width 11 height 6
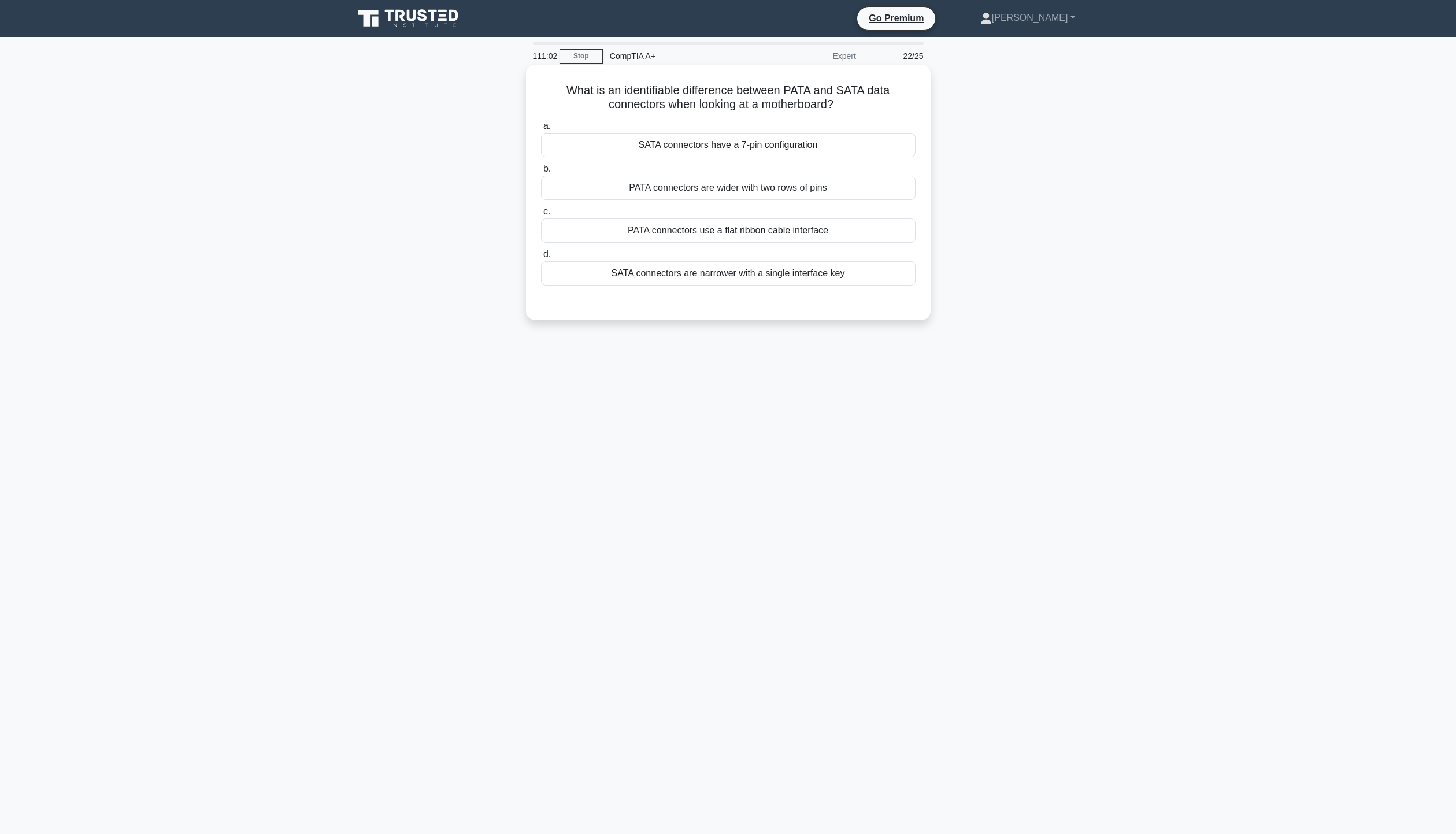
click at [788, 233] on div "PATA connectors use a flat ribbon cable interface" at bounding box center [728, 230] width 375 height 24
click at [541, 215] on input "c. PATA connectors use a flat ribbon cable interface" at bounding box center [541, 212] width 0 height 8
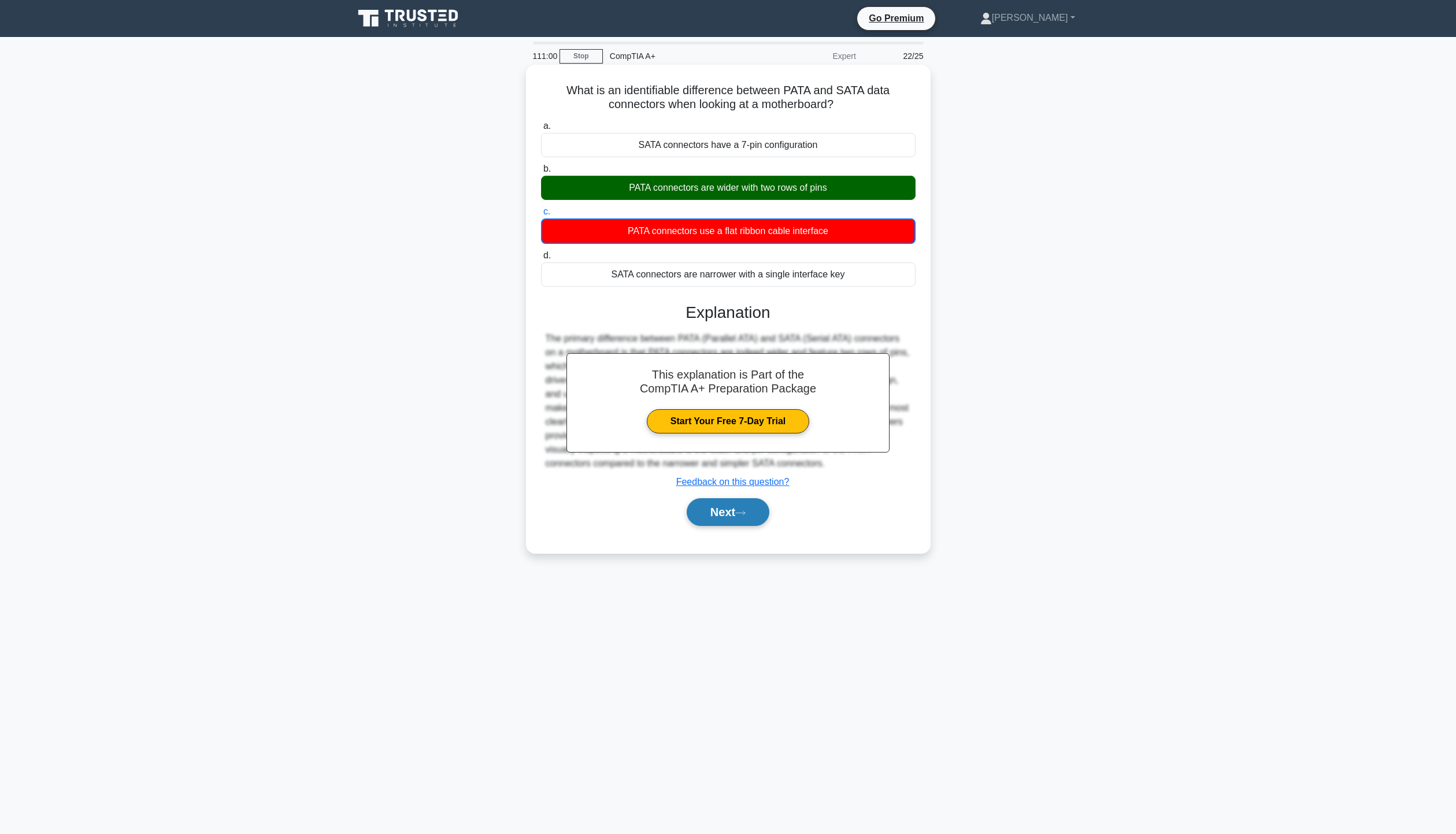
click at [731, 515] on button "Next" at bounding box center [728, 512] width 83 height 28
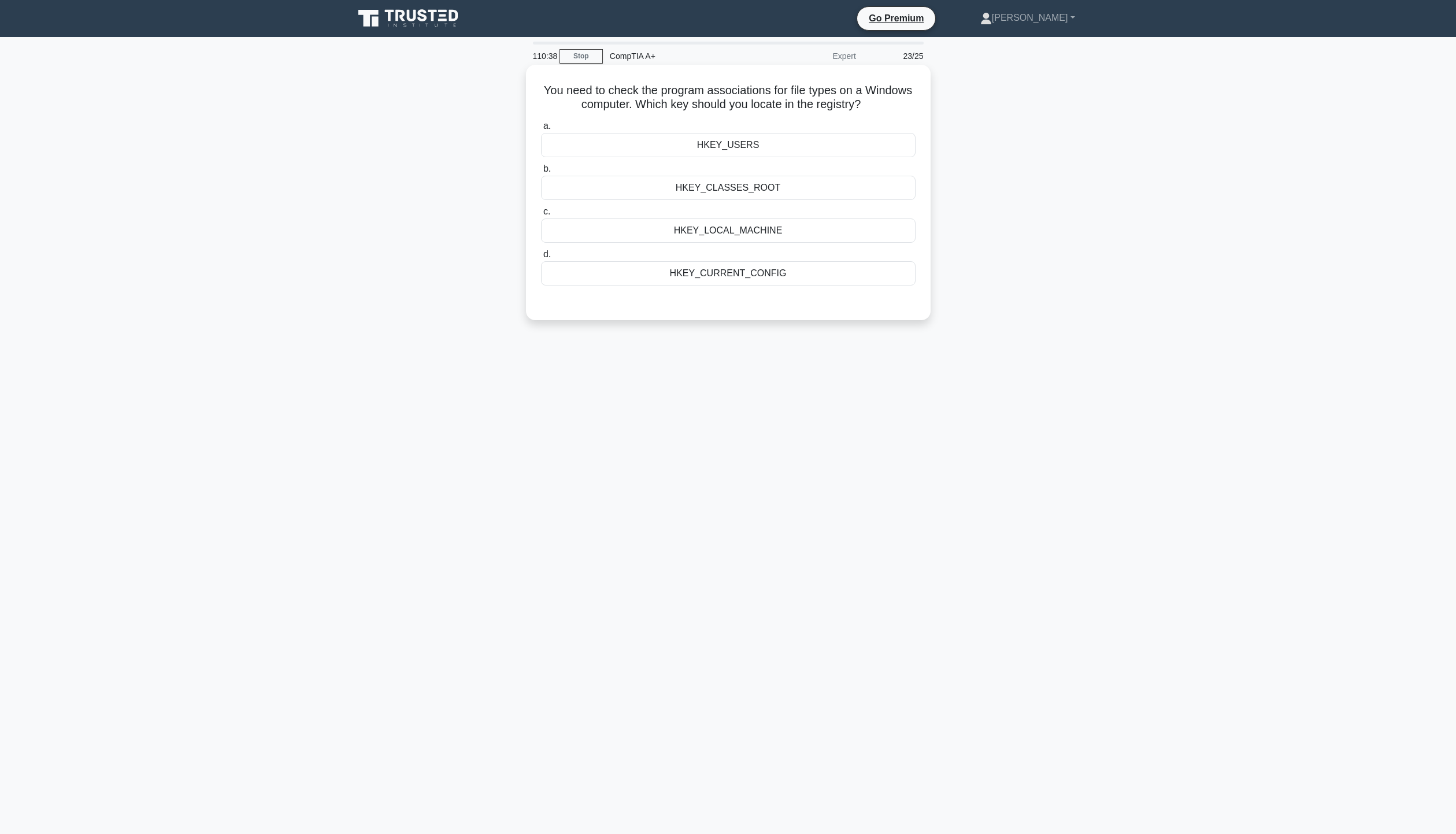
click at [758, 273] on div "HKEY_CURRENT_CONFIG" at bounding box center [728, 273] width 375 height 24
click at [541, 259] on input "d. HKEY_CURRENT_CONFIG" at bounding box center [541, 254] width 0 height 8
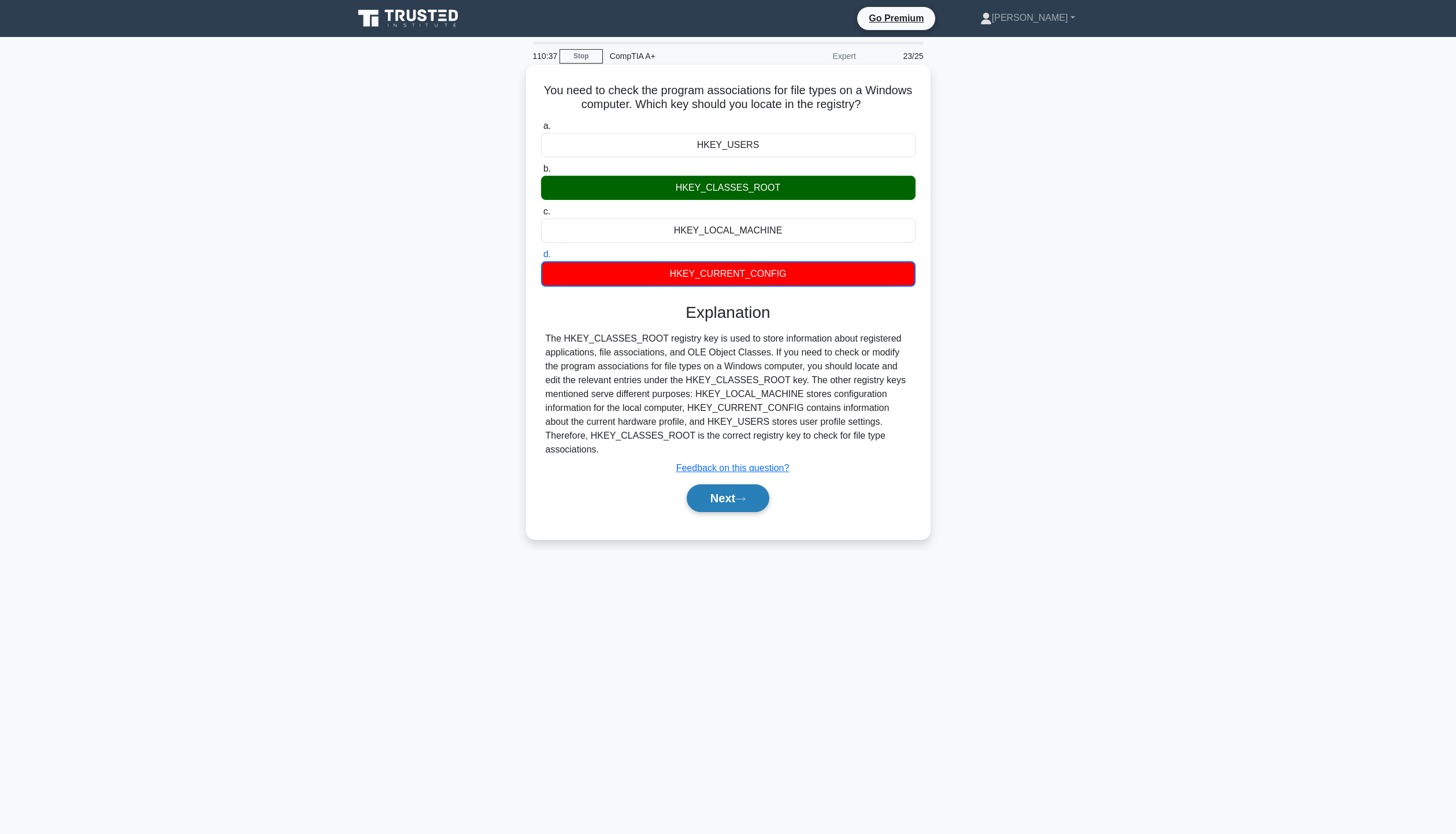
click at [738, 489] on button "Next" at bounding box center [728, 498] width 83 height 28
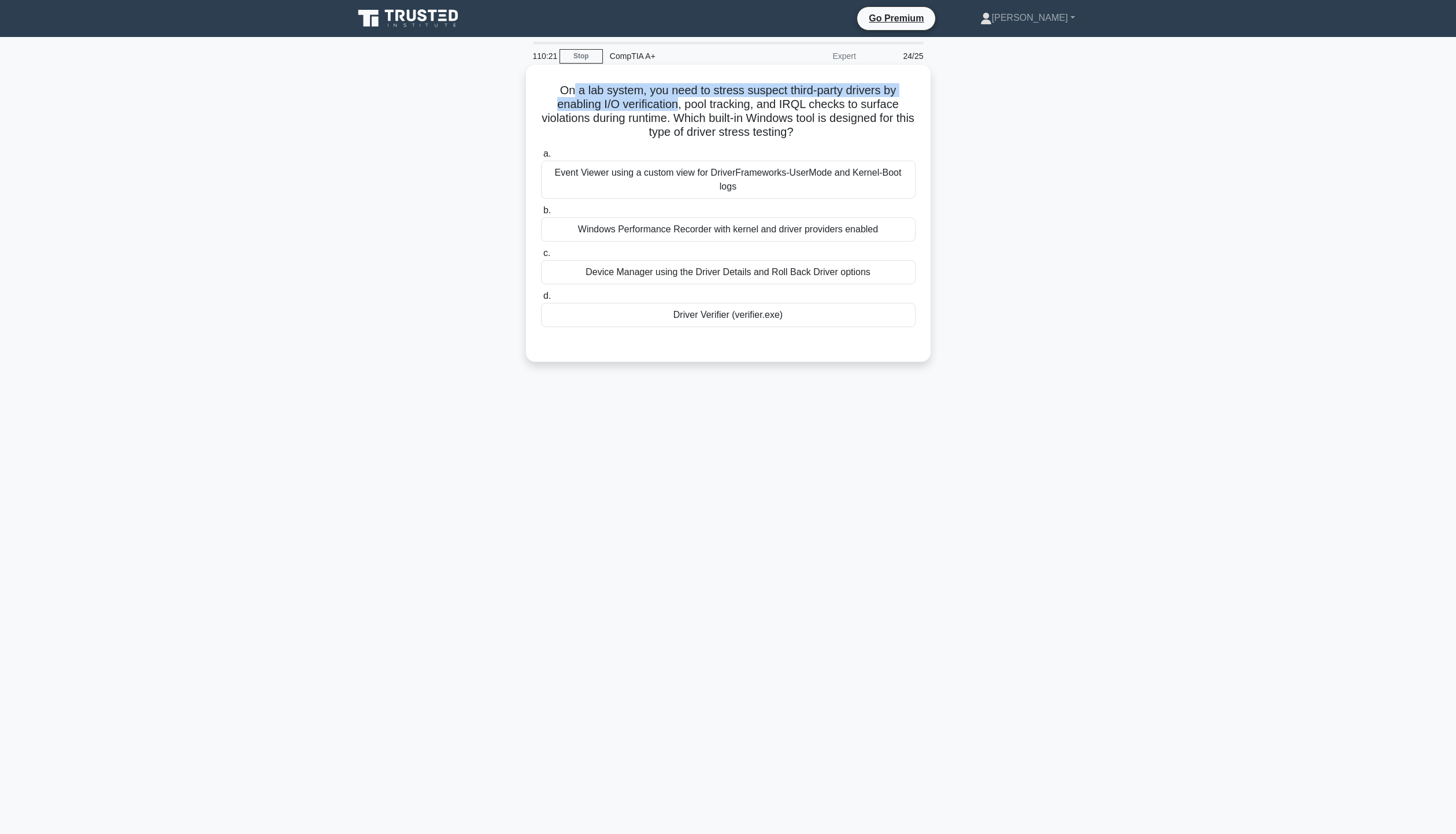
drag, startPoint x: 570, startPoint y: 93, endPoint x: 678, endPoint y: 112, distance: 109.7
click at [678, 112] on h5 "On a lab system, you need to stress suspect third-party drivers by enabling I/O…" at bounding box center [728, 112] width 377 height 57
click at [731, 151] on label "a. Event Viewer using a custom view for DriverFrameworks-UserMode and Kernel-Bo…" at bounding box center [728, 173] width 375 height 52
click at [541, 151] on input "a. Event Viewer using a custom view for DriverFrameworks-UserMode and Kernel-Bo…" at bounding box center [541, 154] width 0 height 8
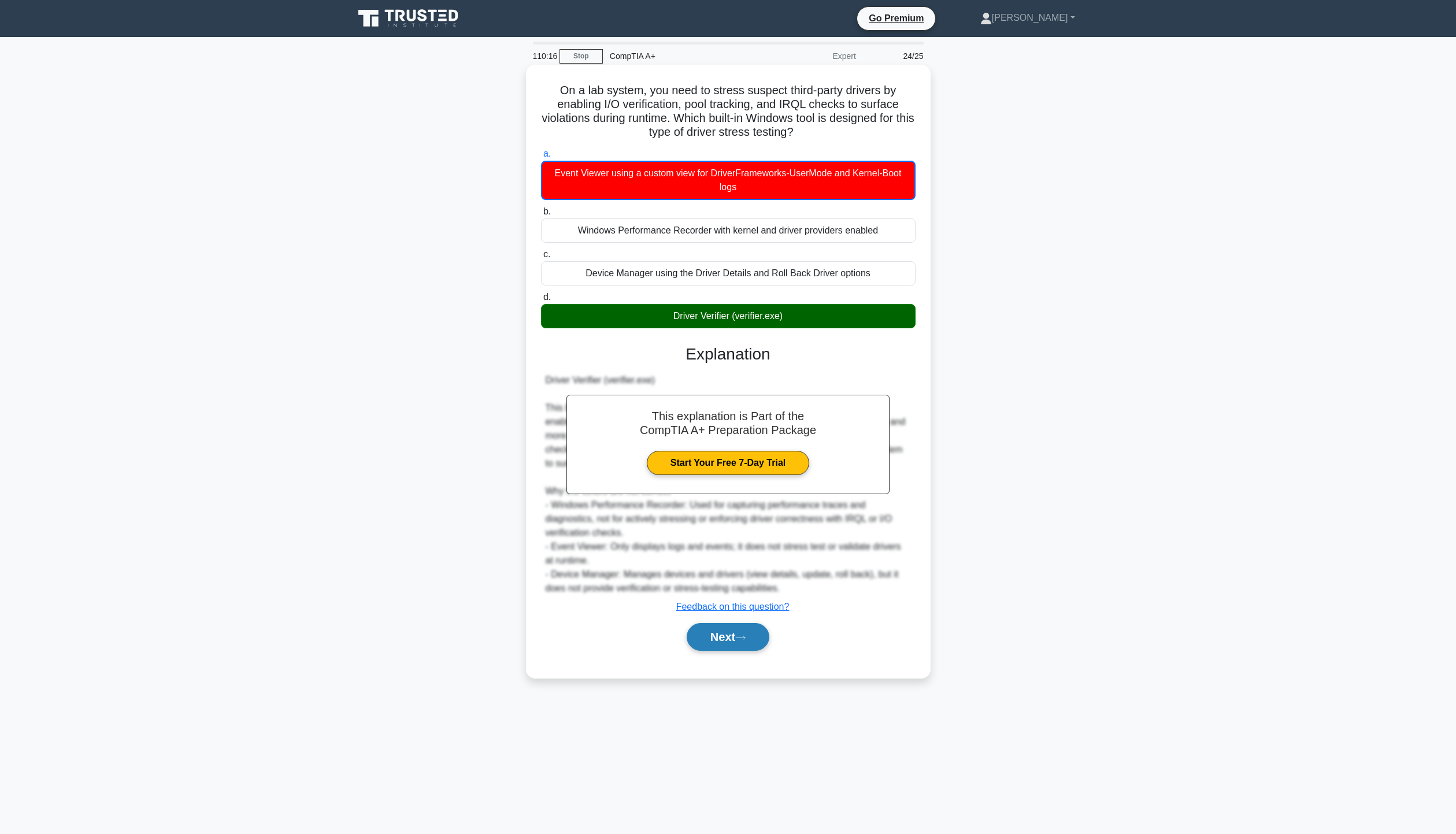
click at [729, 645] on button "Next" at bounding box center [728, 637] width 83 height 28
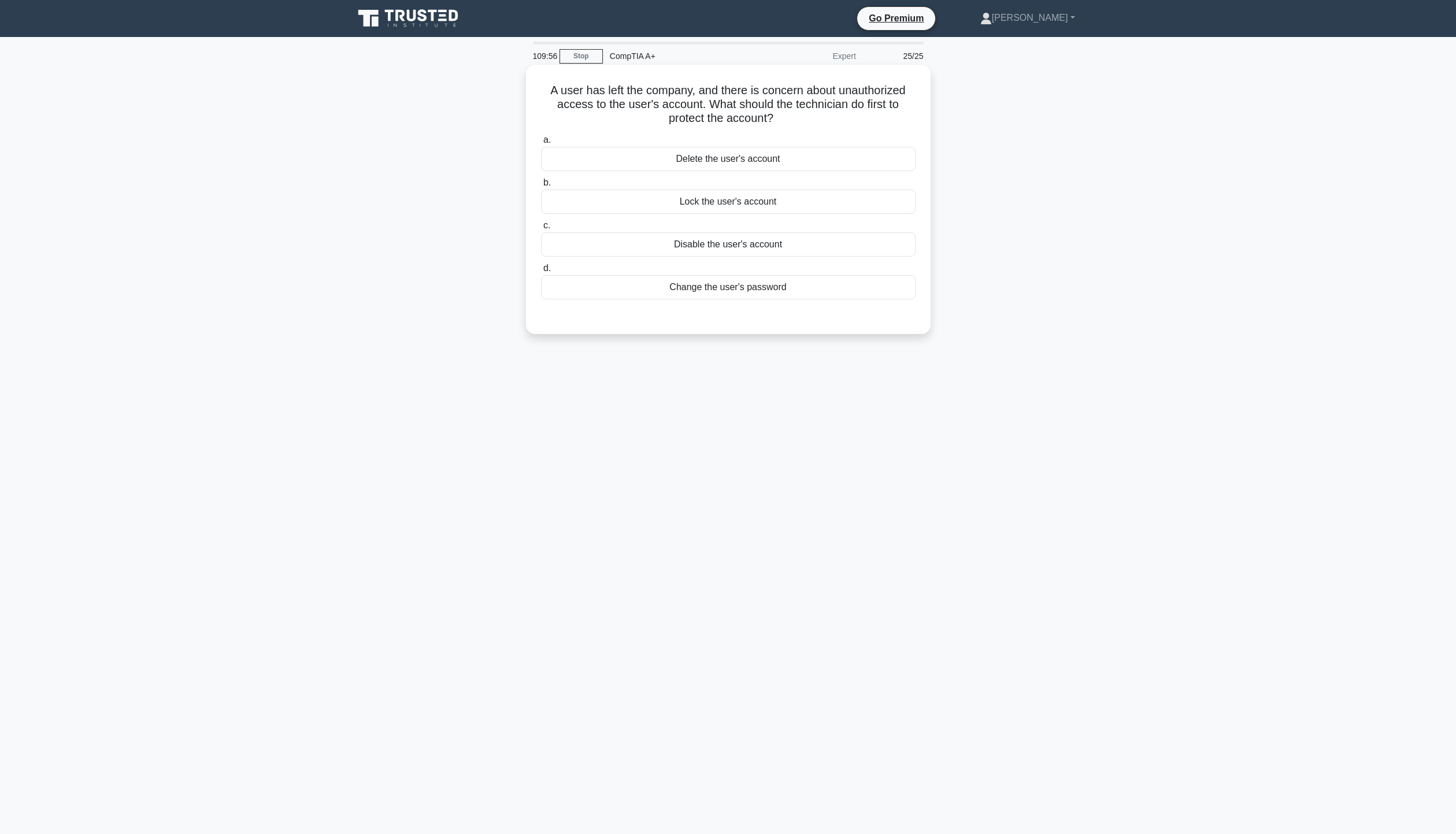
click at [773, 247] on div "Disable the user's account" at bounding box center [728, 244] width 375 height 24
click at [541, 230] on input "c. Disable the user's account" at bounding box center [541, 225] width 0 height 8
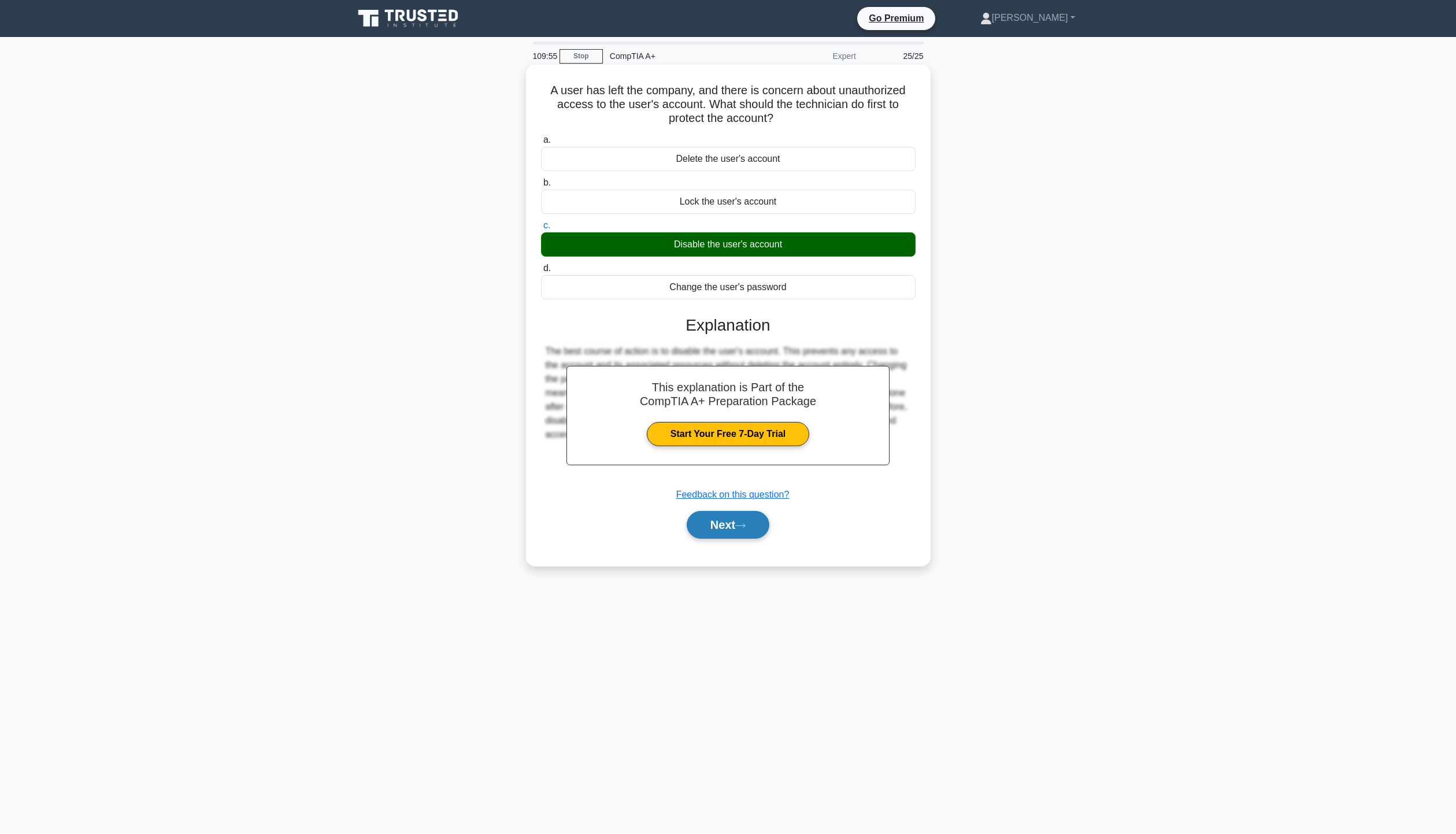
click at [757, 525] on button "Next" at bounding box center [728, 525] width 83 height 28
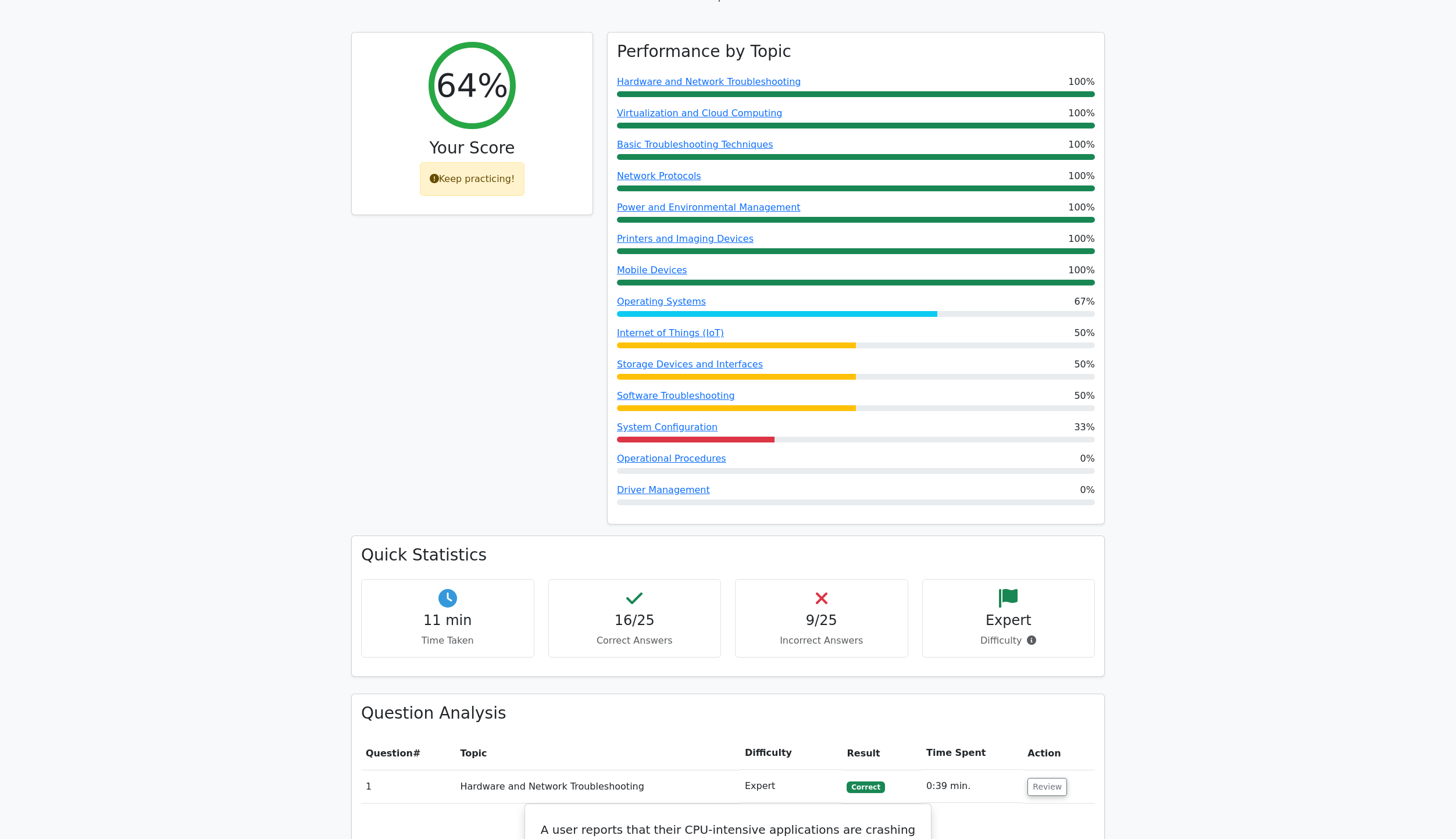
scroll to position [465, 0]
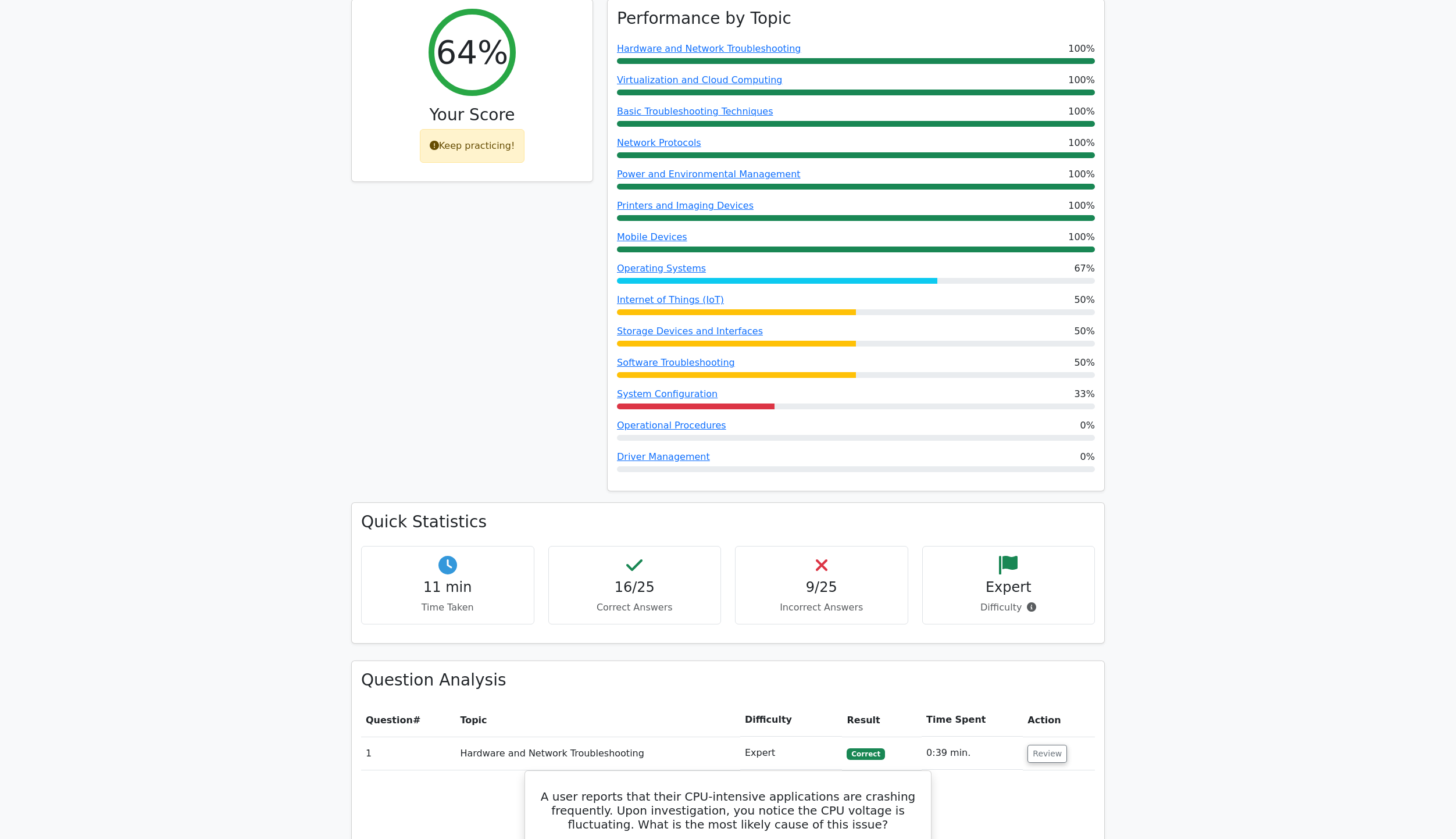
drag, startPoint x: 824, startPoint y: 529, endPoint x: 786, endPoint y: 542, distance: 40.2
click at [793, 546] on div "9/25 Incorrect Answers" at bounding box center [822, 585] width 173 height 78
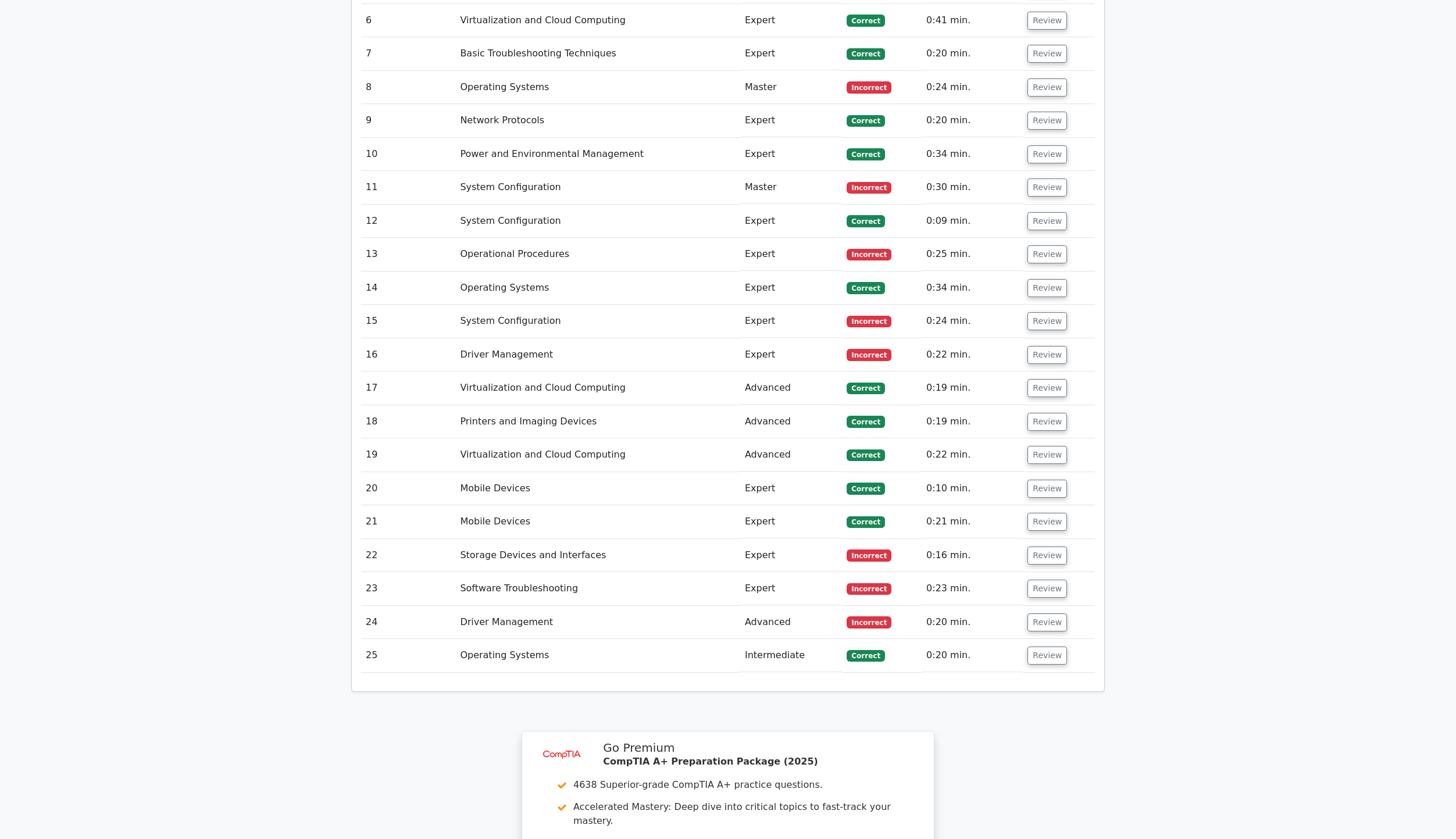
scroll to position [2209, 0]
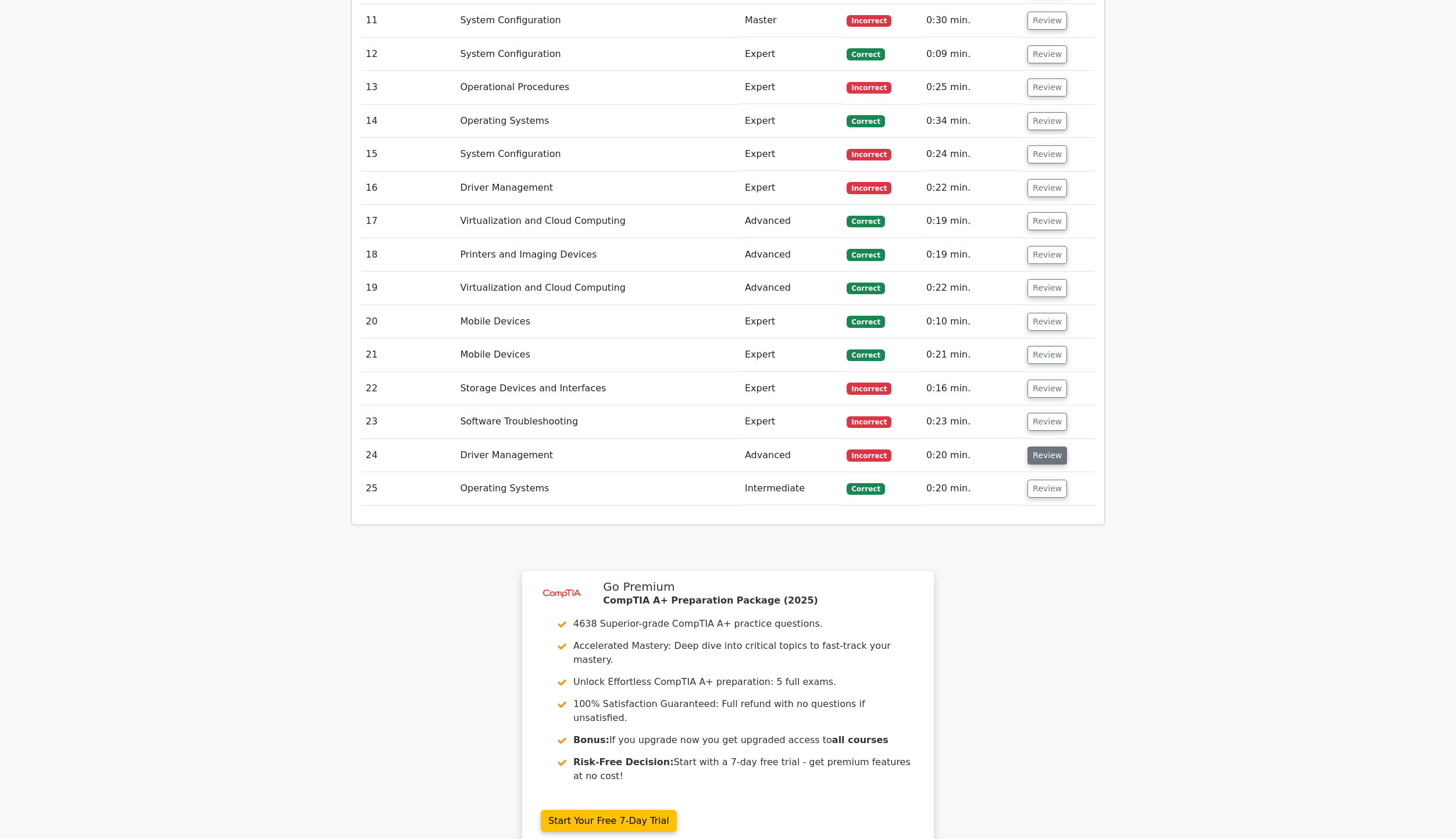
click at [1043, 447] on button "Review" at bounding box center [1047, 455] width 40 height 18
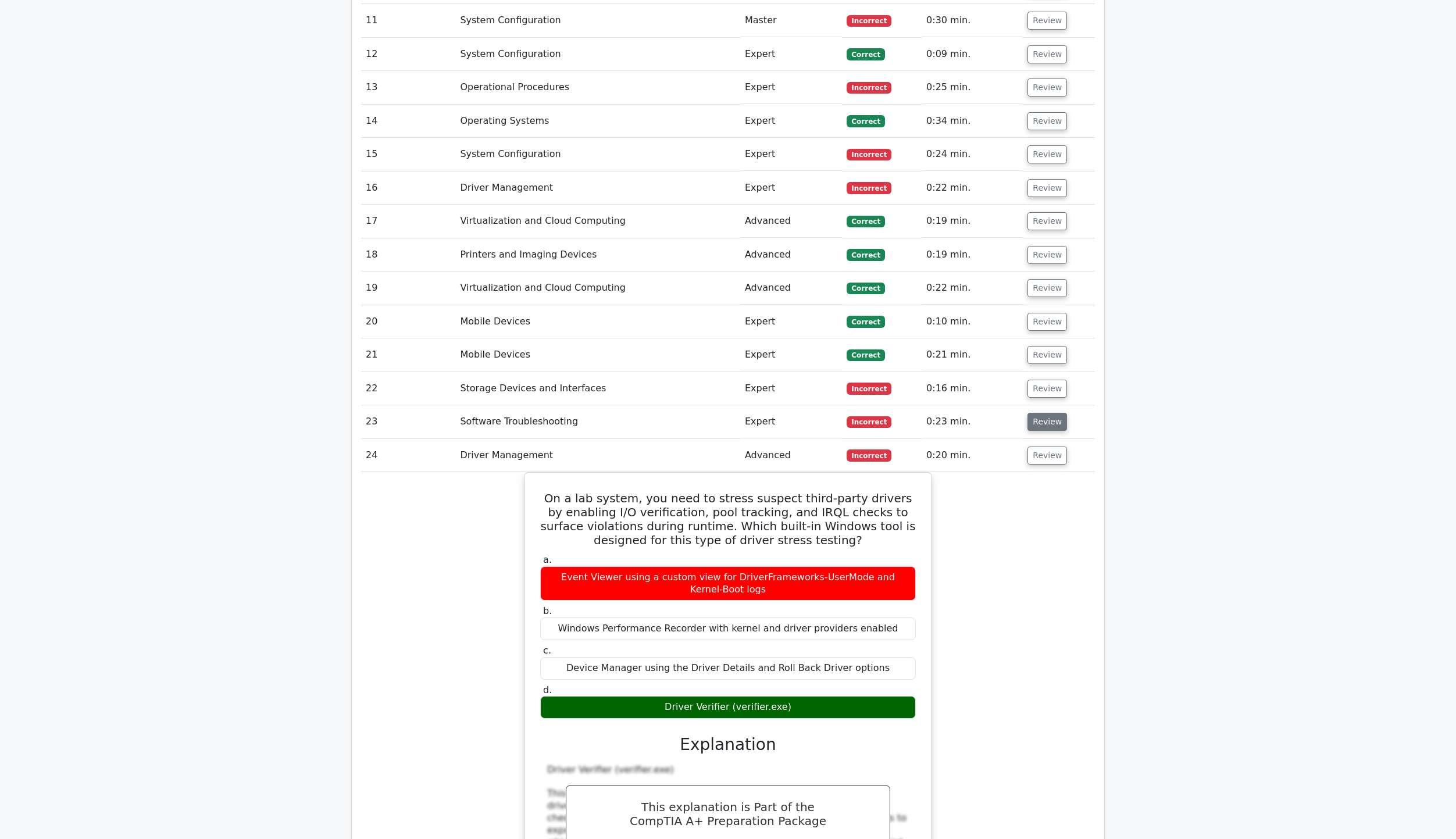
click at [1042, 413] on button "Review" at bounding box center [1047, 422] width 40 height 18
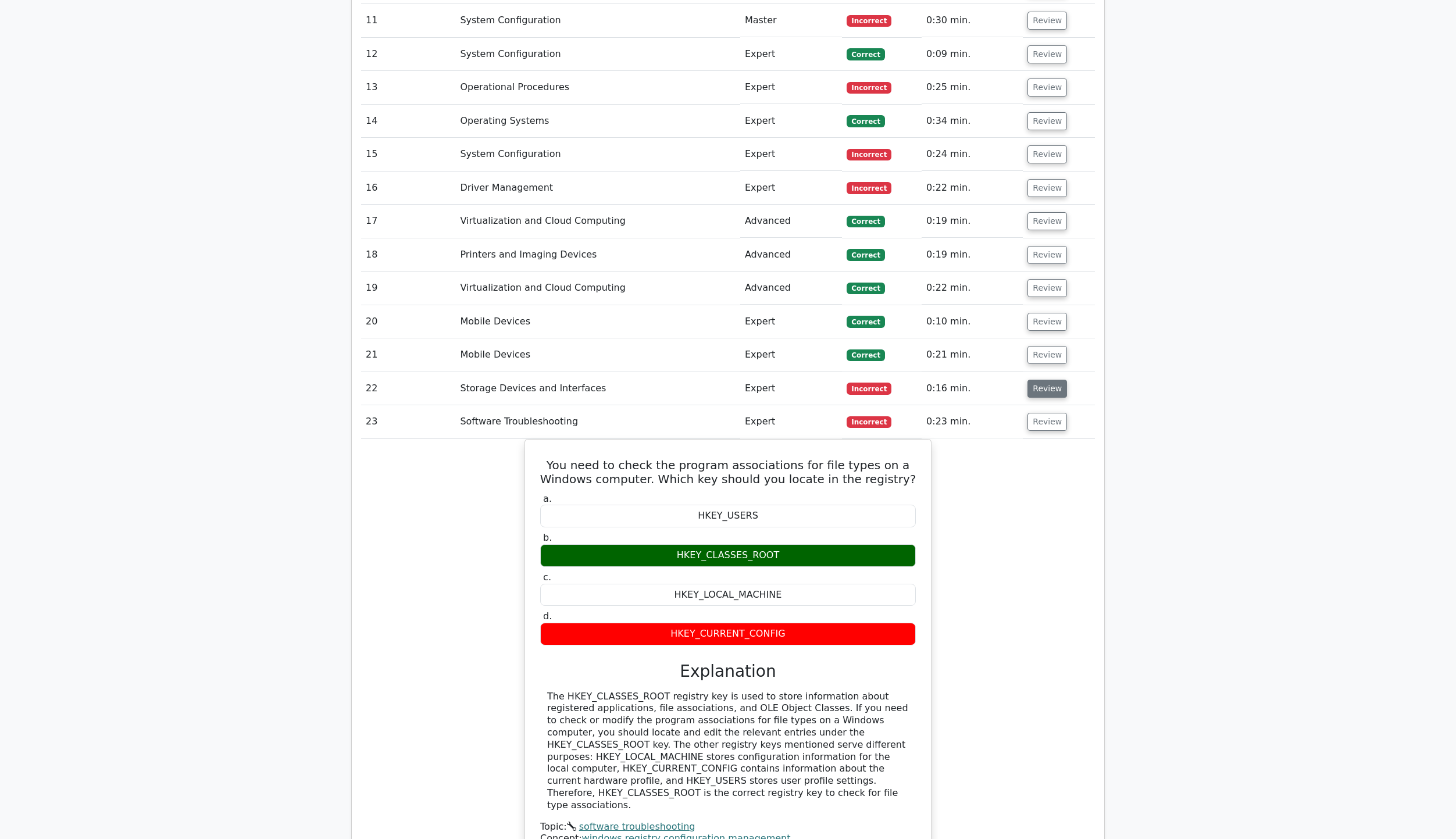
click at [1036, 379] on button "Review" at bounding box center [1047, 388] width 40 height 18
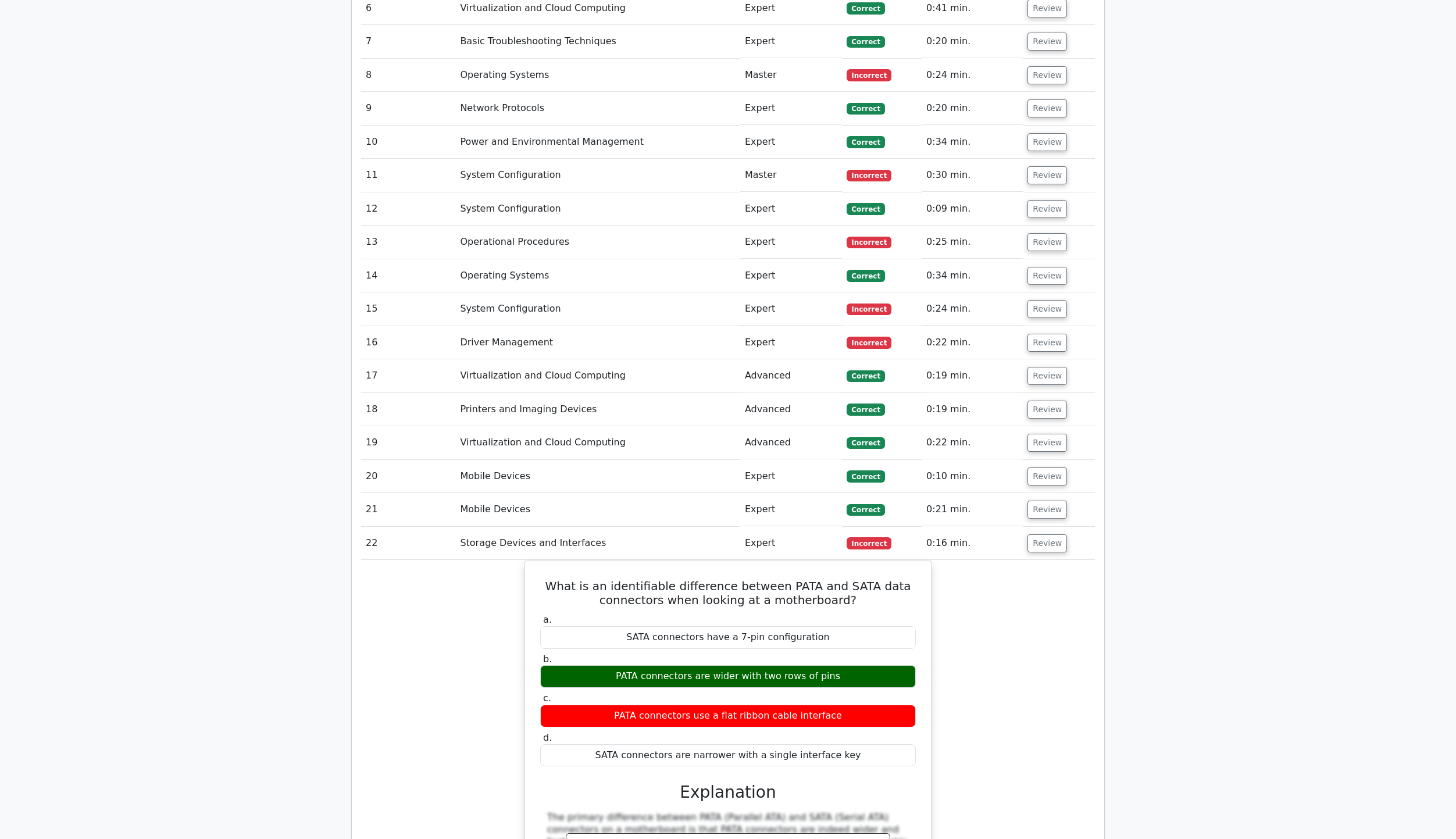
scroll to position [2035, 0]
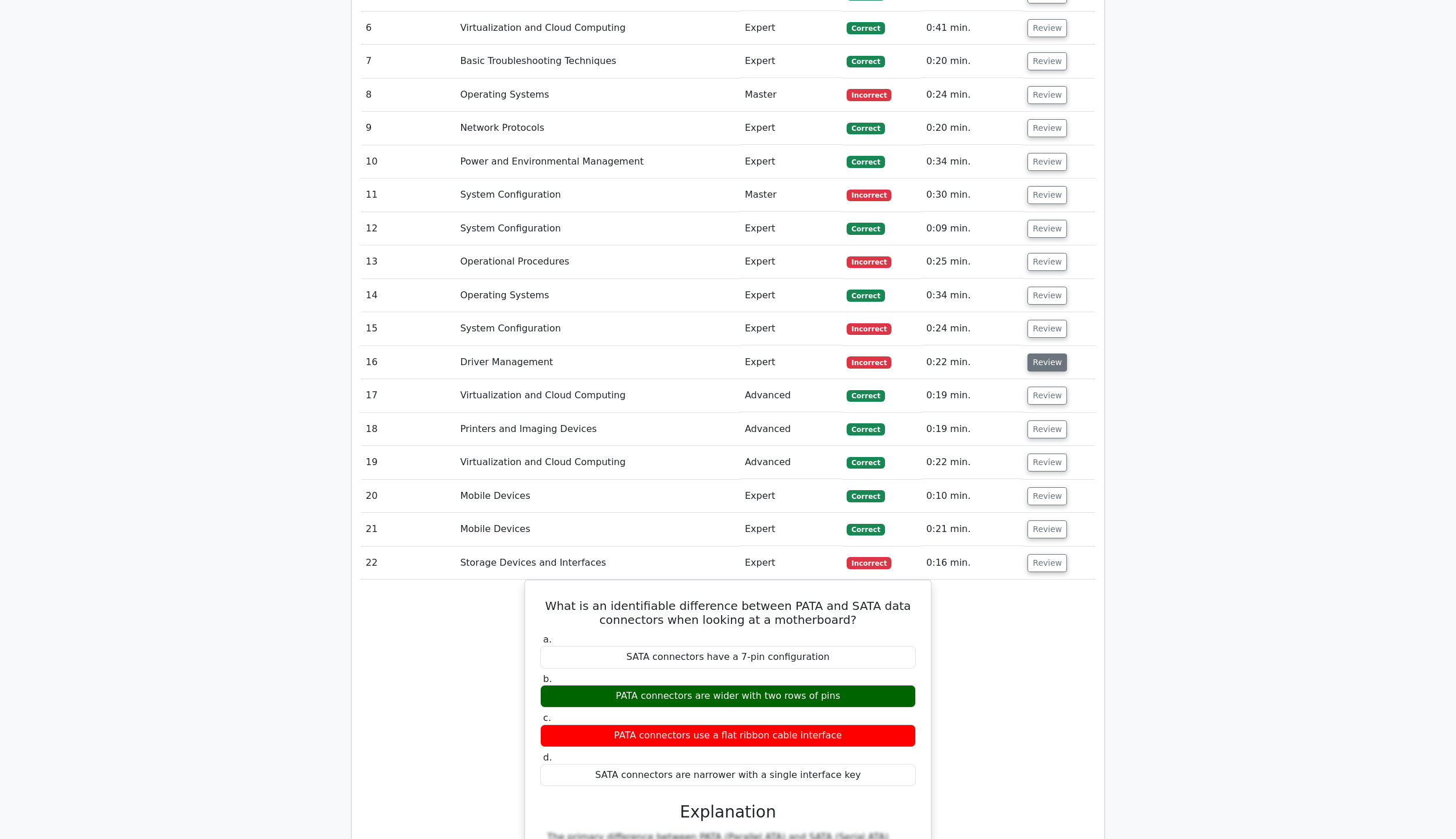
click at [1034, 353] on button "Review" at bounding box center [1047, 362] width 40 height 18
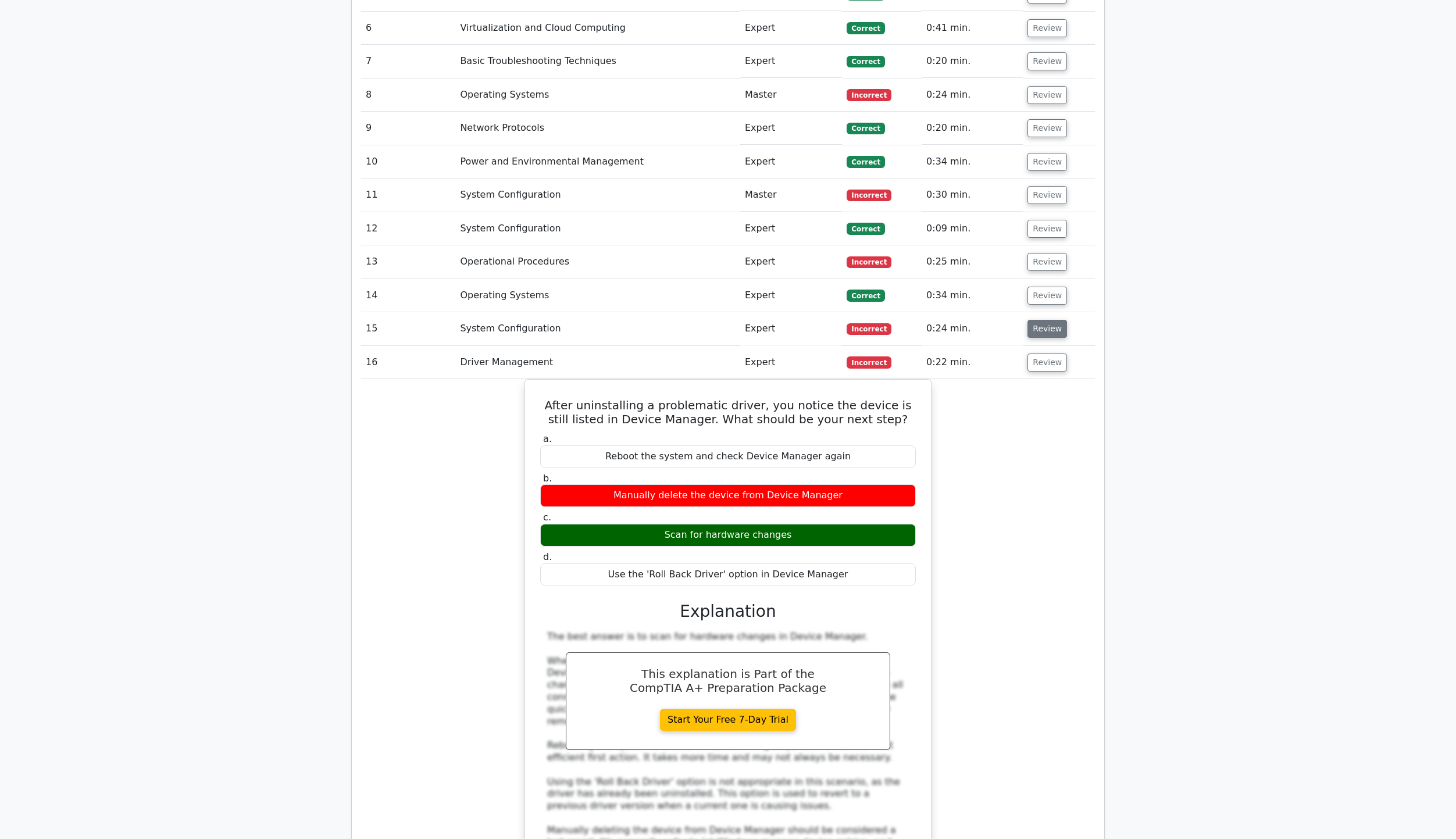
click at [1050, 320] on button "Review" at bounding box center [1047, 329] width 40 height 18
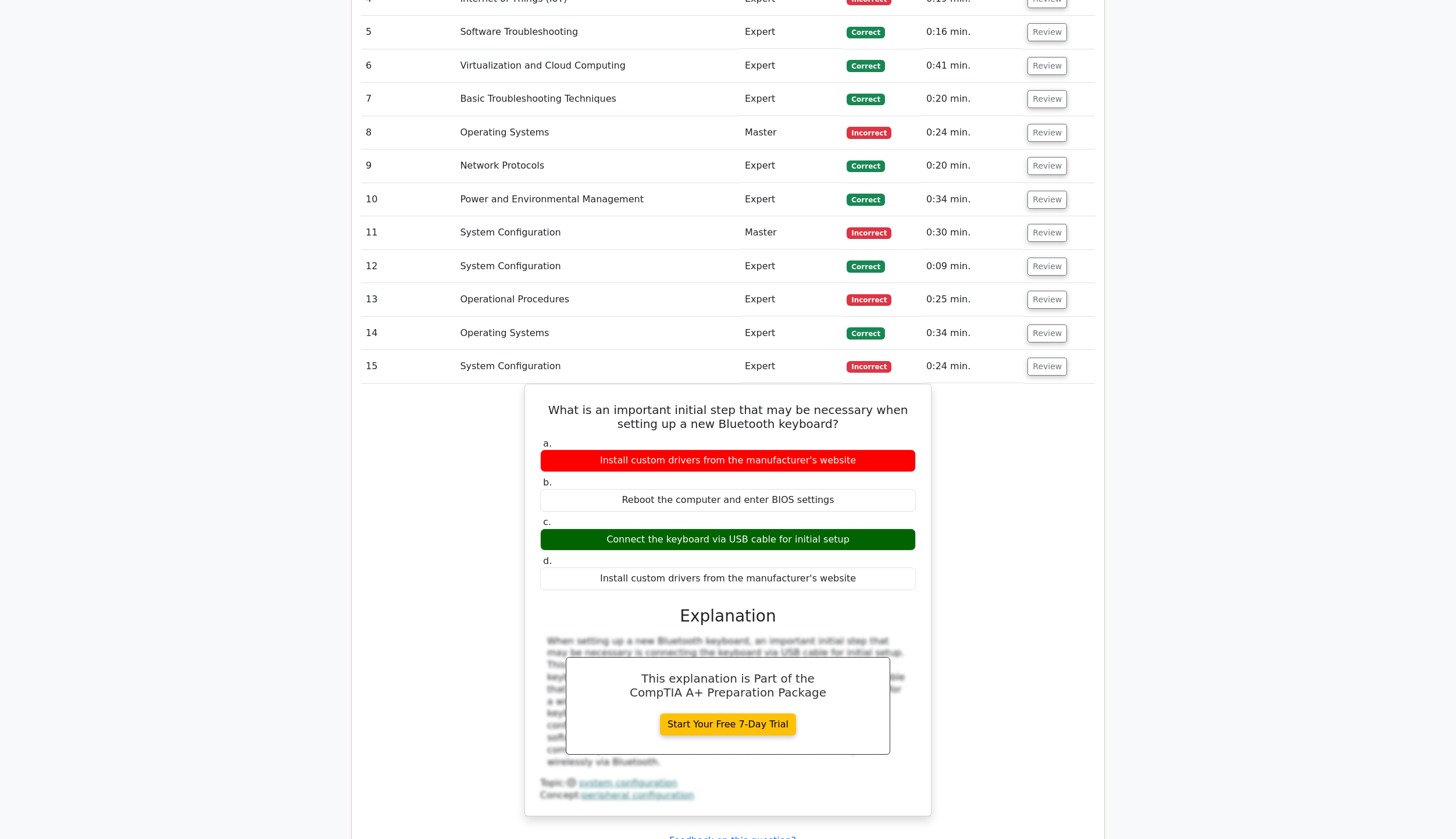
scroll to position [1977, 0]
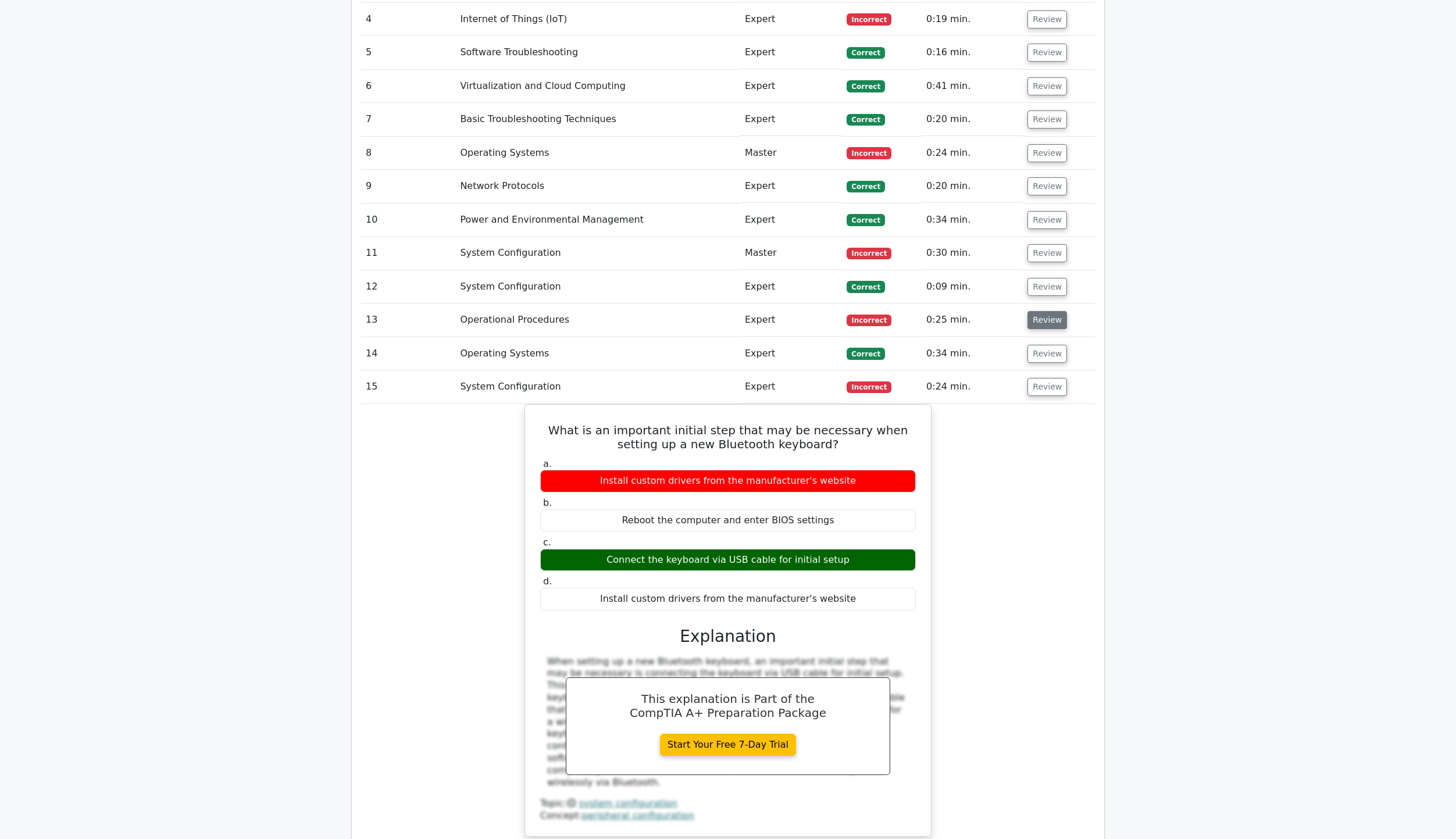
click at [1044, 311] on button "Review" at bounding box center [1047, 320] width 40 height 18
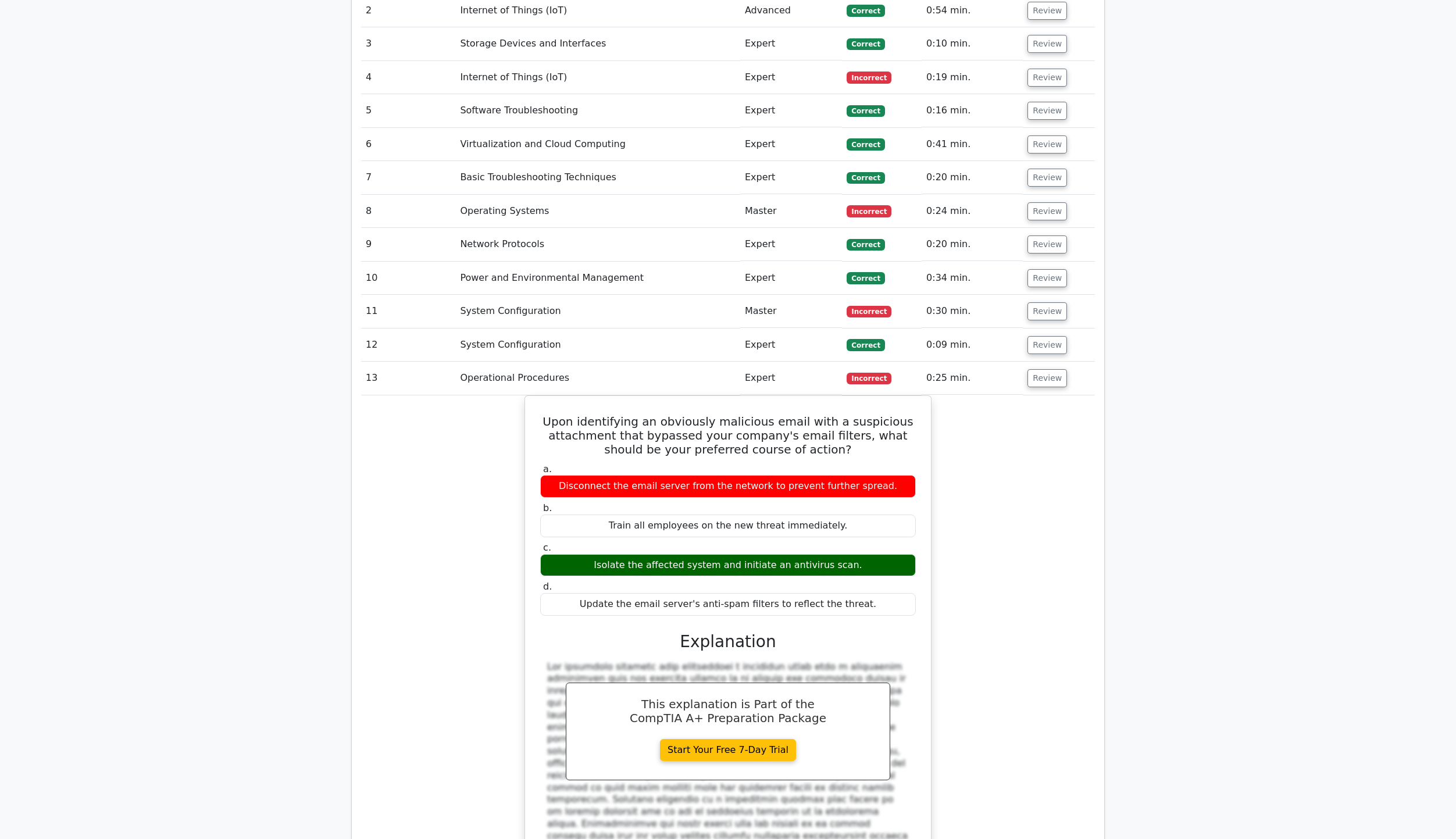
scroll to position [1861, 0]
